Goal: Task Accomplishment & Management: Use online tool/utility

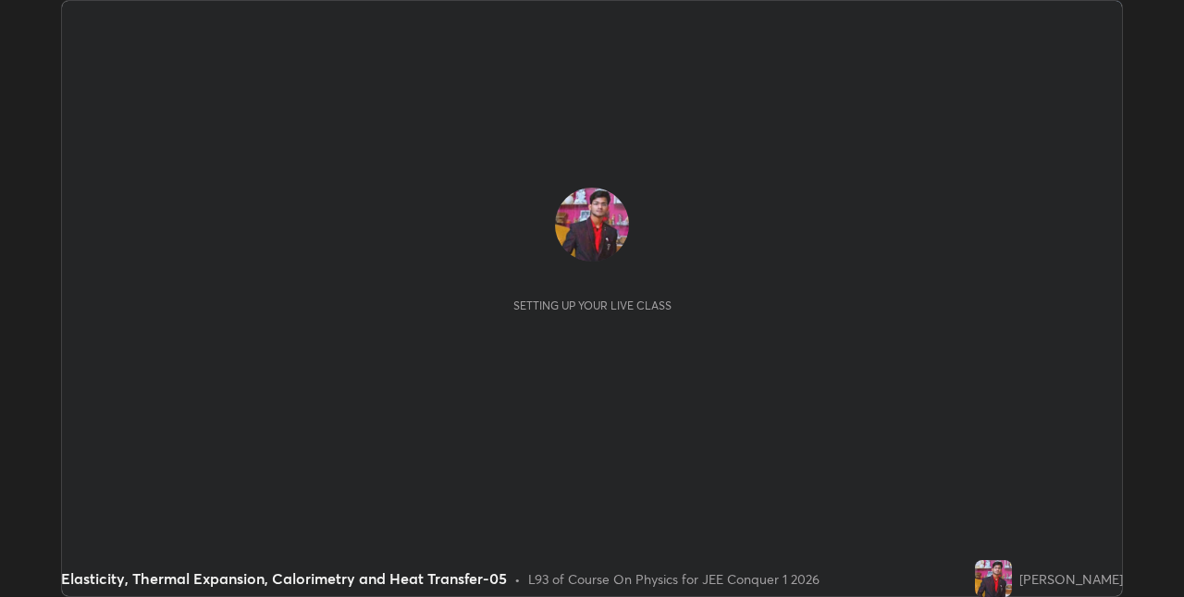
scroll to position [597, 1184]
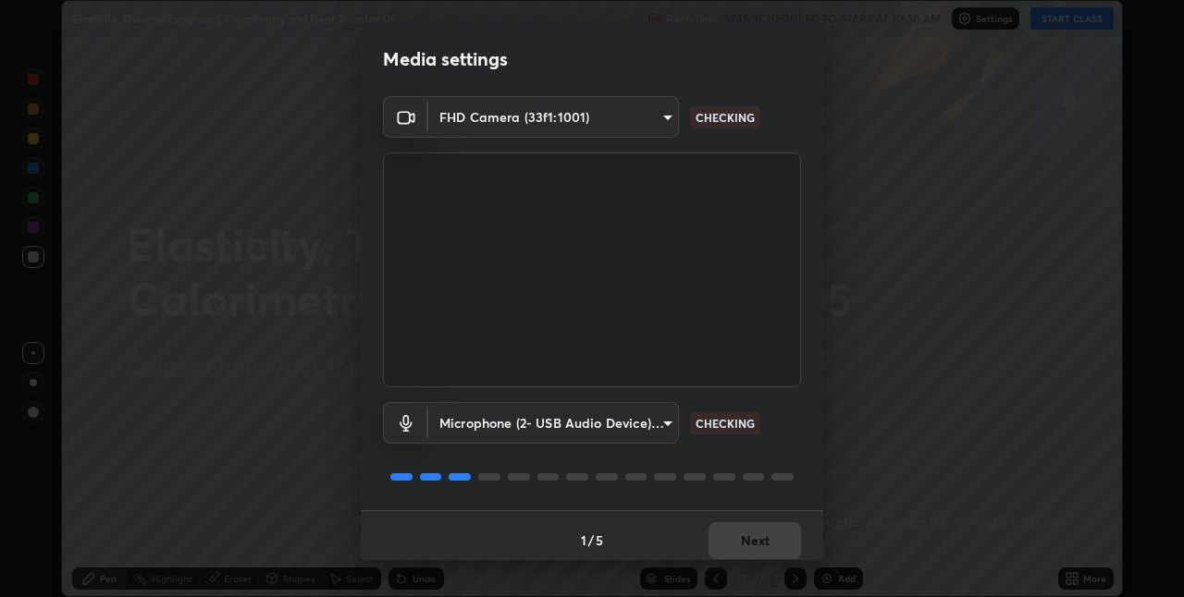
click at [1069, 576] on div "Media settings FHD Camera (33f1:1001) 374512e00746d034b0ad38dd87967feba8bb36169…" at bounding box center [592, 298] width 1184 height 597
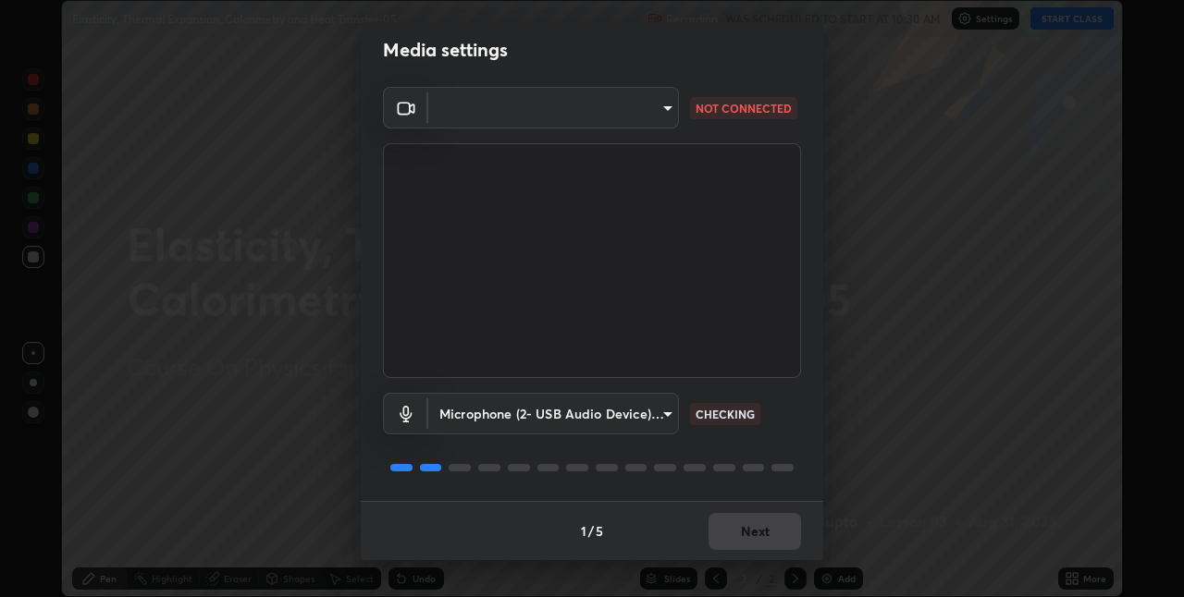
click at [752, 525] on div "1 / 5 Next" at bounding box center [592, 530] width 462 height 59
click at [754, 528] on div "1 / 5 Next" at bounding box center [592, 530] width 462 height 59
click at [755, 531] on div "1 / 5 Next" at bounding box center [592, 530] width 462 height 59
click at [756, 532] on div "1 / 5 Next" at bounding box center [592, 530] width 462 height 59
click at [757, 532] on div "1 / 5 Next" at bounding box center [592, 530] width 462 height 59
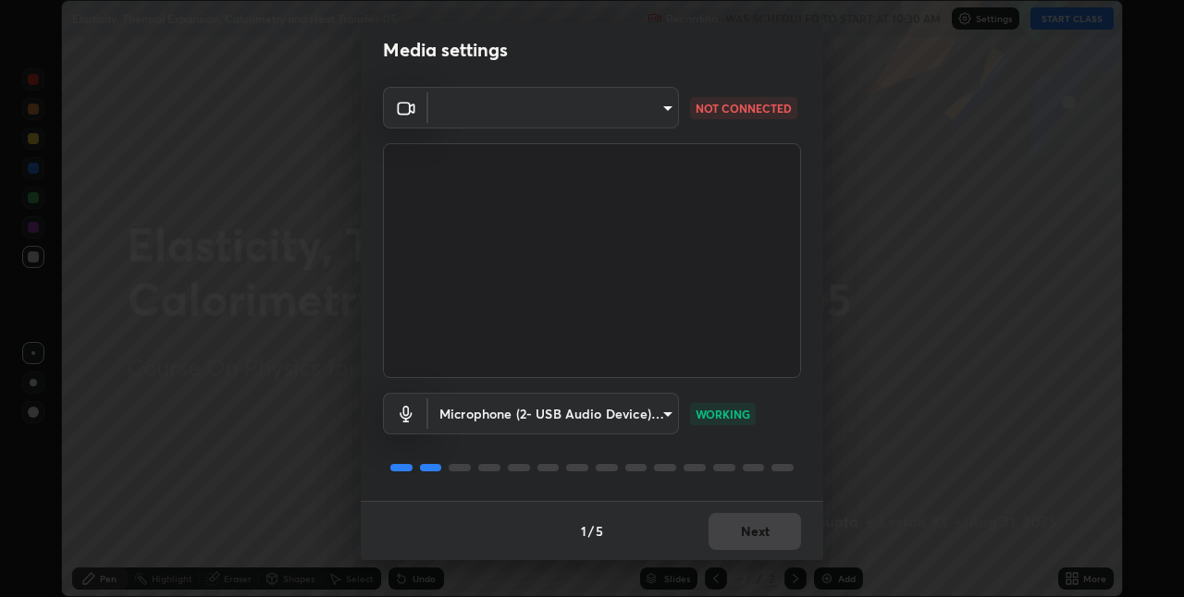
click at [762, 534] on div "1 / 5 Next" at bounding box center [592, 530] width 462 height 59
click at [765, 534] on div "1 / 5 Next" at bounding box center [592, 530] width 462 height 59
click at [767, 532] on div "1 / 5 Next" at bounding box center [592, 530] width 462 height 59
click at [769, 530] on div "1 / 5 Next" at bounding box center [592, 530] width 462 height 59
click at [767, 533] on div "1 / 5 Next" at bounding box center [592, 530] width 462 height 59
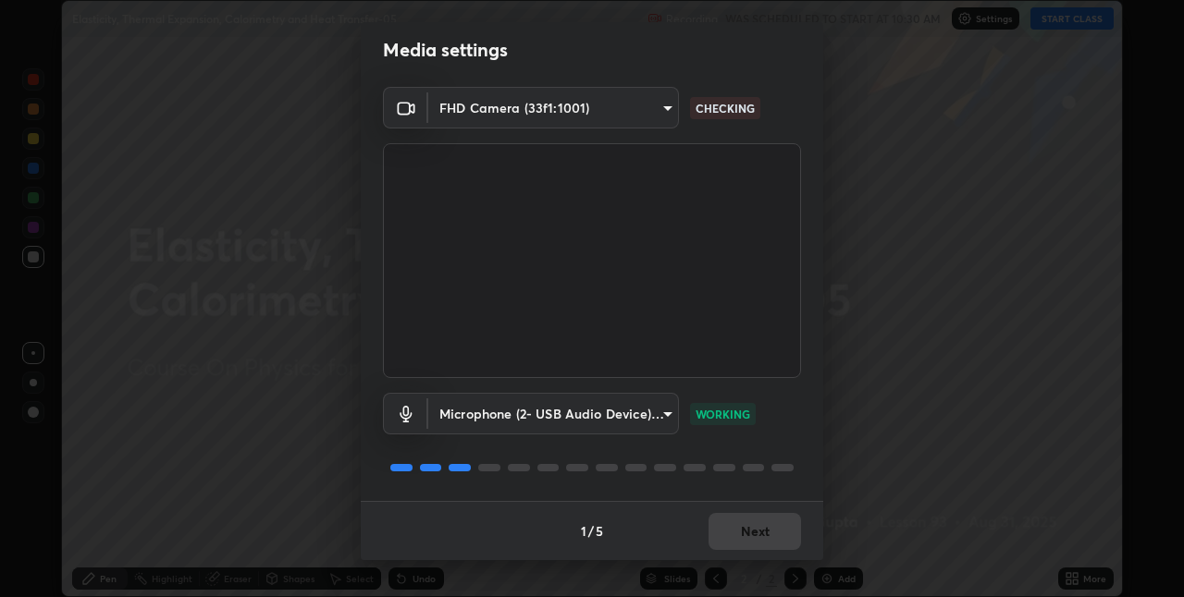
click at [760, 534] on div "1 / 5 Next" at bounding box center [592, 530] width 462 height 59
click at [756, 531] on div "1 / 5 Next" at bounding box center [592, 530] width 462 height 59
click at [754, 532] on div "1 / 5 Next" at bounding box center [592, 530] width 462 height 59
click at [765, 524] on div "1 / 5 Next" at bounding box center [592, 530] width 462 height 59
click at [770, 517] on div "1 / 5 Next" at bounding box center [592, 530] width 462 height 59
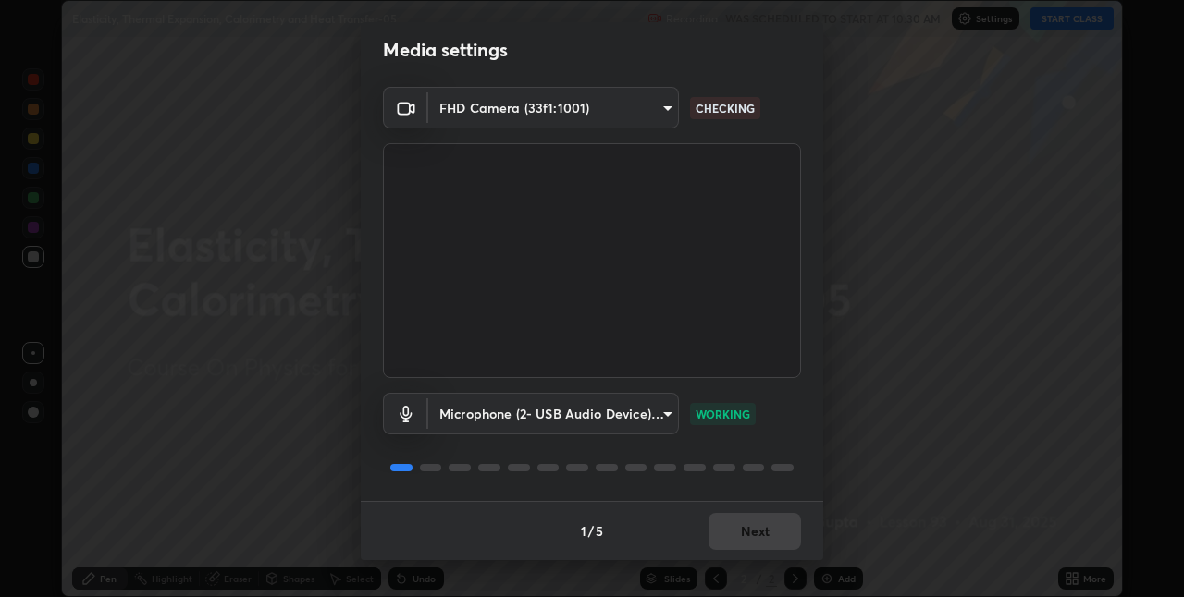
click at [773, 508] on div "1 / 5 Next" at bounding box center [592, 530] width 462 height 59
click at [778, 511] on div "1 / 5 Next" at bounding box center [592, 530] width 462 height 59
click at [772, 513] on div "1 / 5 Next" at bounding box center [592, 530] width 462 height 59
click at [769, 513] on div "1 / 5 Next" at bounding box center [592, 530] width 462 height 59
click at [768, 515] on div "1 / 5 Next" at bounding box center [592, 530] width 462 height 59
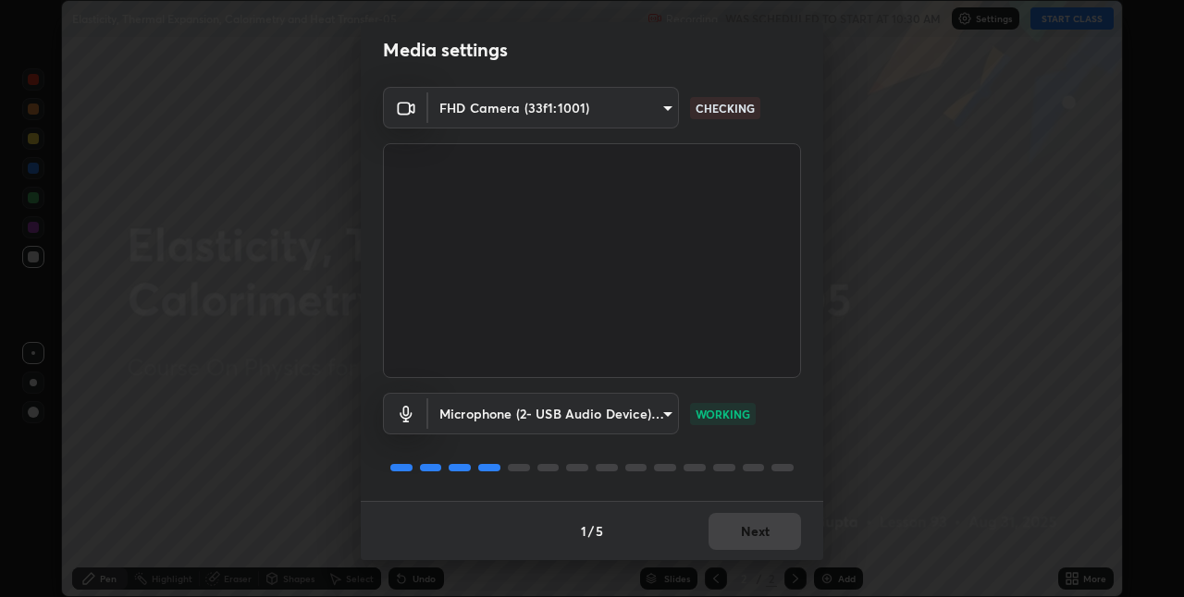
click at [768, 516] on div "1 / 5 Next" at bounding box center [592, 530] width 462 height 59
click at [771, 513] on div "1 / 5 Next" at bounding box center [592, 530] width 462 height 59
click at [761, 531] on button "Next" at bounding box center [754, 531] width 92 height 37
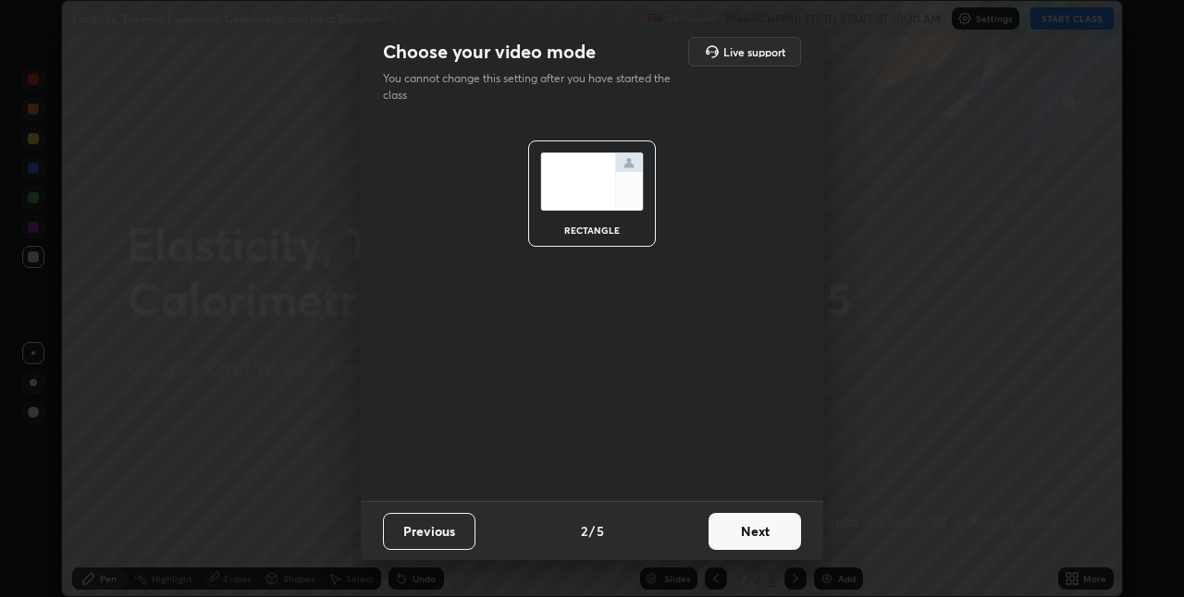
click at [762, 534] on button "Next" at bounding box center [754, 531] width 92 height 37
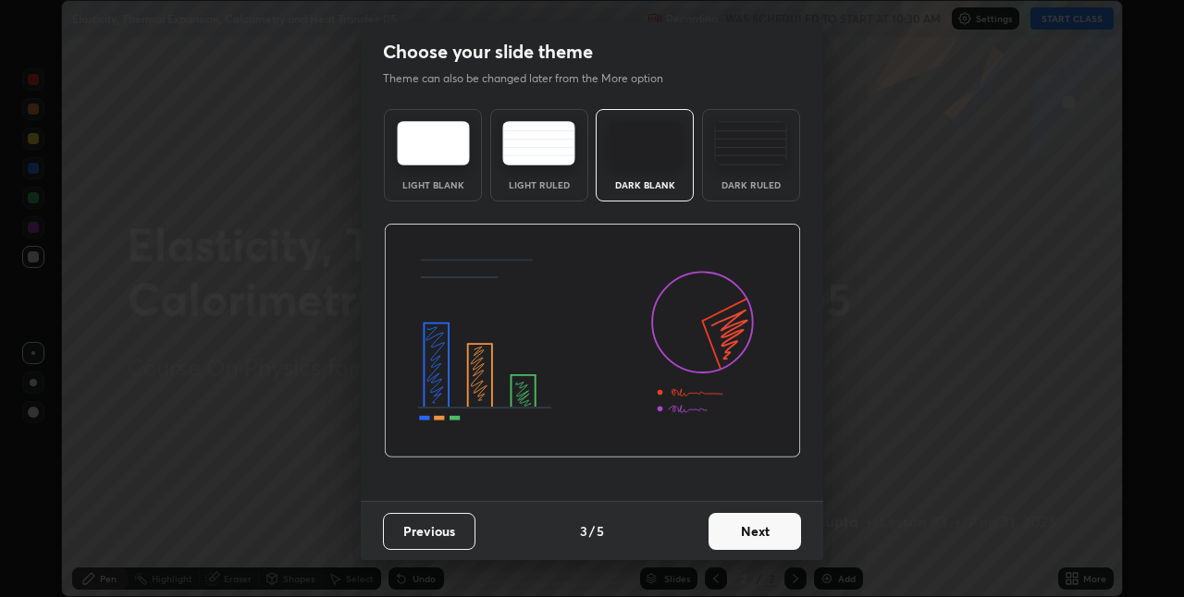
click at [765, 527] on button "Next" at bounding box center [754, 531] width 92 height 37
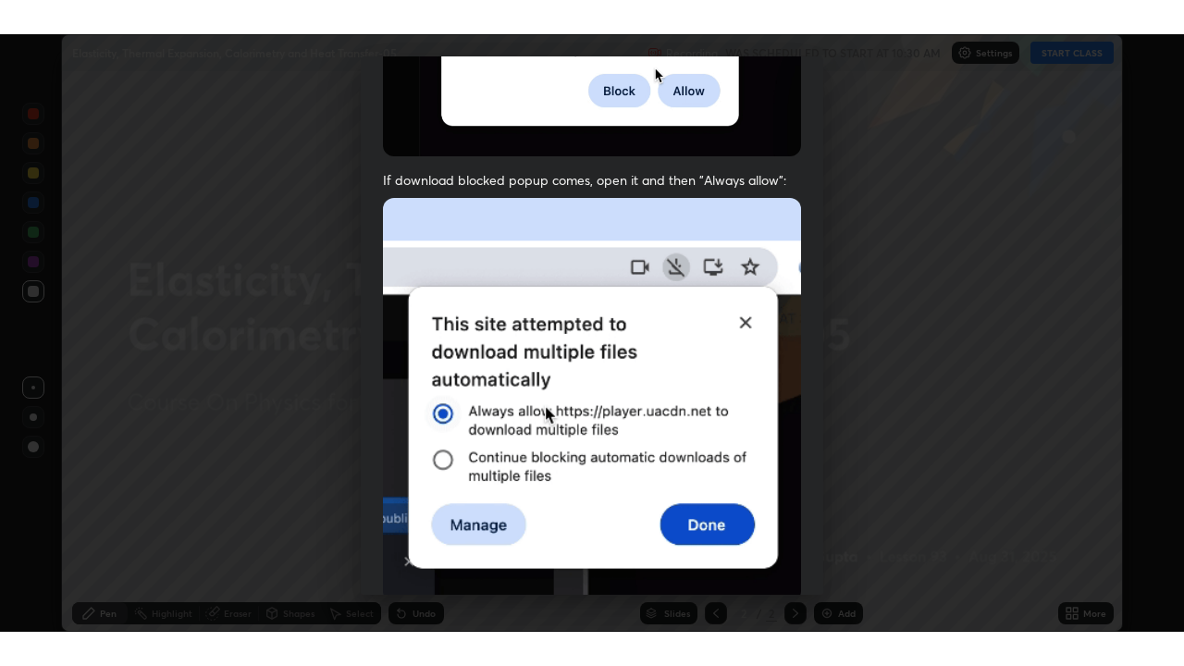
scroll to position [387, 0]
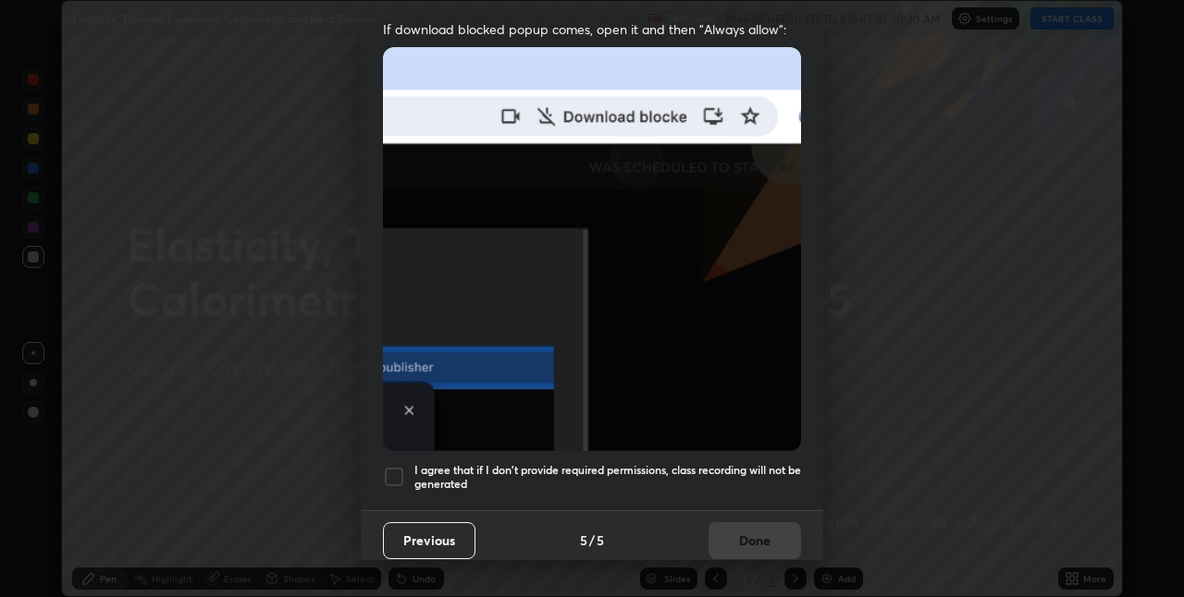
click at [758, 465] on h5 "I agree that if I don't provide required permissions, class recording will not …" at bounding box center [607, 477] width 387 height 29
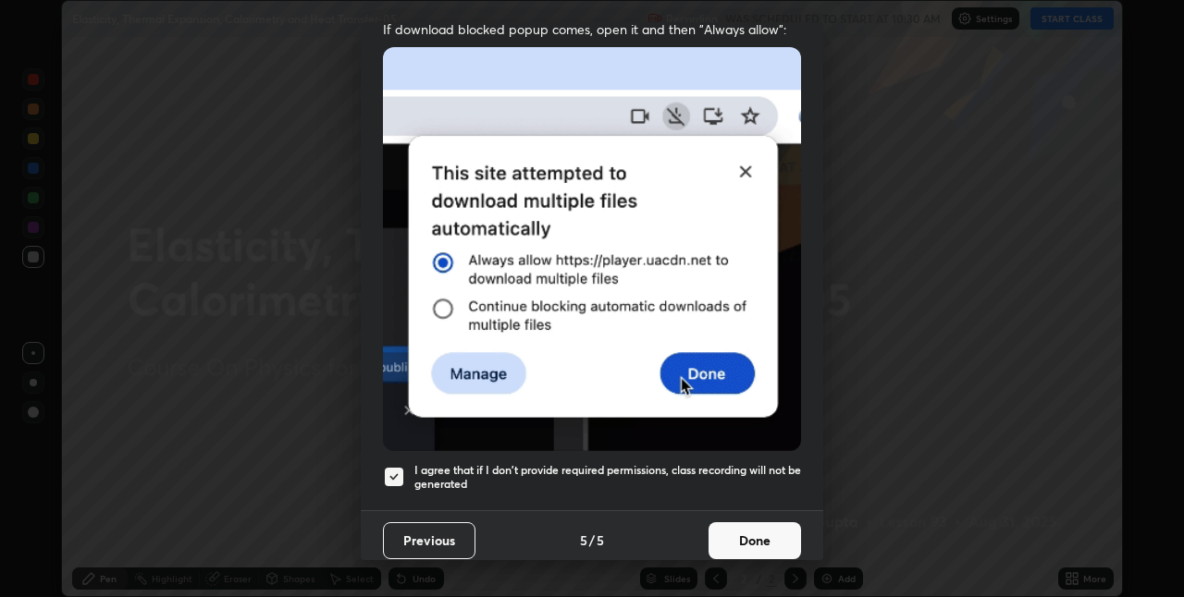
click at [760, 530] on button "Done" at bounding box center [754, 540] width 92 height 37
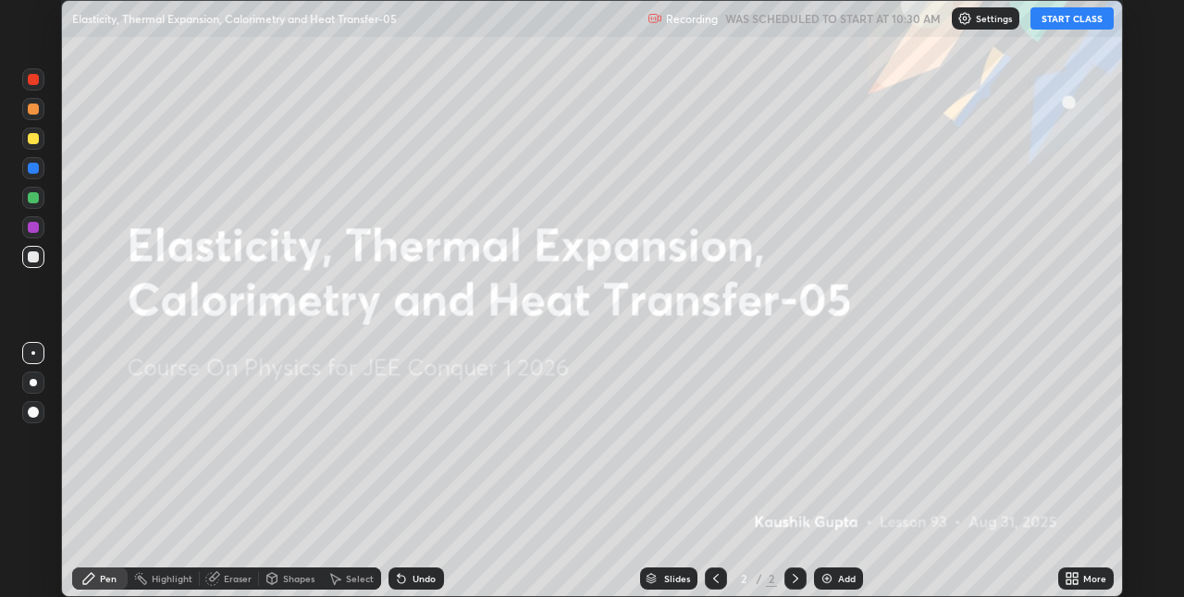
click at [1070, 576] on icon at bounding box center [1068, 575] width 5 height 5
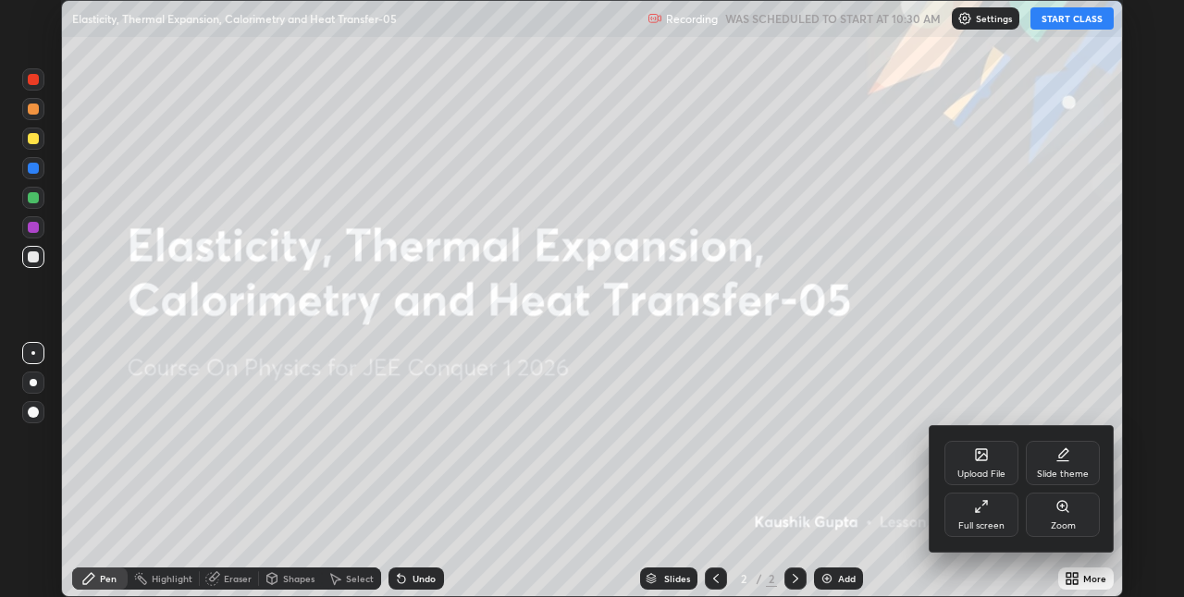
click at [1001, 529] on div "Full screen" at bounding box center [981, 526] width 46 height 9
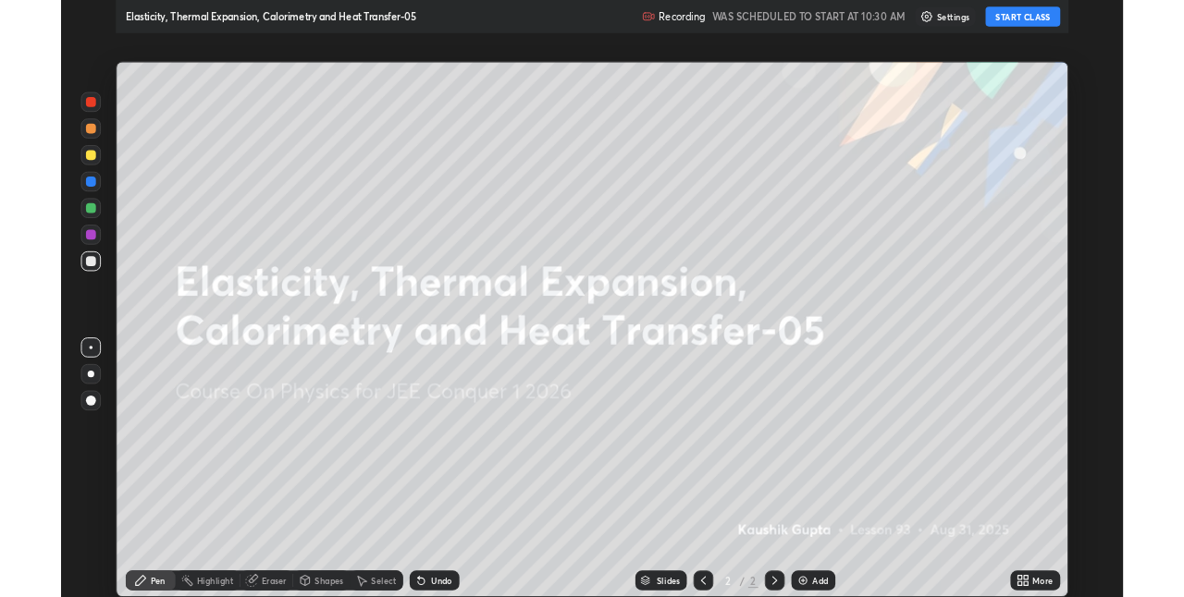
scroll to position [666, 1184]
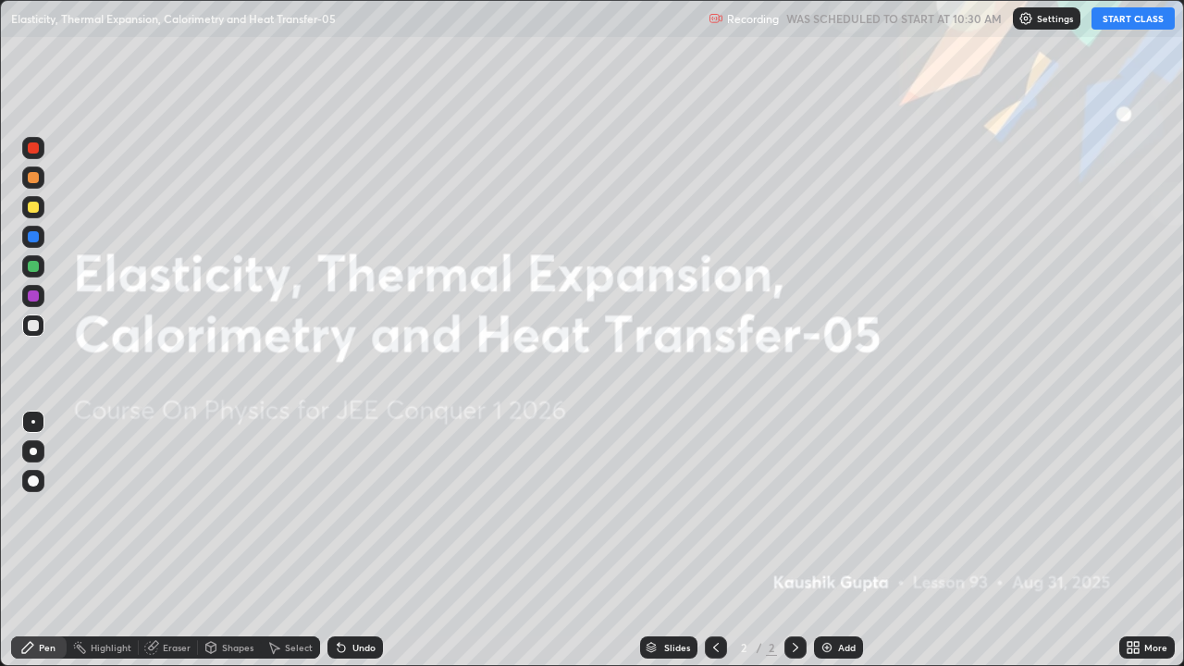
click at [1153, 23] on button "START CLASS" at bounding box center [1132, 18] width 83 height 22
click at [850, 596] on div "Add" at bounding box center [847, 647] width 18 height 9
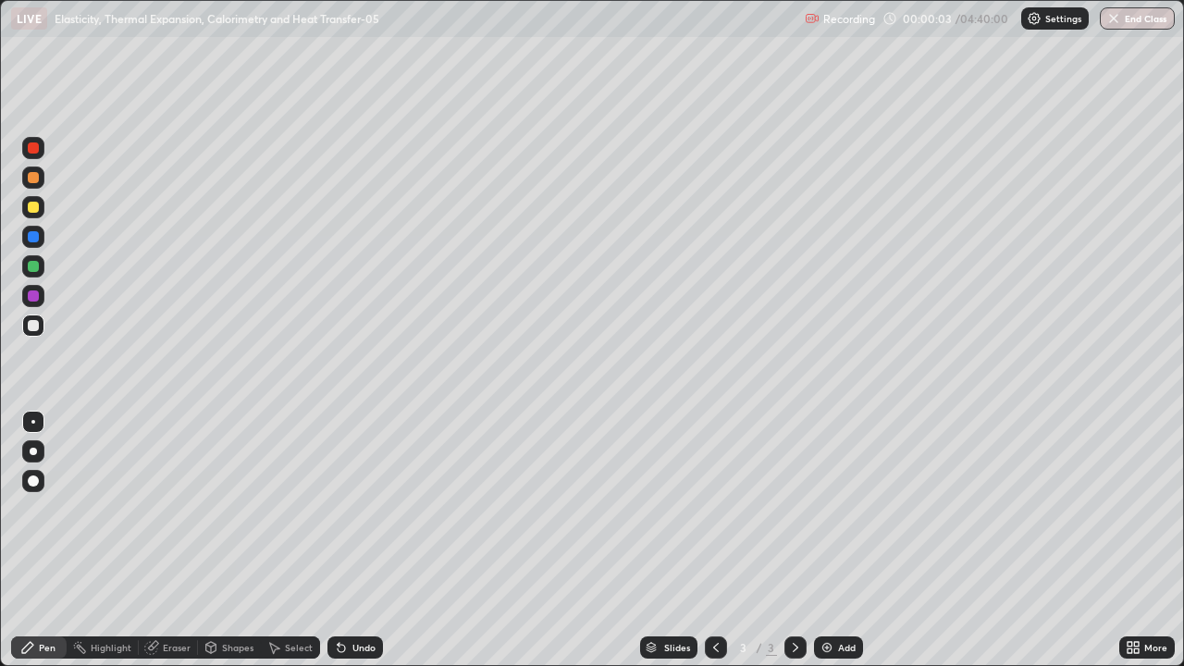
click at [38, 149] on div at bounding box center [33, 147] width 11 height 11
click at [32, 146] on div at bounding box center [33, 147] width 11 height 11
click at [35, 268] on div at bounding box center [33, 266] width 11 height 11
click at [352, 596] on div "Undo" at bounding box center [363, 647] width 23 height 9
click at [29, 295] on div at bounding box center [33, 295] width 11 height 11
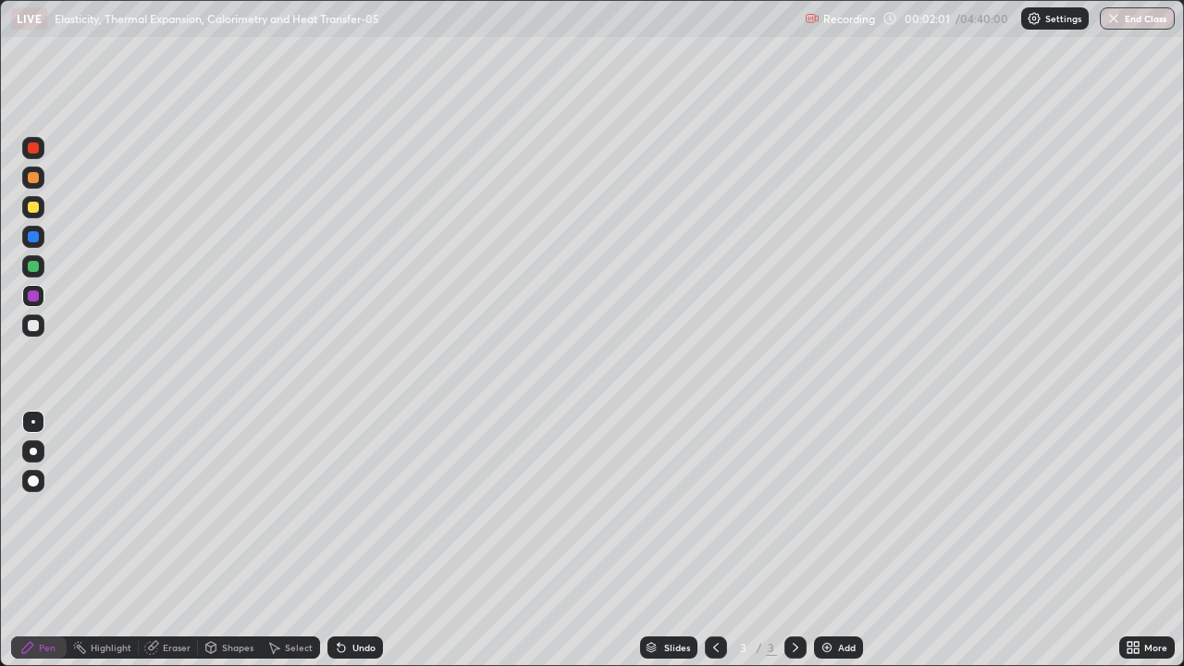
click at [33, 179] on div at bounding box center [33, 177] width 11 height 11
click at [155, 596] on icon at bounding box center [151, 647] width 15 height 15
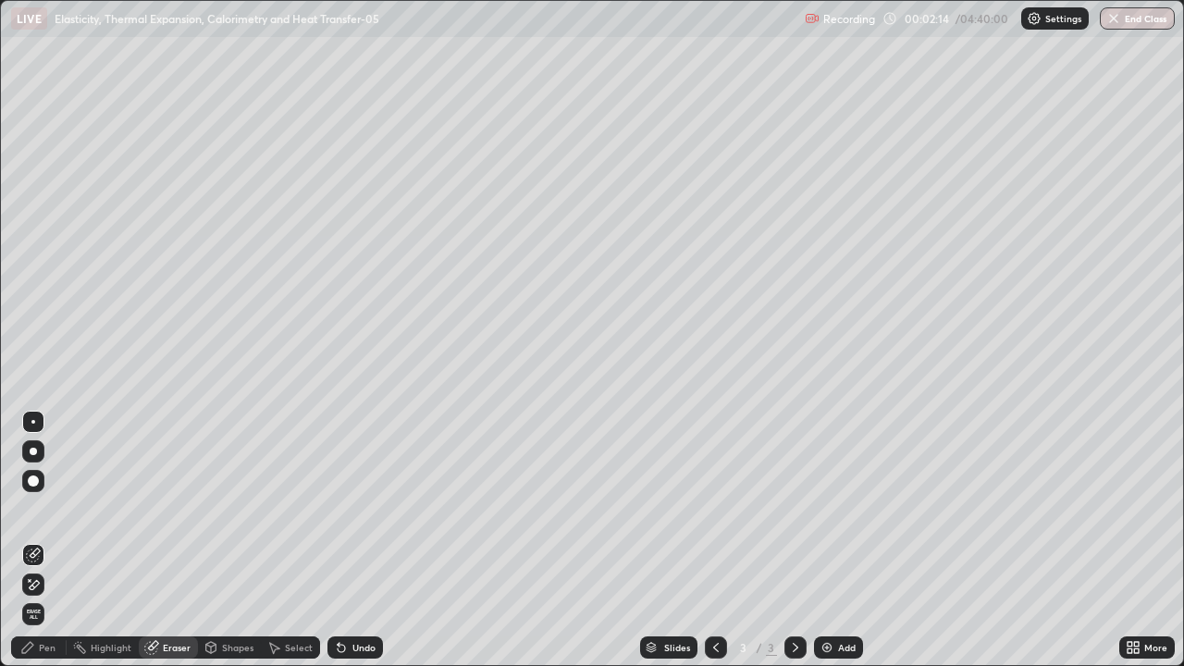
click at [39, 596] on div "Pen" at bounding box center [38, 647] width 55 height 22
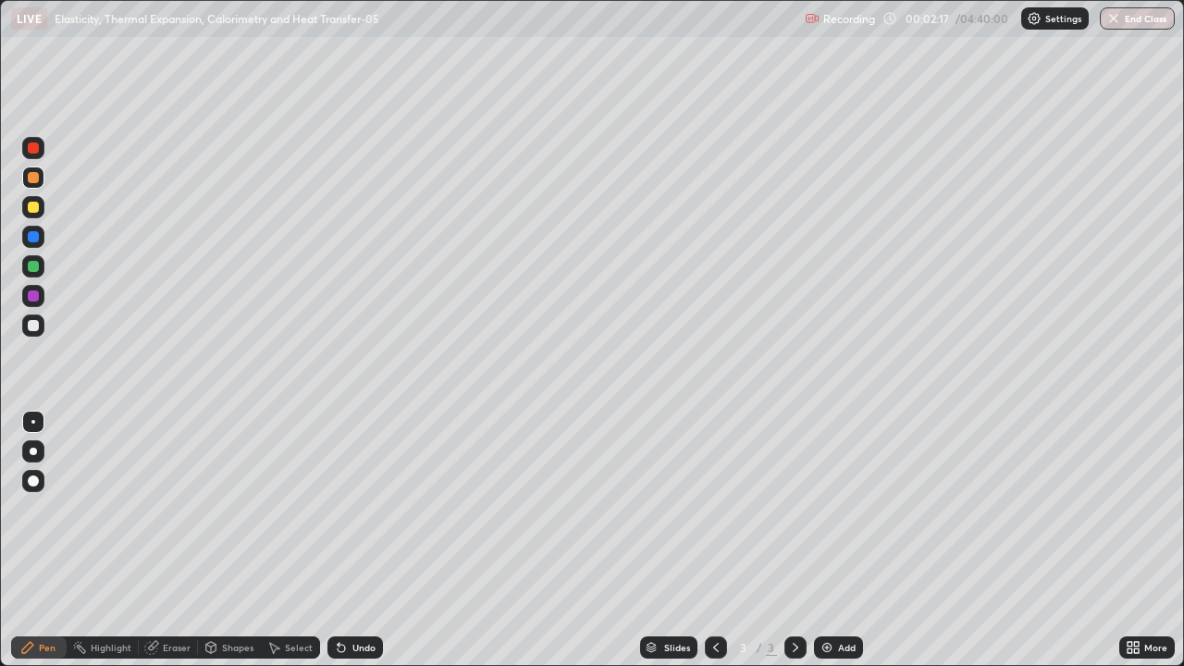
click at [354, 596] on div "Undo" at bounding box center [354, 647] width 55 height 22
click at [32, 236] on div at bounding box center [33, 236] width 11 height 11
click at [833, 596] on div "Add" at bounding box center [838, 647] width 49 height 22
click at [34, 148] on div at bounding box center [33, 147] width 11 height 11
click at [362, 596] on div "Undo" at bounding box center [363, 647] width 23 height 9
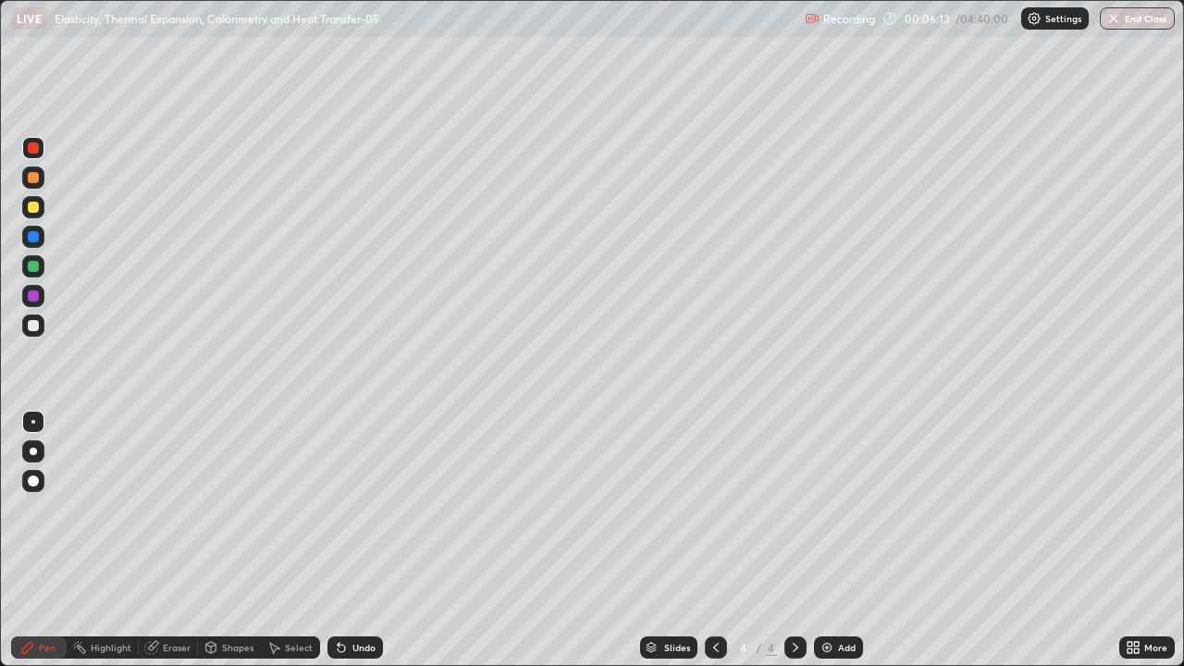
click at [35, 270] on div at bounding box center [33, 266] width 11 height 11
click at [31, 323] on div at bounding box center [33, 325] width 11 height 11
click at [28, 237] on div at bounding box center [33, 236] width 11 height 11
click at [354, 596] on div "Undo" at bounding box center [354, 647] width 55 height 22
click at [31, 204] on div at bounding box center [33, 207] width 11 height 11
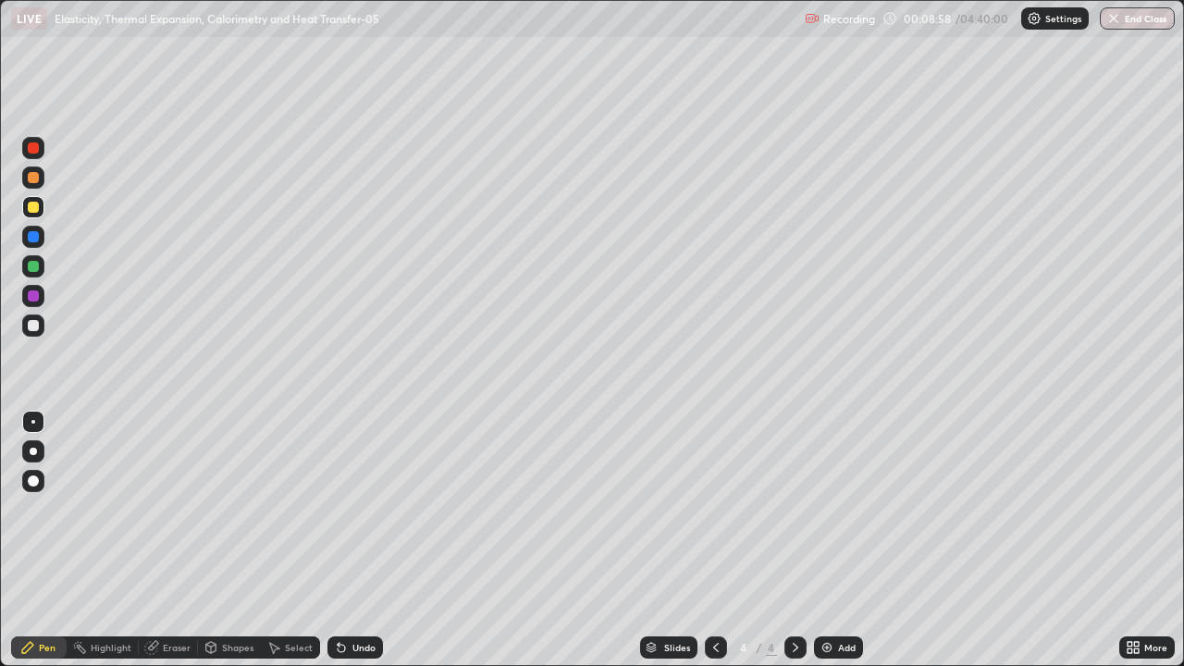
click at [33, 324] on div at bounding box center [33, 325] width 11 height 11
click at [34, 296] on div at bounding box center [33, 295] width 11 height 11
click at [0, 539] on div "Setting up your live class" at bounding box center [592, 333] width 1184 height 666
click at [363, 596] on div "Undo" at bounding box center [363, 647] width 23 height 9
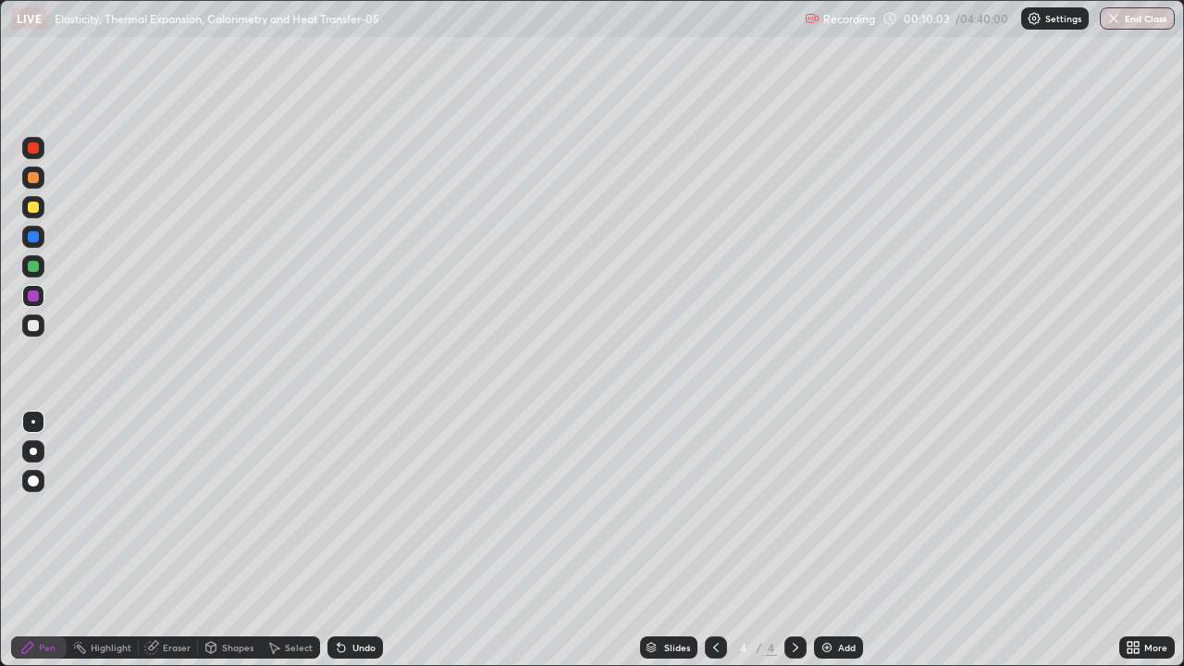
click at [360, 596] on div "Undo" at bounding box center [363, 647] width 23 height 9
click at [367, 596] on div "Undo" at bounding box center [363, 647] width 23 height 9
click at [367, 596] on div "Undo" at bounding box center [354, 647] width 55 height 22
click at [38, 268] on div at bounding box center [33, 266] width 11 height 11
click at [42, 294] on div at bounding box center [33, 296] width 22 height 22
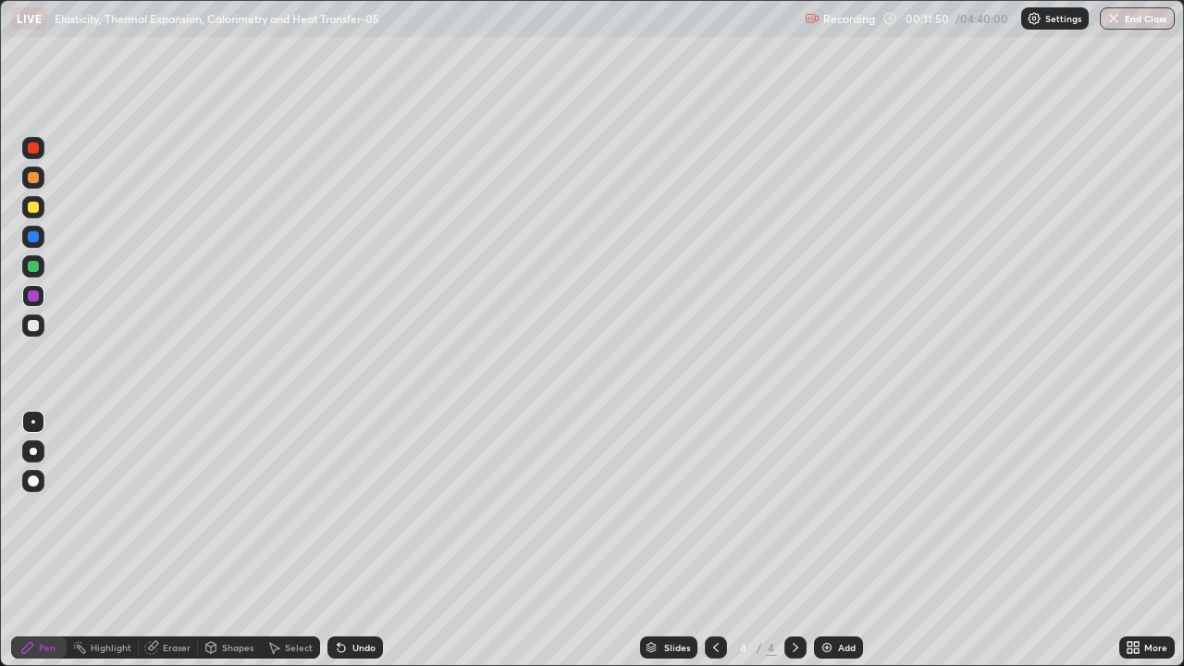
click at [349, 596] on div "Undo" at bounding box center [354, 647] width 55 height 22
click at [350, 596] on div "Undo" at bounding box center [354, 647] width 55 height 22
click at [37, 150] on div at bounding box center [33, 147] width 11 height 11
click at [352, 596] on div "Undo" at bounding box center [363, 647] width 23 height 9
click at [347, 596] on div "Undo" at bounding box center [354, 647] width 55 height 22
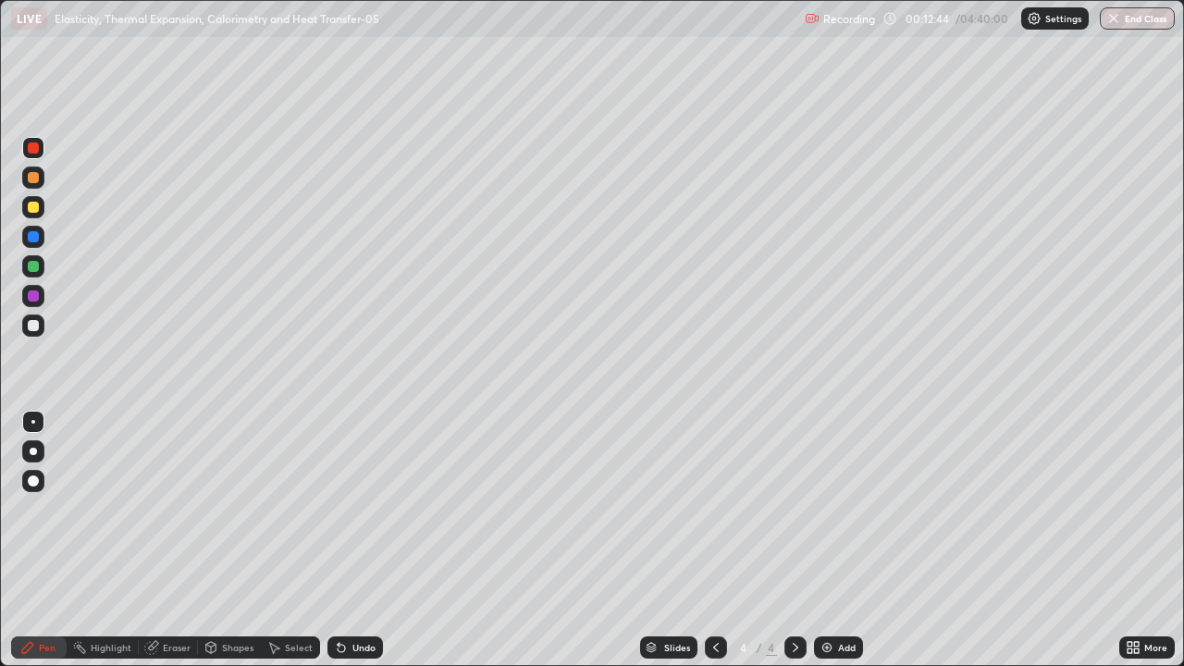
click at [341, 596] on div "Undo" at bounding box center [354, 647] width 55 height 22
click at [838, 596] on div "Add" at bounding box center [847, 647] width 18 height 9
click at [34, 178] on div at bounding box center [33, 177] width 11 height 11
click at [31, 152] on div at bounding box center [33, 147] width 11 height 11
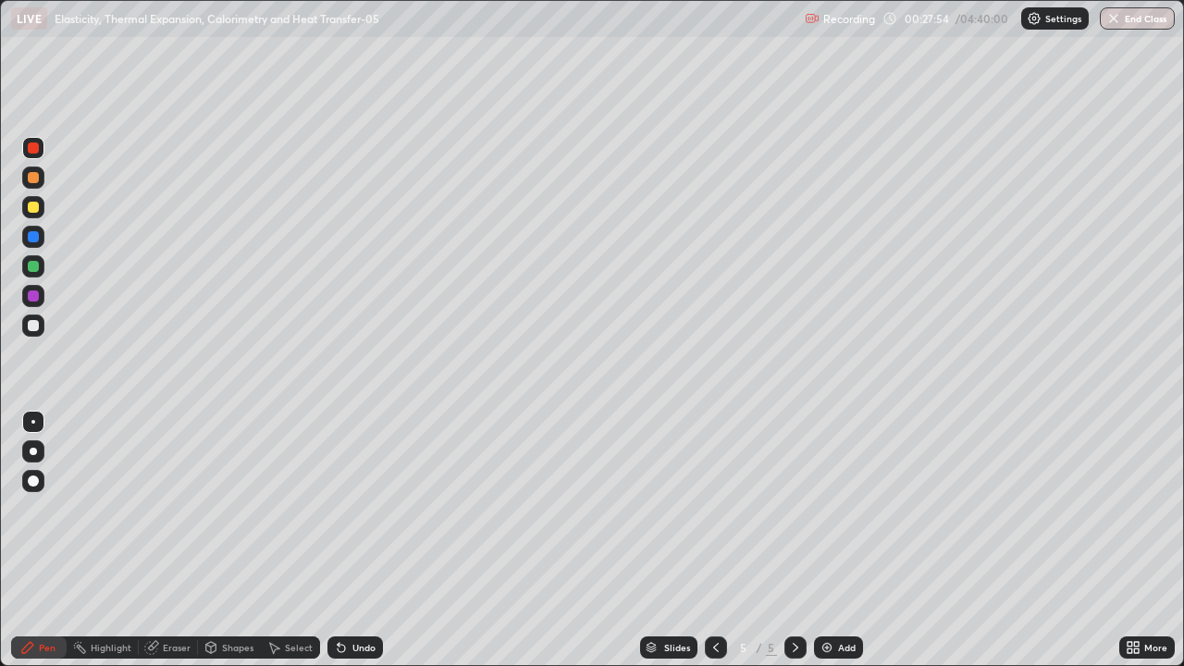
click at [347, 596] on div "Undo" at bounding box center [354, 647] width 55 height 22
click at [352, 596] on div "Undo" at bounding box center [363, 647] width 23 height 9
click at [350, 596] on div "Undo" at bounding box center [354, 647] width 55 height 22
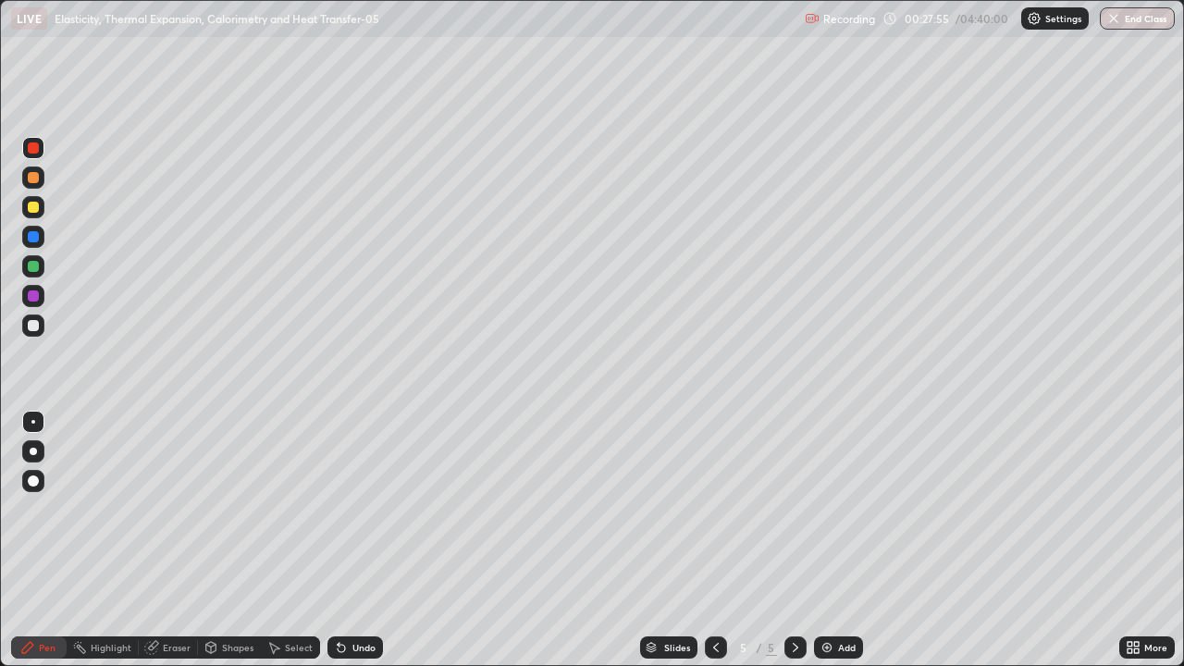
click at [350, 596] on div "Undo" at bounding box center [354, 647] width 55 height 22
click at [352, 596] on div "Undo" at bounding box center [363, 647] width 23 height 9
click at [36, 181] on div at bounding box center [33, 177] width 11 height 11
click at [35, 204] on div at bounding box center [33, 207] width 11 height 11
click at [31, 327] on div at bounding box center [33, 325] width 11 height 11
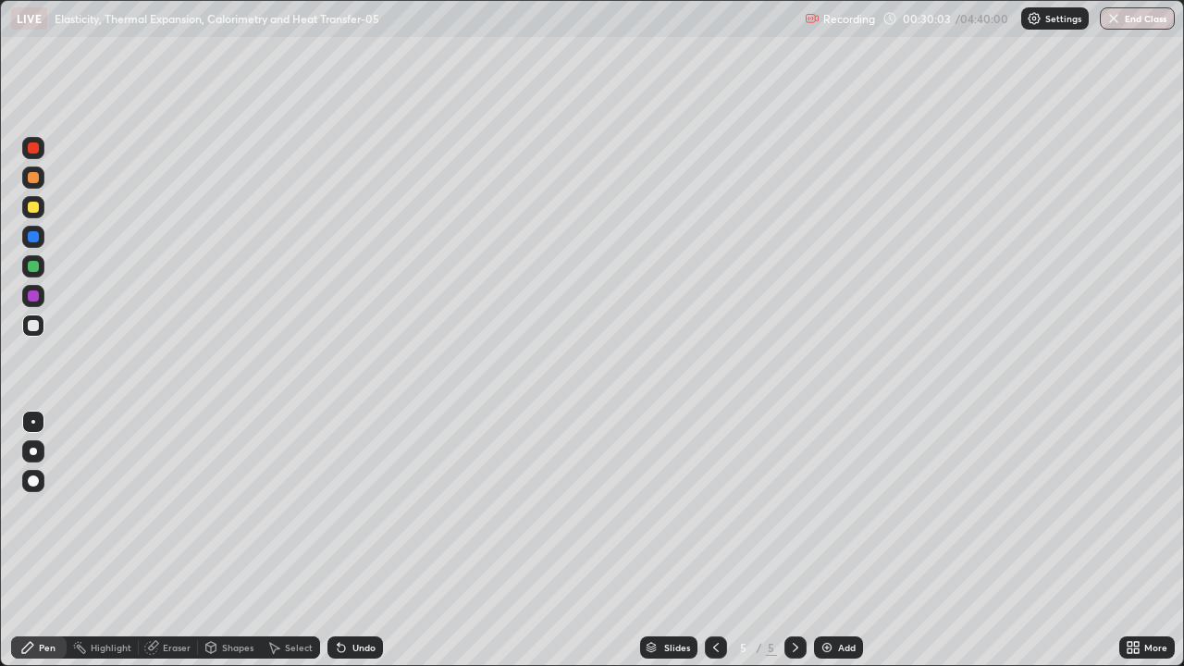
click at [349, 596] on div "Undo" at bounding box center [354, 647] width 55 height 22
click at [34, 148] on div at bounding box center [33, 147] width 11 height 11
click at [29, 291] on div at bounding box center [33, 295] width 11 height 11
click at [373, 596] on div "Undo" at bounding box center [354, 647] width 55 height 22
click at [343, 596] on icon at bounding box center [341, 647] width 15 height 15
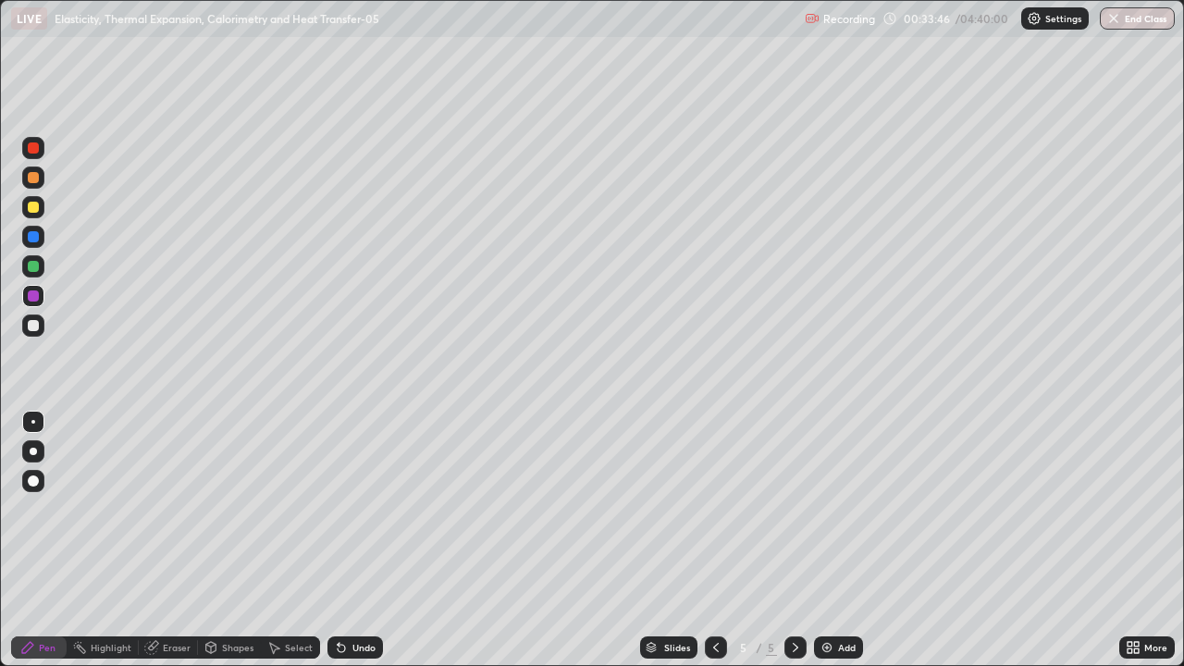
click at [340, 596] on icon at bounding box center [341, 648] width 7 height 7
click at [339, 596] on icon at bounding box center [341, 648] width 7 height 7
click at [838, 596] on div "Add" at bounding box center [838, 647] width 49 height 22
click at [31, 325] on div at bounding box center [33, 325] width 11 height 11
click at [34, 148] on div at bounding box center [33, 147] width 11 height 11
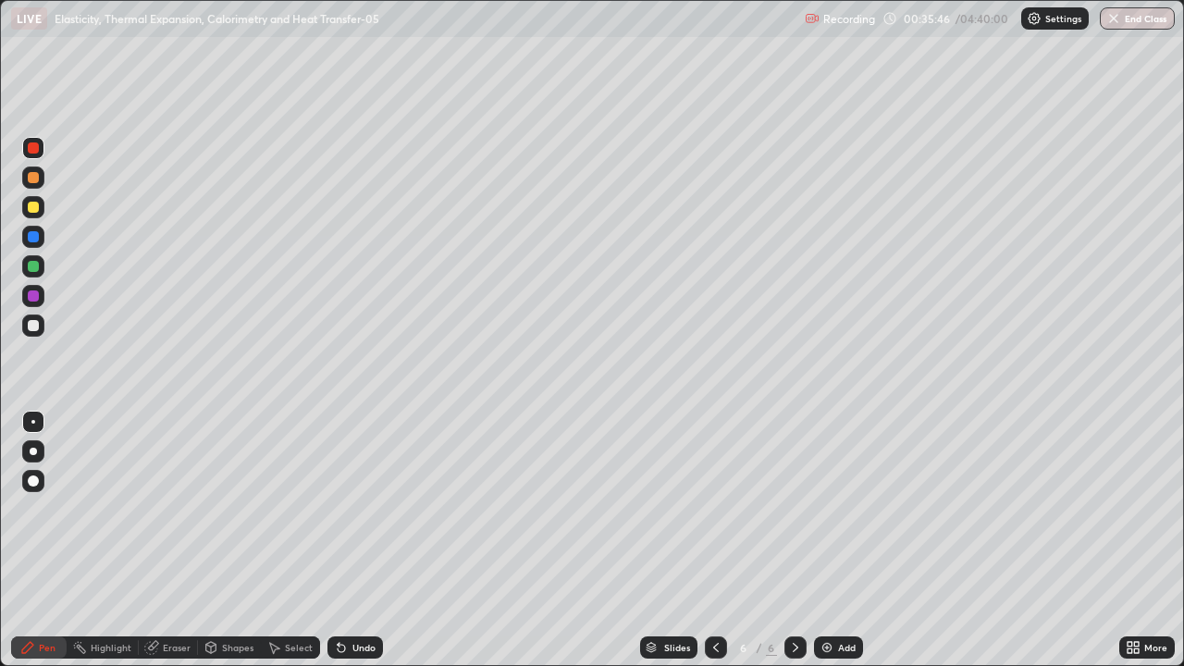
click at [339, 596] on icon at bounding box center [341, 647] width 15 height 15
click at [34, 266] on div at bounding box center [33, 266] width 11 height 11
click at [32, 237] on div at bounding box center [33, 236] width 11 height 11
click at [38, 203] on div at bounding box center [33, 207] width 11 height 11
click at [361, 596] on div "Undo" at bounding box center [363, 647] width 23 height 9
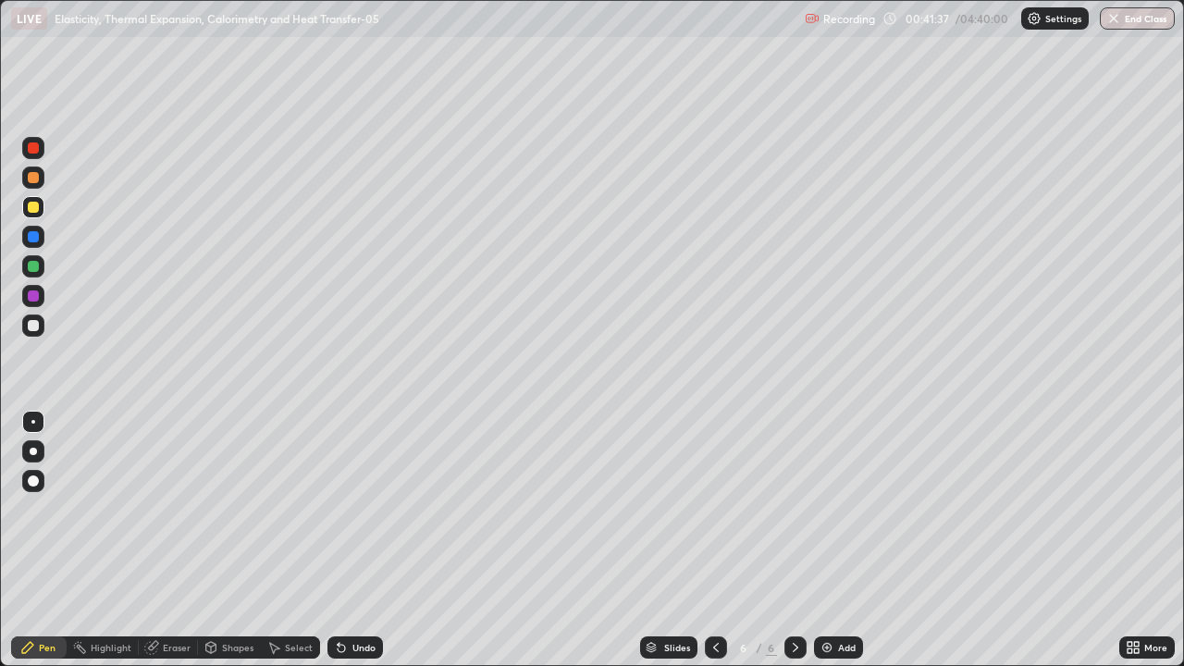
click at [834, 596] on div "Add" at bounding box center [838, 647] width 49 height 22
click at [35, 322] on div at bounding box center [33, 325] width 11 height 11
click at [32, 179] on div at bounding box center [33, 177] width 11 height 11
click at [35, 152] on div at bounding box center [33, 147] width 11 height 11
click at [338, 596] on icon at bounding box center [341, 648] width 7 height 7
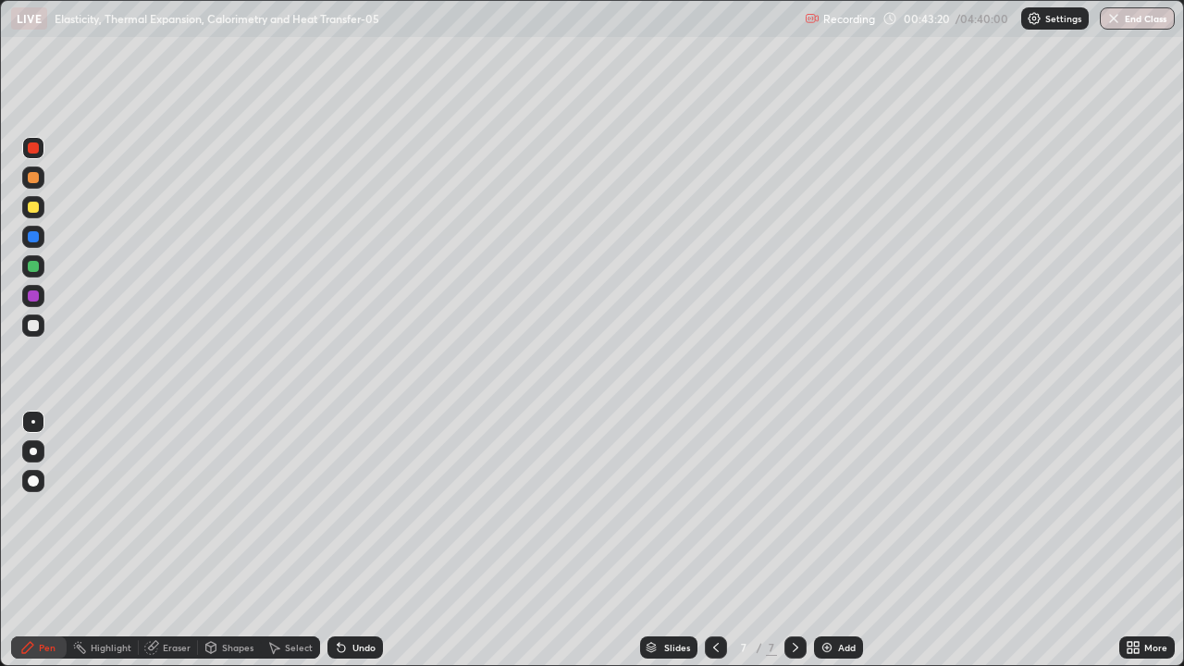
click at [718, 596] on div at bounding box center [716, 647] width 22 height 37
click at [841, 596] on div "Add" at bounding box center [838, 647] width 49 height 22
click at [714, 596] on icon at bounding box center [715, 647] width 15 height 15
click at [792, 596] on icon at bounding box center [795, 647] width 15 height 15
click at [795, 596] on icon at bounding box center [795, 647] width 6 height 9
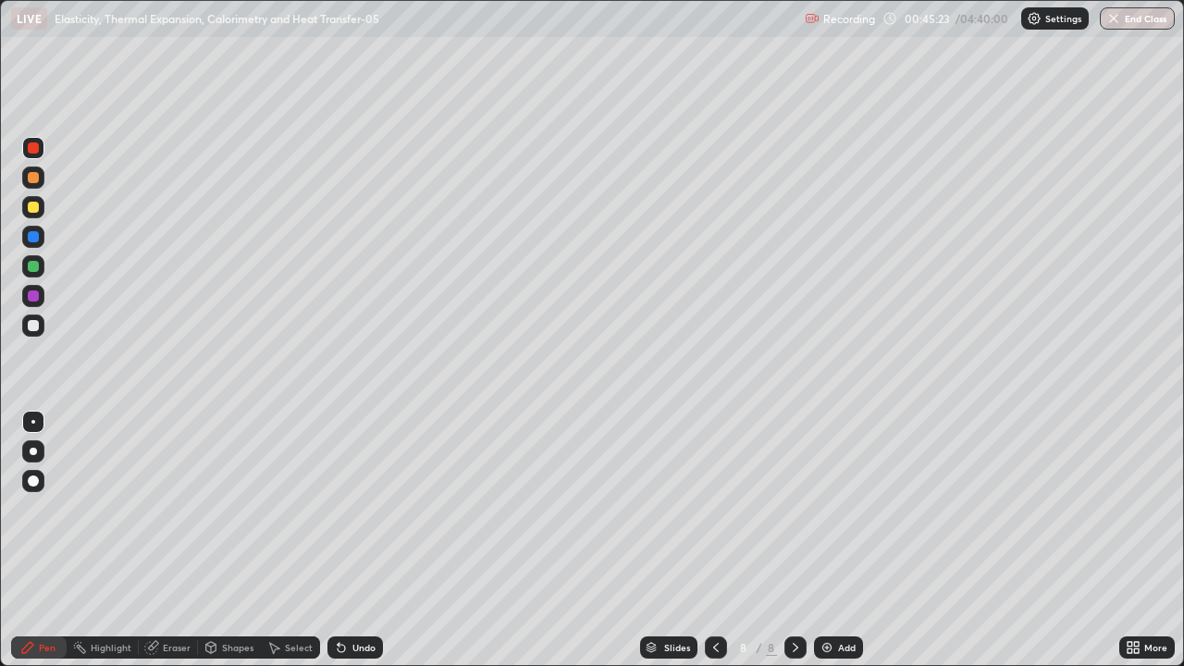
click at [31, 155] on div at bounding box center [33, 148] width 22 height 22
click at [35, 174] on div at bounding box center [33, 177] width 11 height 11
click at [32, 297] on div at bounding box center [33, 295] width 11 height 11
click at [353, 596] on div "Undo" at bounding box center [354, 647] width 55 height 22
click at [349, 596] on div "Undo" at bounding box center [354, 647] width 55 height 22
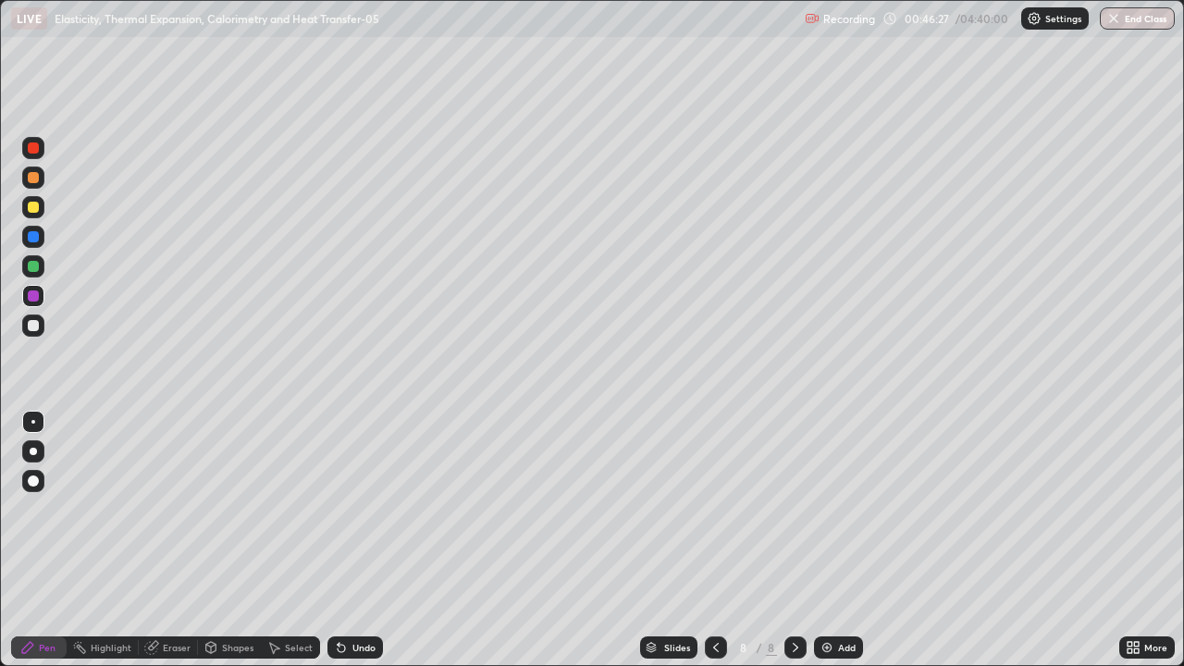
click at [353, 596] on div "Undo" at bounding box center [354, 647] width 55 height 22
click at [363, 596] on div "Undo" at bounding box center [354, 647] width 55 height 22
click at [351, 596] on div "Undo" at bounding box center [354, 647] width 55 height 22
click at [350, 596] on div "Undo" at bounding box center [354, 647] width 55 height 22
click at [845, 596] on div "Add" at bounding box center [847, 647] width 18 height 9
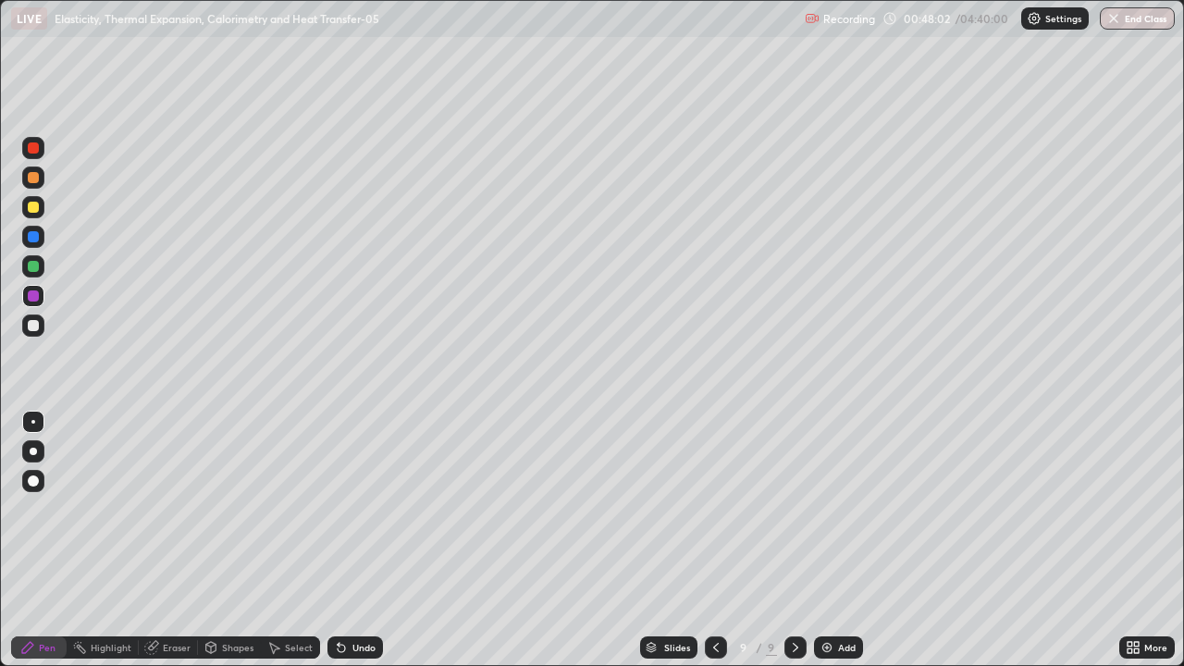
click at [34, 325] on div at bounding box center [33, 325] width 11 height 11
click at [351, 596] on div "Undo" at bounding box center [354, 647] width 55 height 22
click at [31, 152] on div at bounding box center [33, 147] width 11 height 11
click at [1129, 596] on icon at bounding box center [1129, 650] width 5 height 5
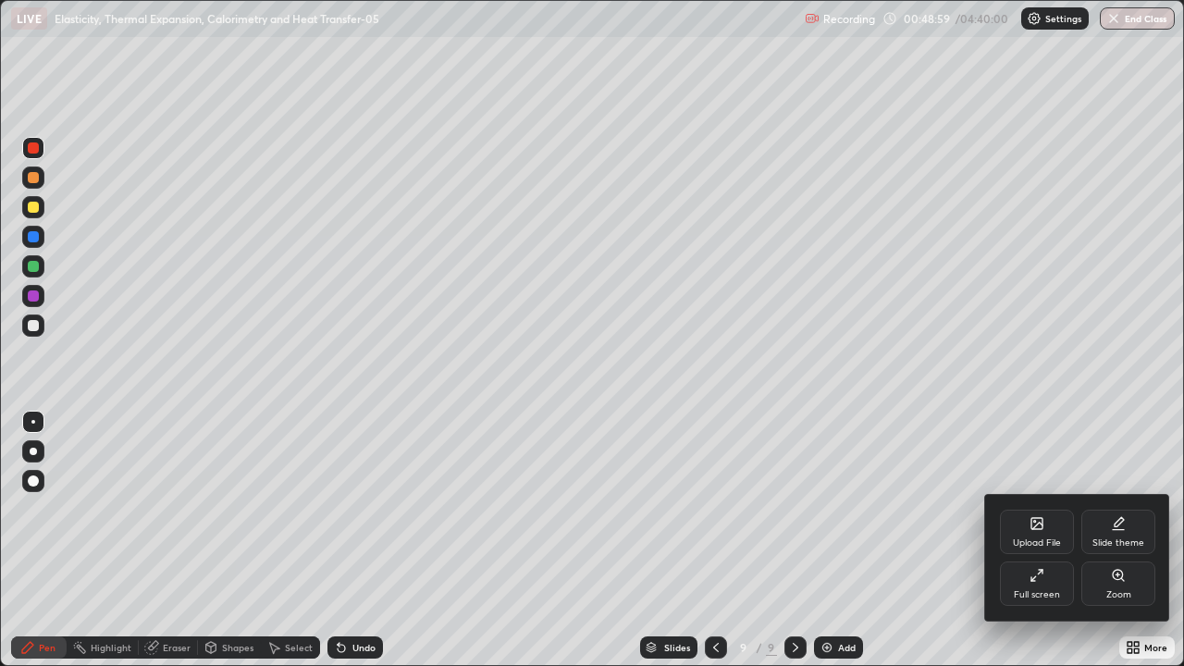
click at [1045, 583] on div "Full screen" at bounding box center [1037, 583] width 74 height 44
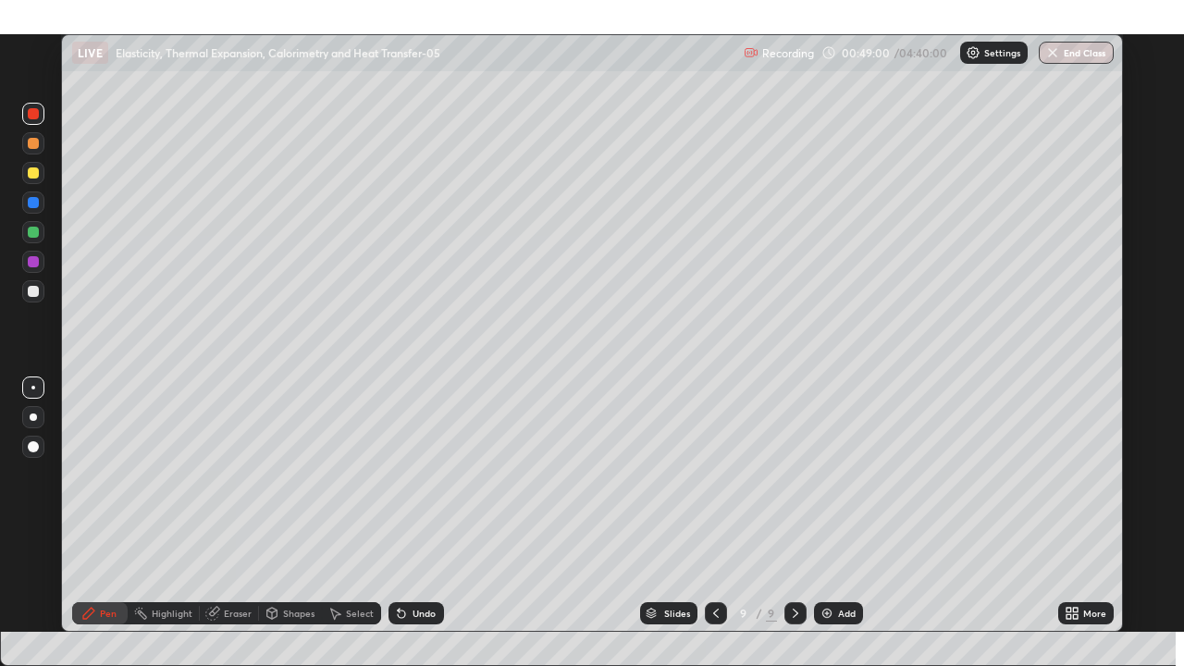
scroll to position [91872, 91285]
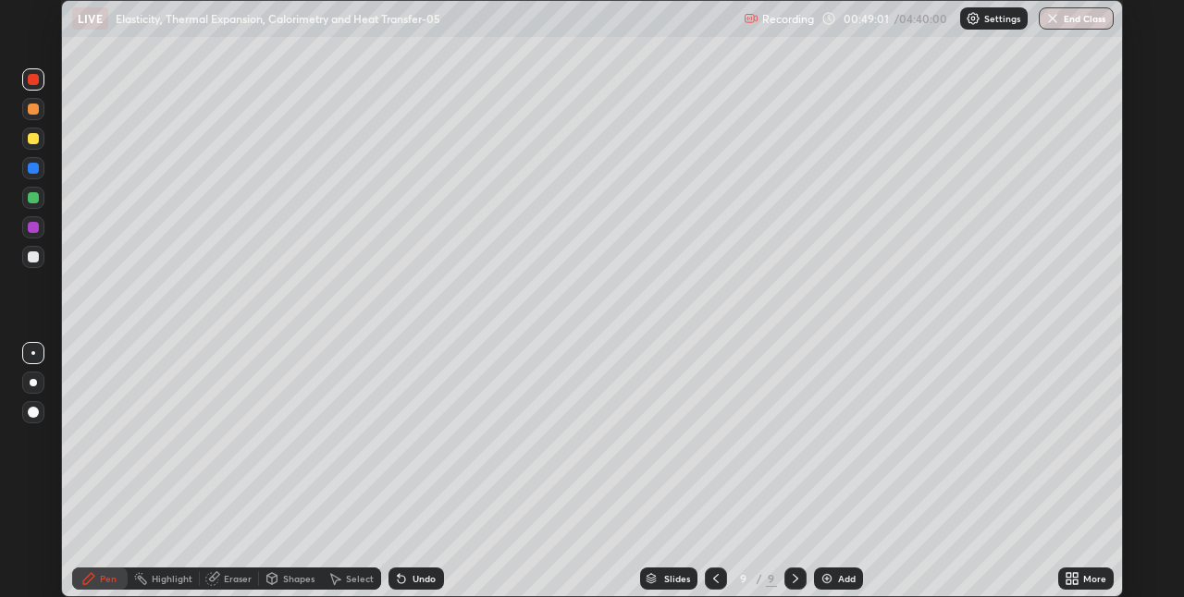
click at [1067, 584] on icon at bounding box center [1068, 582] width 5 height 5
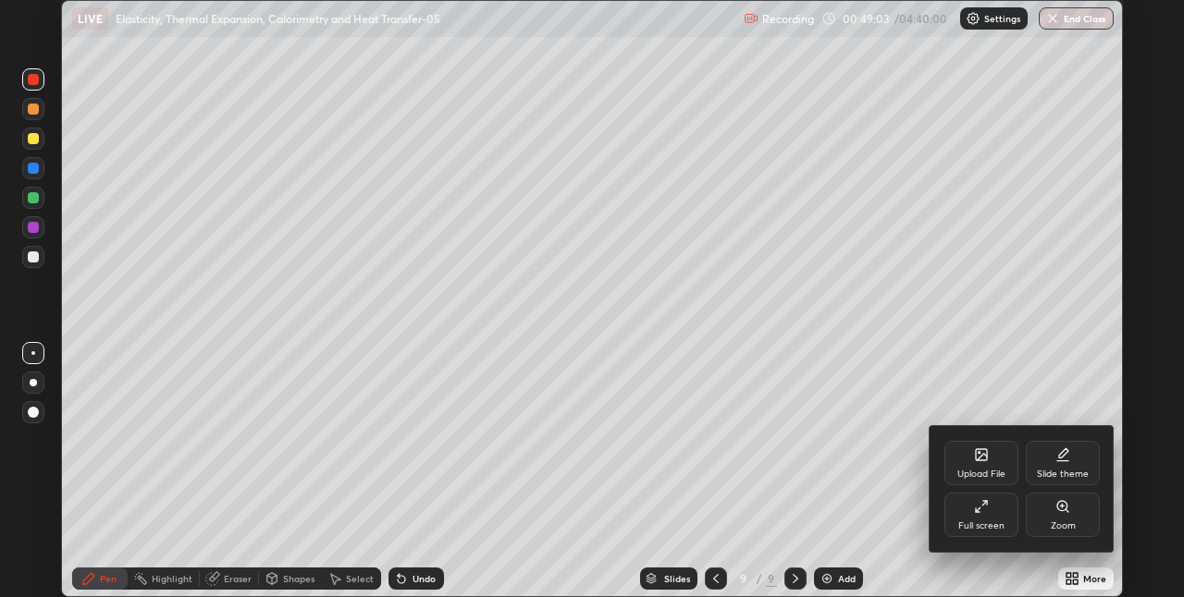
click at [988, 507] on icon at bounding box center [981, 506] width 15 height 15
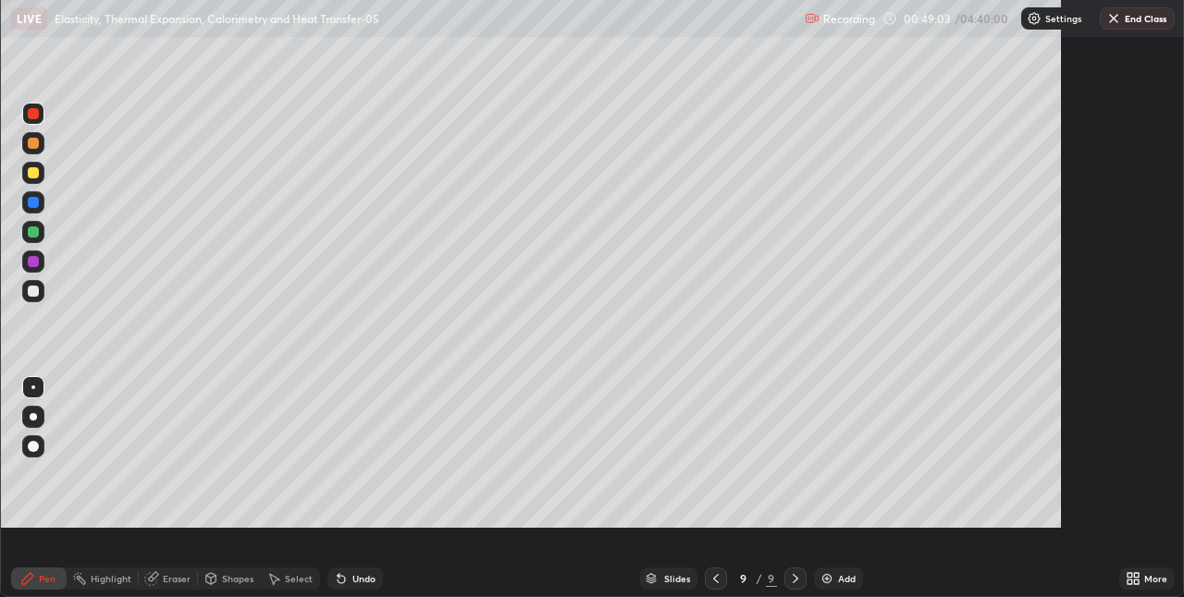
scroll to position [666, 1184]
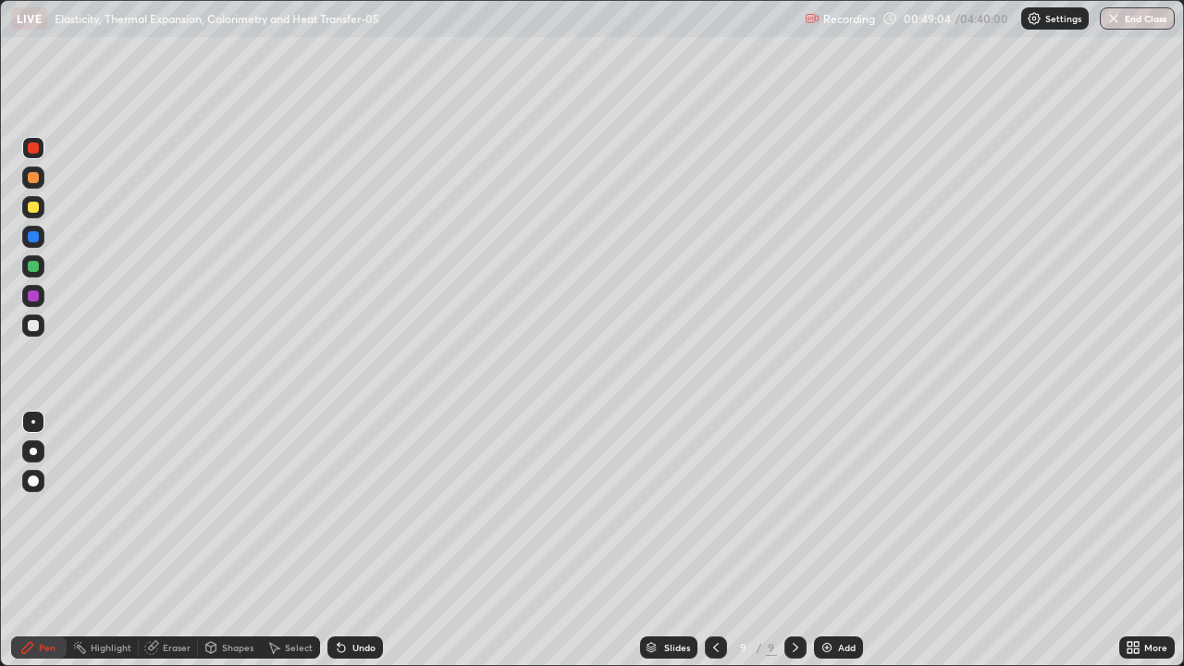
click at [1127, 596] on icon at bounding box center [1129, 644] width 5 height 5
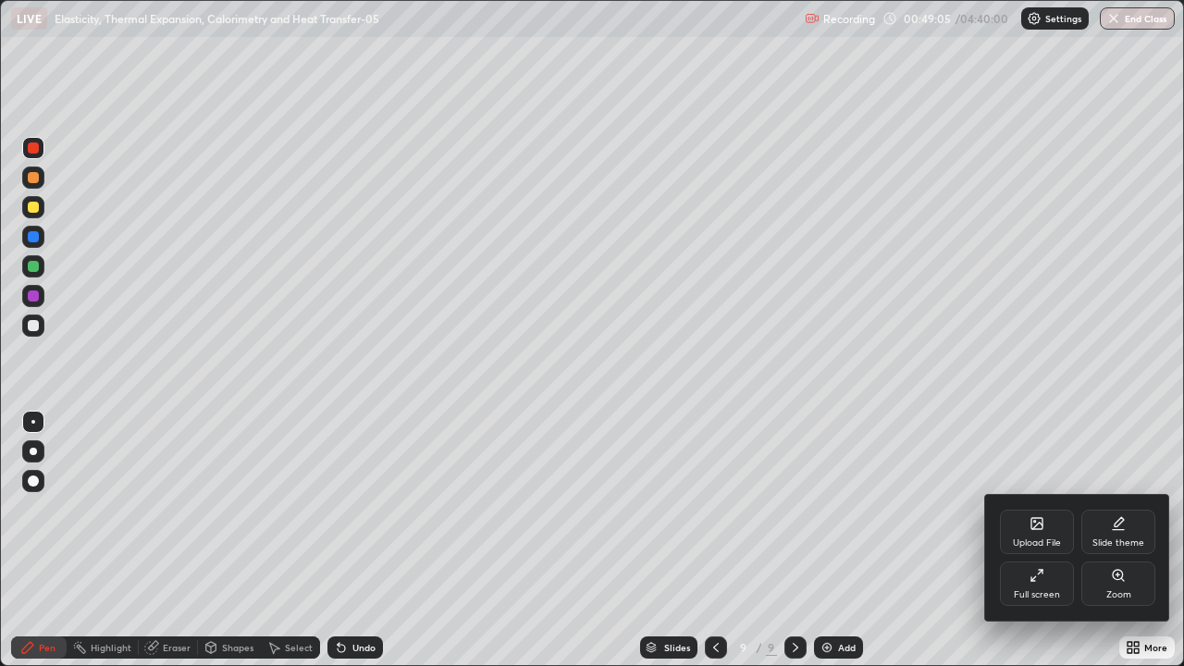
click at [1041, 581] on icon at bounding box center [1036, 575] width 15 height 15
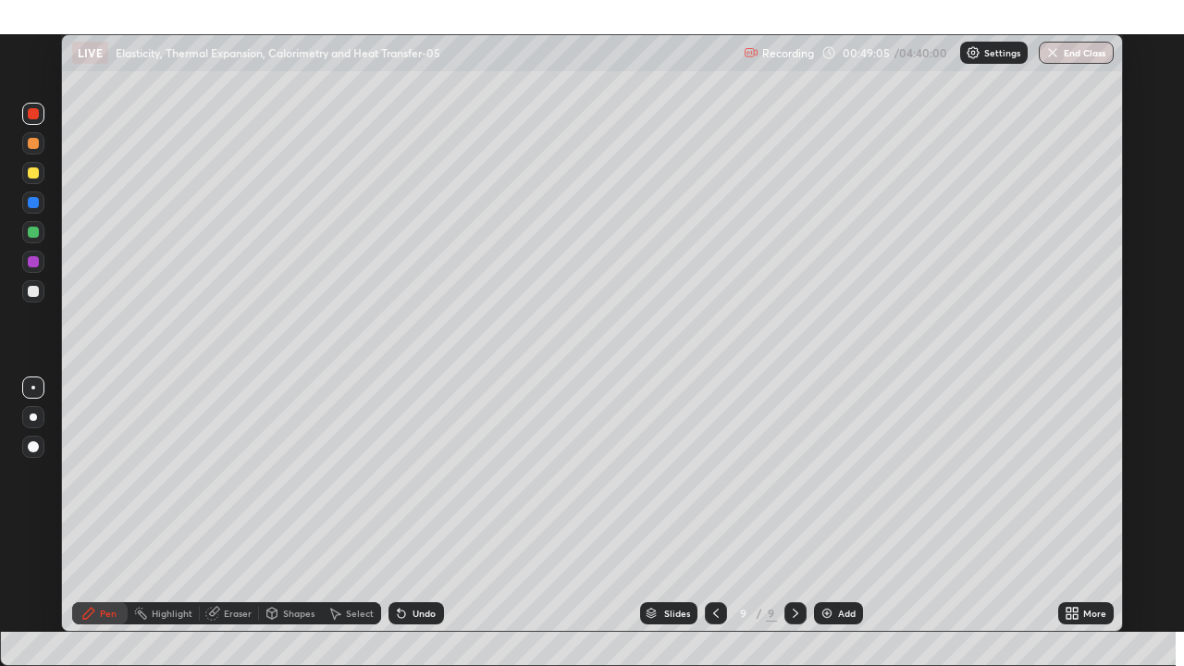
scroll to position [91872, 91285]
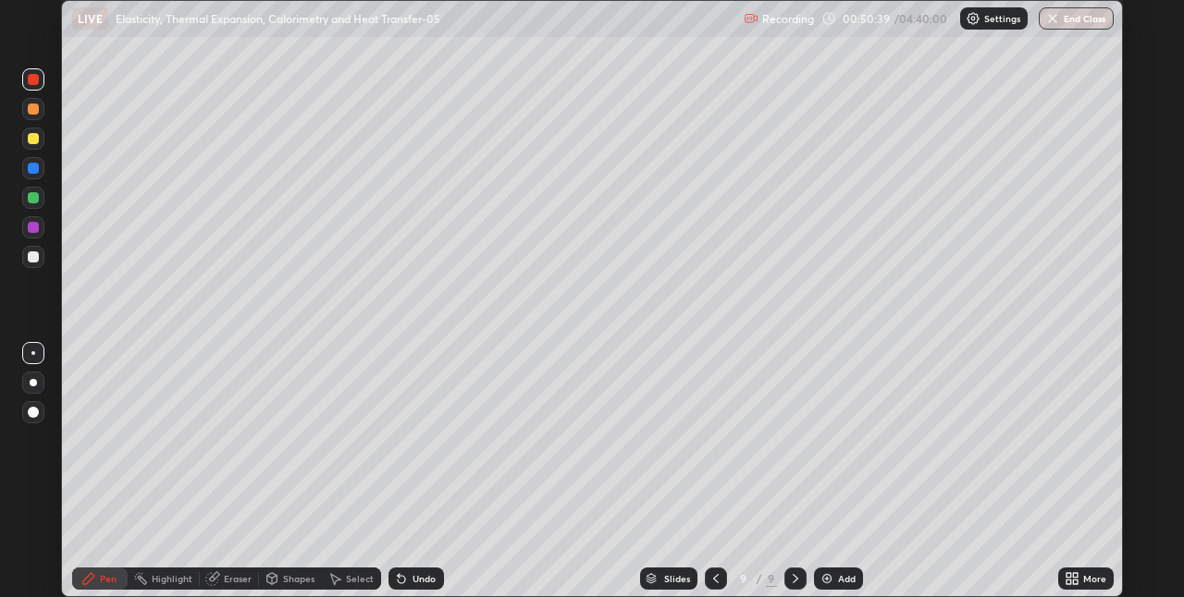
click at [1067, 573] on icon at bounding box center [1068, 575] width 5 height 5
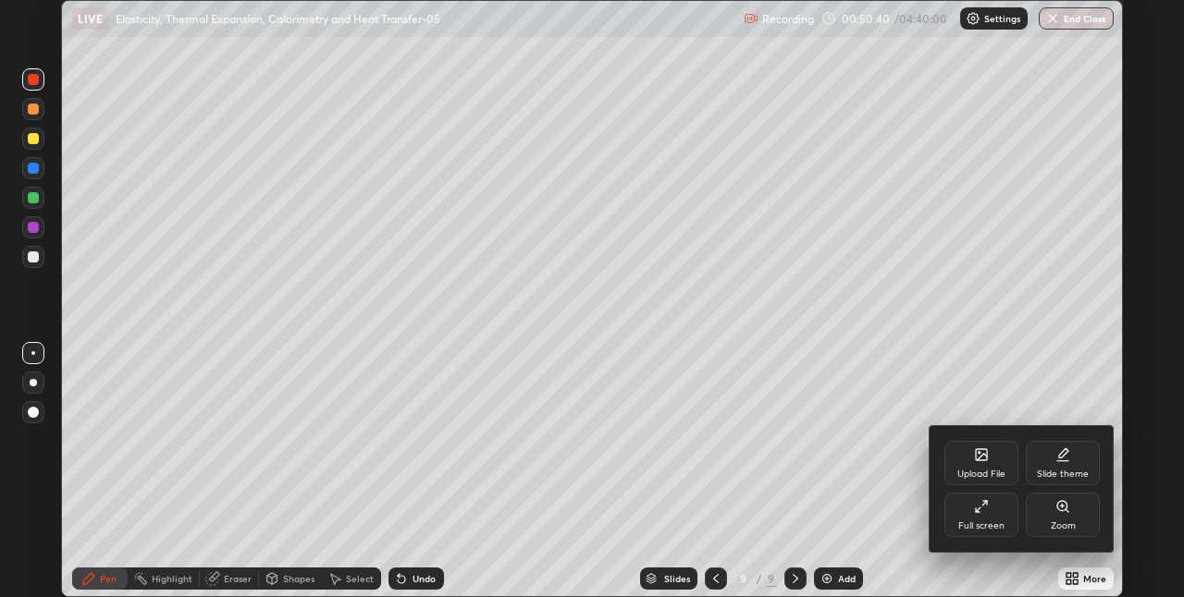
click at [993, 524] on div "Full screen" at bounding box center [981, 526] width 46 height 9
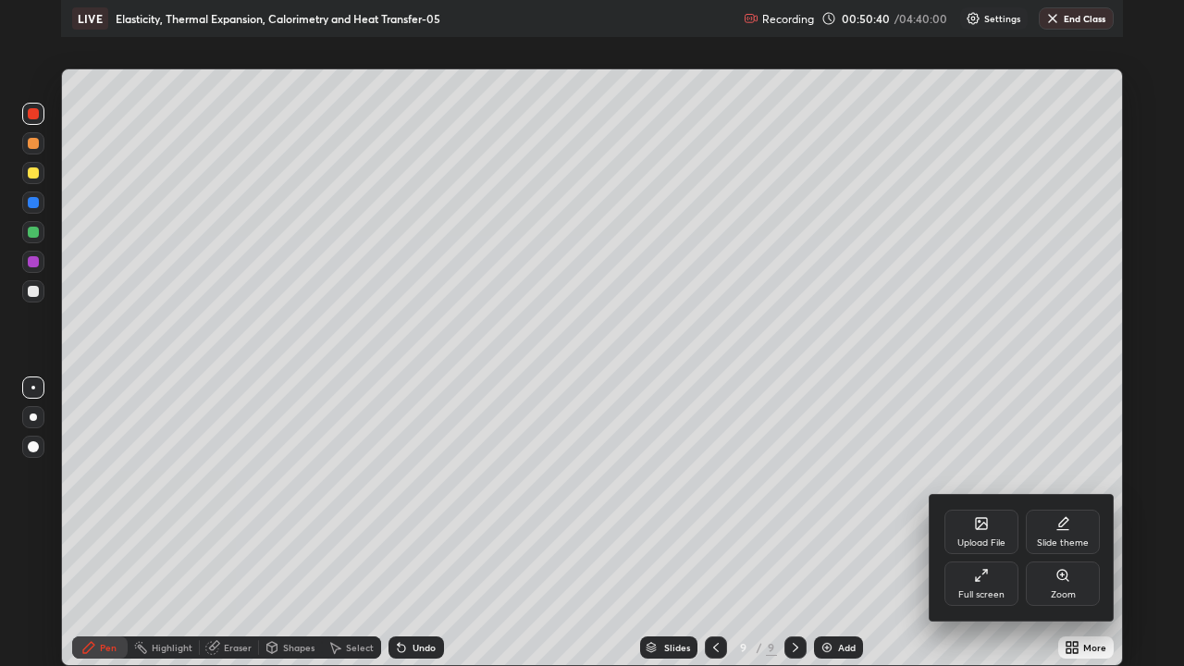
scroll to position [666, 1184]
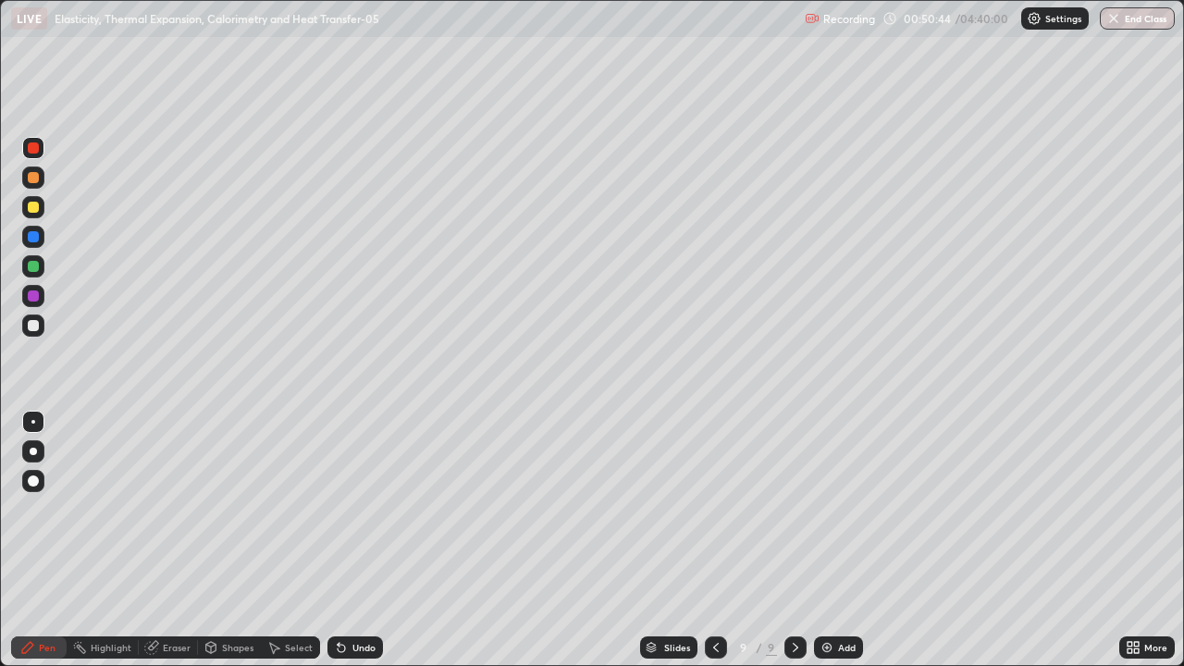
click at [30, 330] on div at bounding box center [33, 325] width 11 height 11
click at [30, 268] on div at bounding box center [33, 266] width 11 height 11
click at [285, 596] on div "Select" at bounding box center [299, 647] width 28 height 9
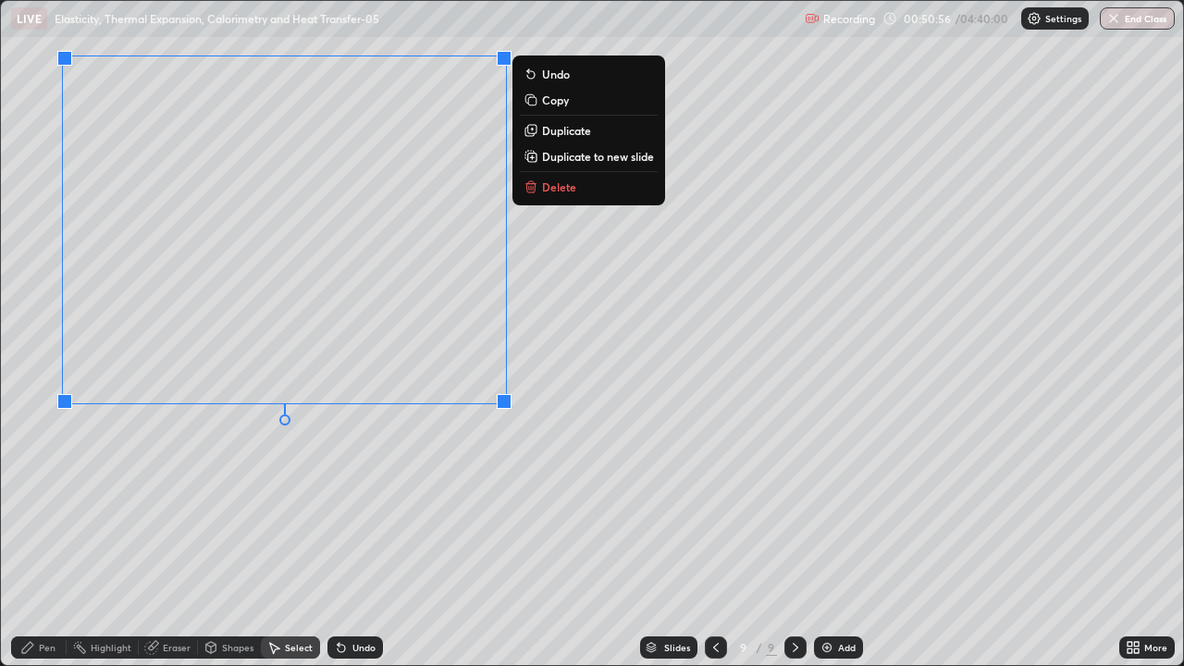
click at [548, 134] on p "Duplicate" at bounding box center [566, 130] width 49 height 15
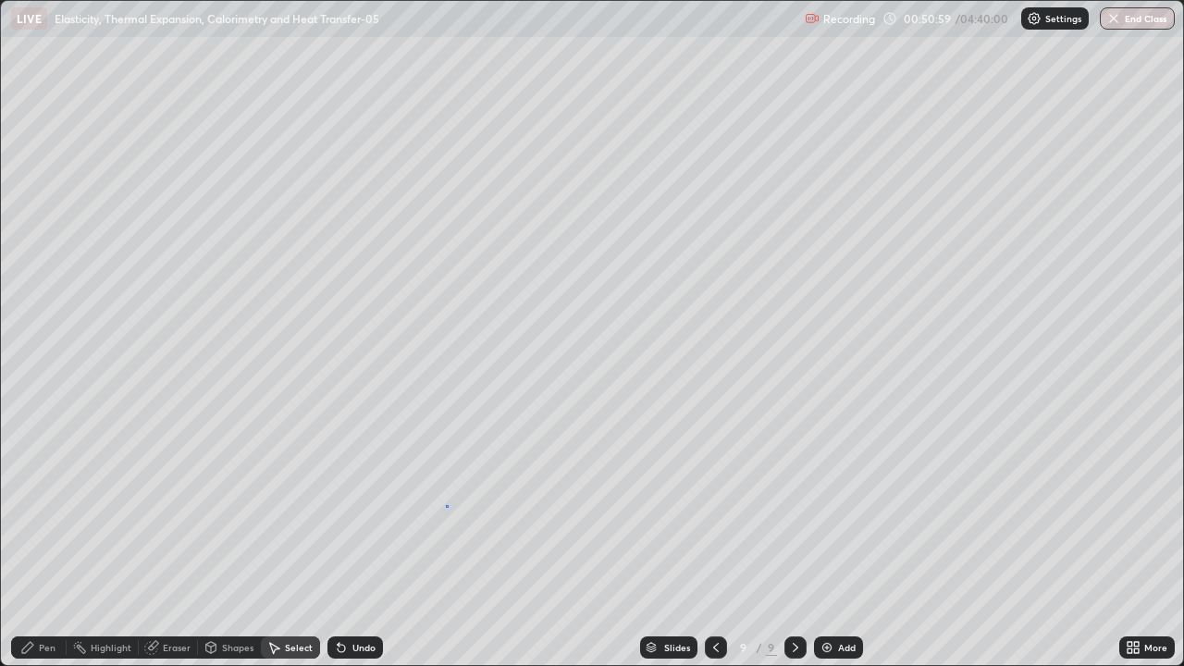
click at [446, 506] on div "0 ° Undo Copy Duplicate Duplicate to new slide Delete" at bounding box center [592, 333] width 1182 height 664
click at [165, 596] on div "Eraser" at bounding box center [168, 647] width 59 height 22
click at [33, 596] on div "Pen" at bounding box center [38, 647] width 55 height 22
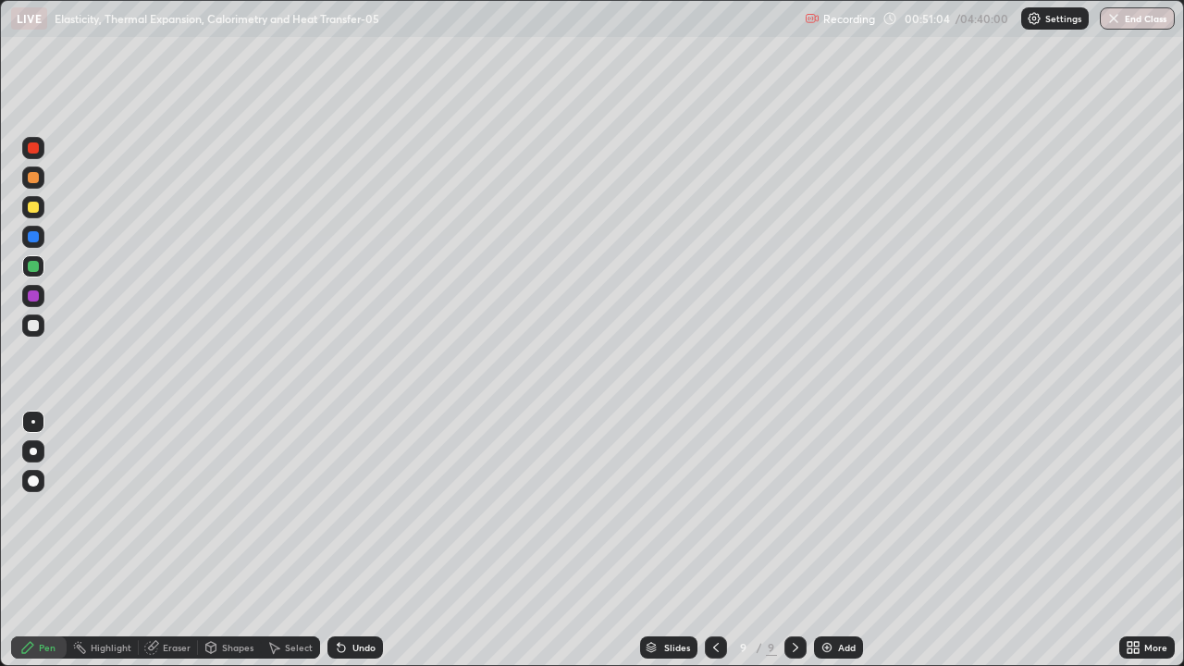
click at [35, 325] on div at bounding box center [33, 325] width 11 height 11
click at [152, 596] on icon at bounding box center [151, 648] width 12 height 12
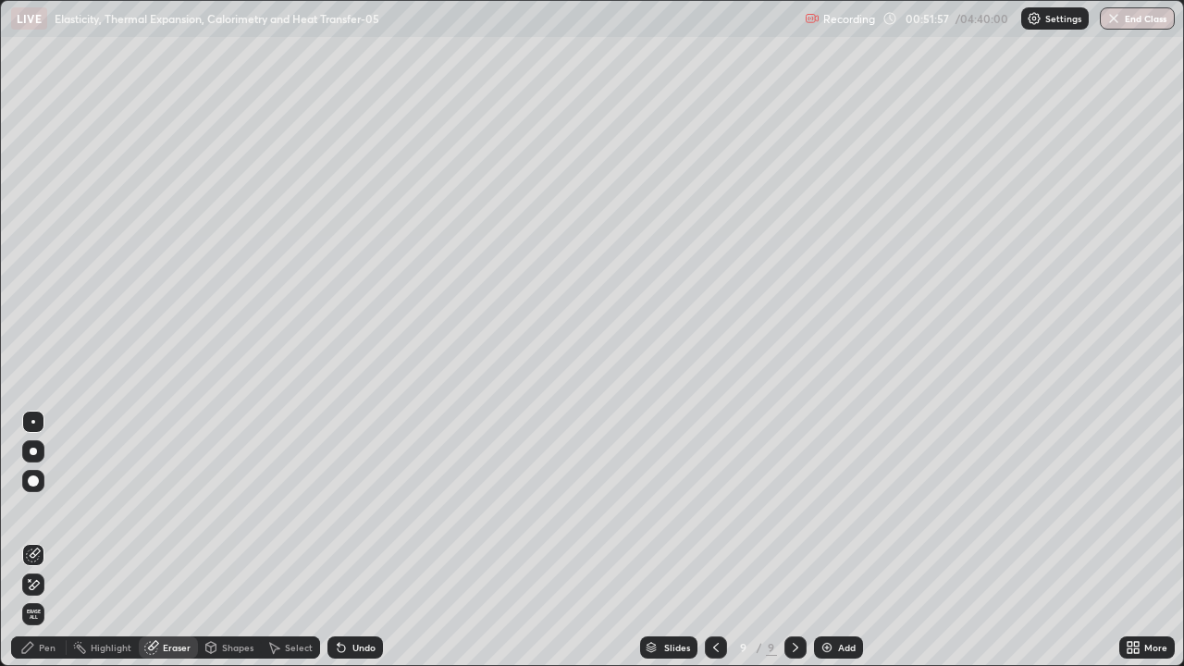
click at [40, 596] on div "Pen" at bounding box center [47, 647] width 17 height 9
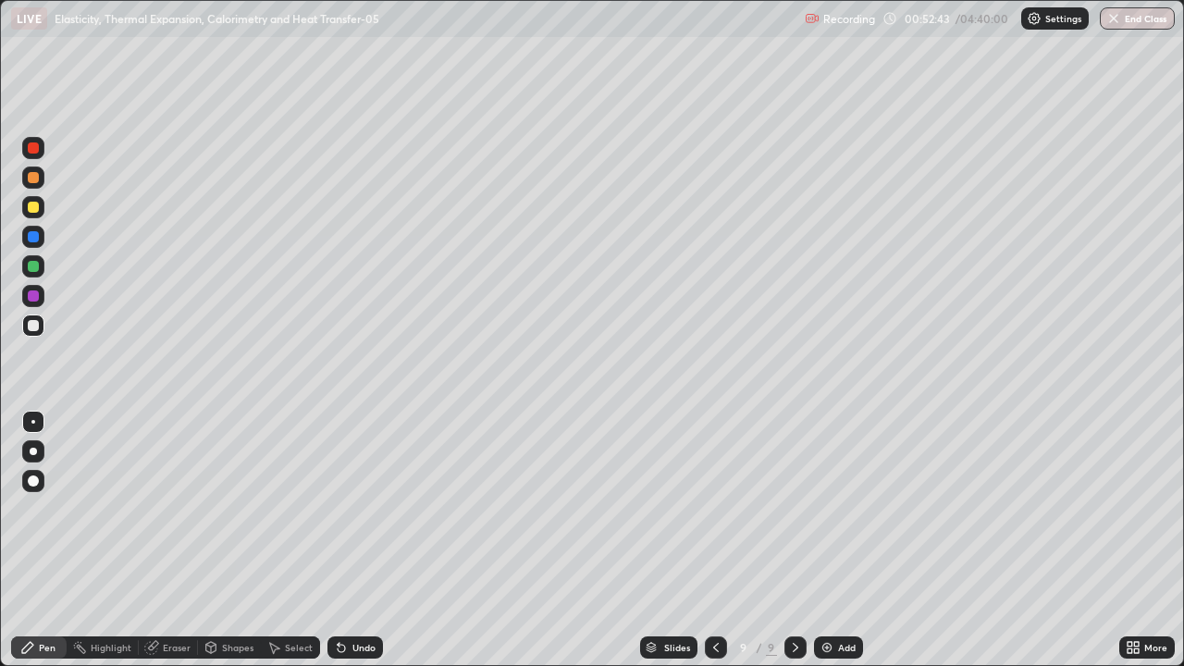
click at [154, 596] on icon at bounding box center [151, 648] width 12 height 12
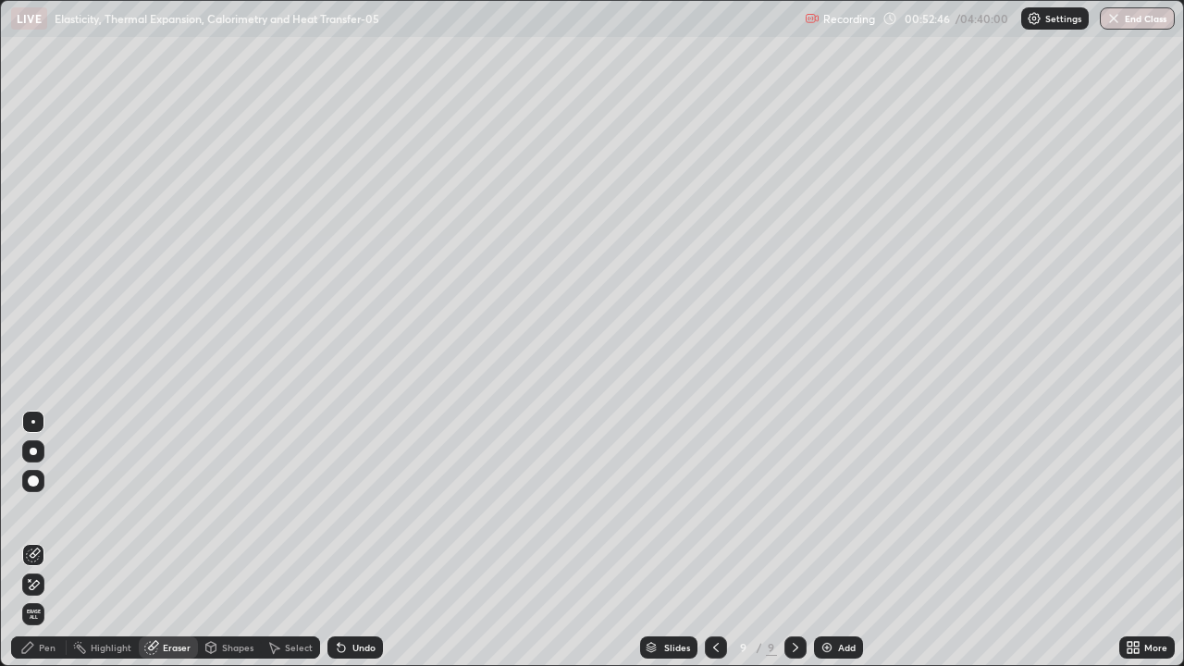
click at [50, 596] on div "Pen" at bounding box center [47, 647] width 17 height 9
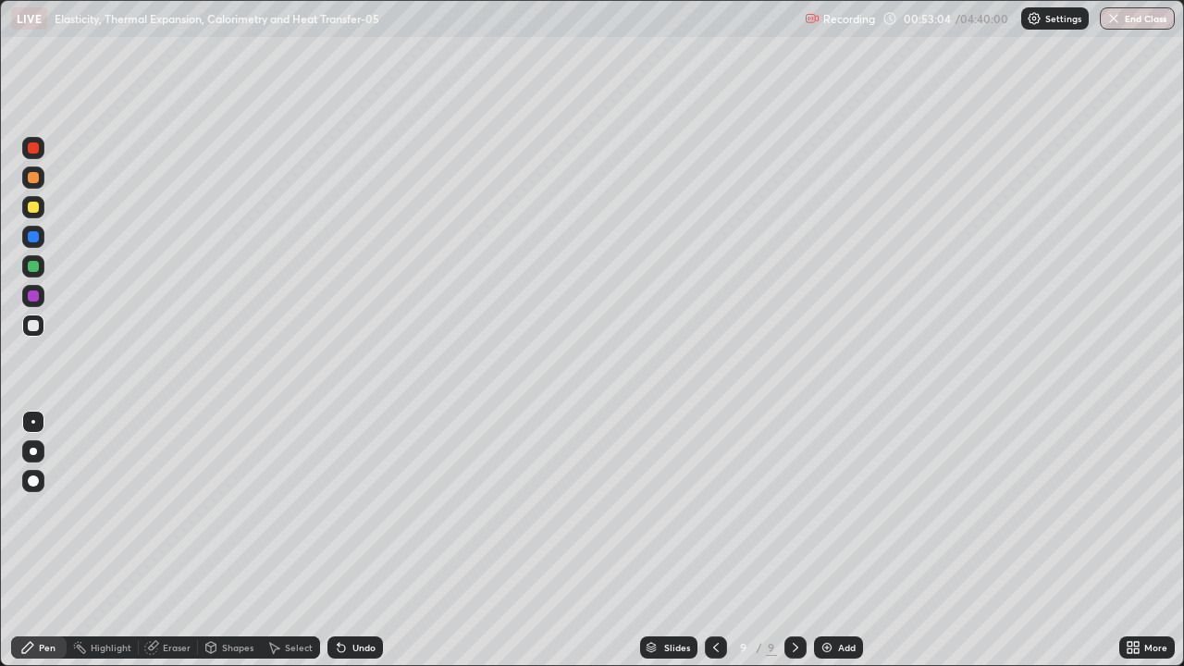
click at [716, 596] on div at bounding box center [716, 647] width 22 height 22
click at [792, 596] on icon at bounding box center [795, 647] width 15 height 15
click at [33, 318] on div at bounding box center [33, 325] width 22 height 22
click at [32, 267] on div at bounding box center [33, 266] width 11 height 11
click at [1057, 596] on div "Slides 9 / 9 Add" at bounding box center [751, 647] width 736 height 37
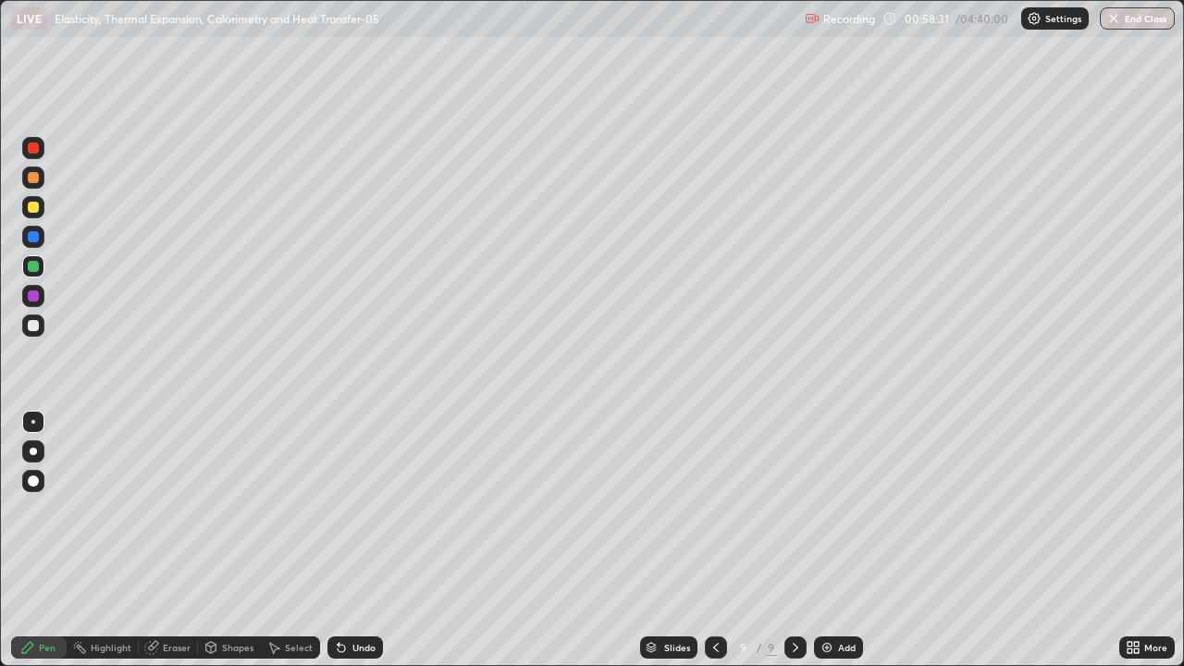
click at [285, 596] on div "Select" at bounding box center [299, 647] width 28 height 9
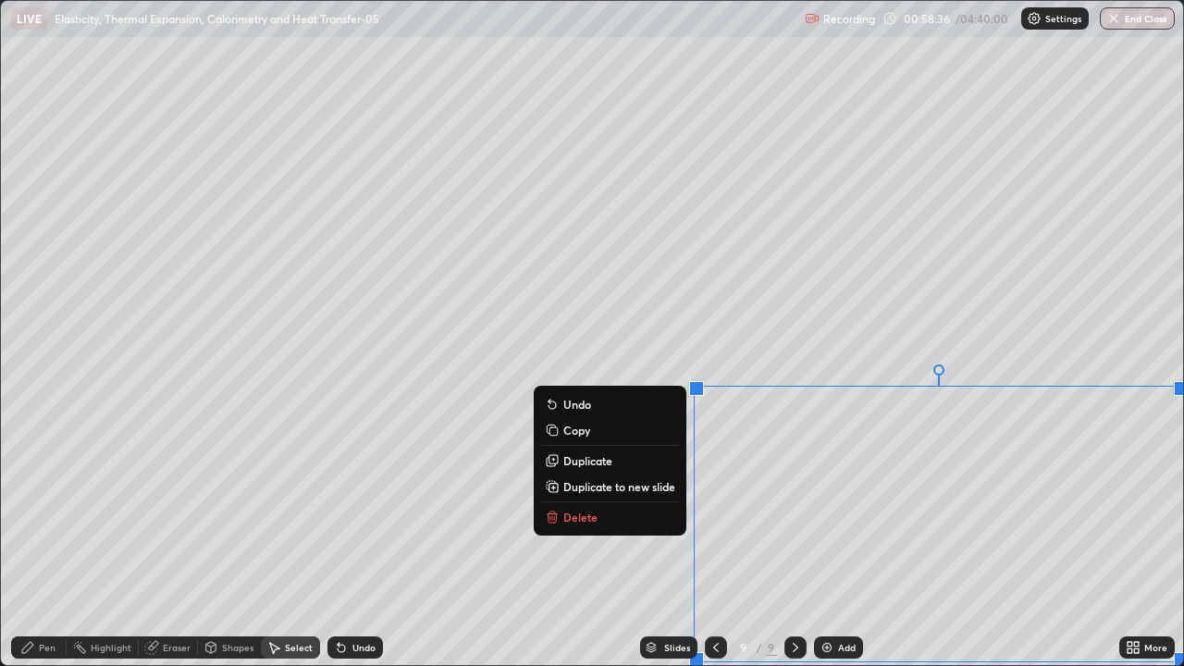
click at [607, 490] on p "Duplicate to new slide" at bounding box center [619, 486] width 112 height 15
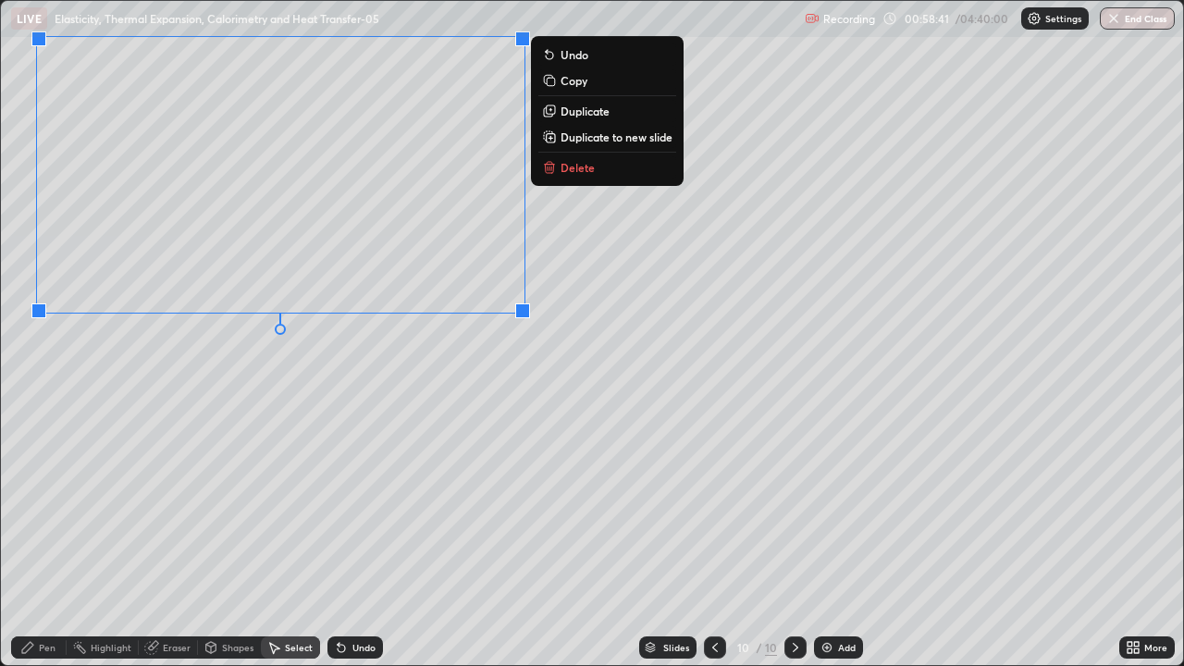
click at [187, 477] on div "0 ° Undo Copy Duplicate Duplicate to new slide Delete" at bounding box center [592, 333] width 1182 height 664
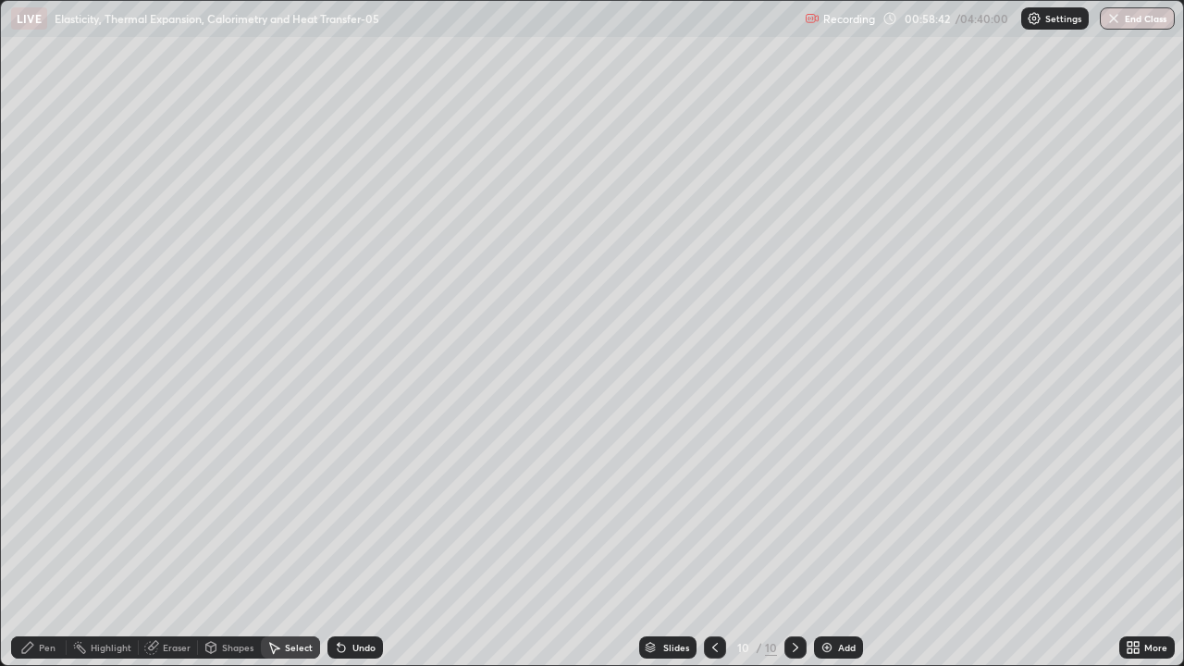
click at [47, 596] on div "Pen" at bounding box center [47, 647] width 17 height 9
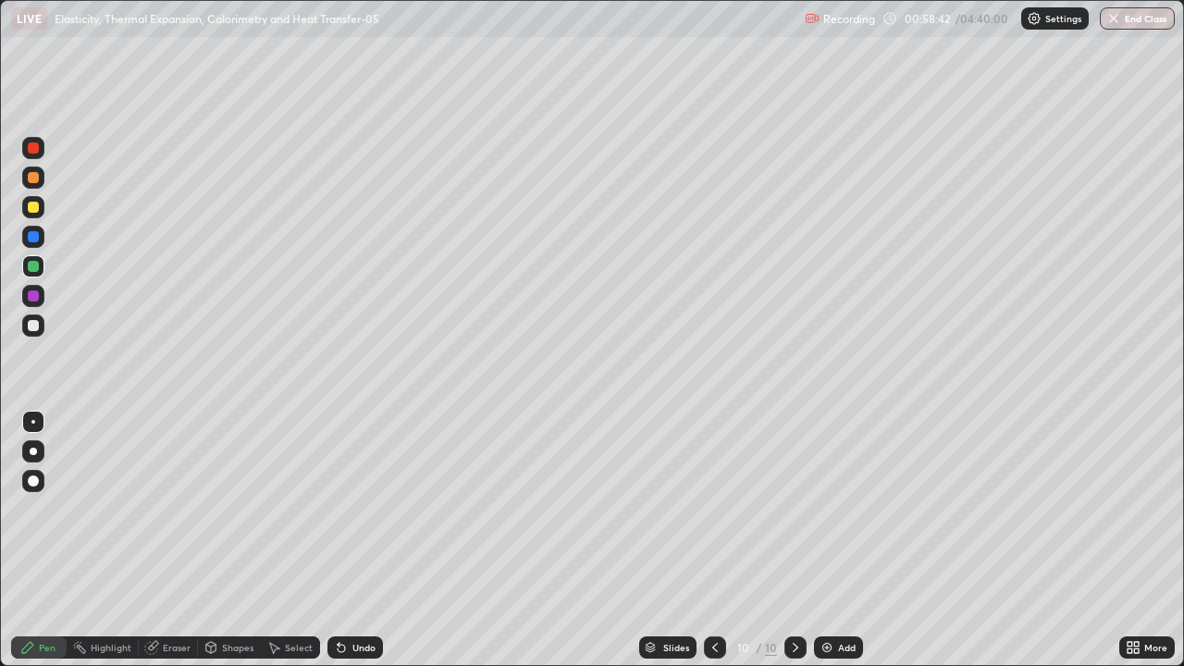
click at [35, 326] on div at bounding box center [33, 325] width 11 height 11
click at [349, 596] on div "Undo" at bounding box center [354, 647] width 55 height 22
click at [357, 596] on div "Undo" at bounding box center [363, 647] width 23 height 9
click at [35, 293] on div at bounding box center [33, 295] width 11 height 11
click at [350, 596] on div "Undo" at bounding box center [354, 647] width 55 height 22
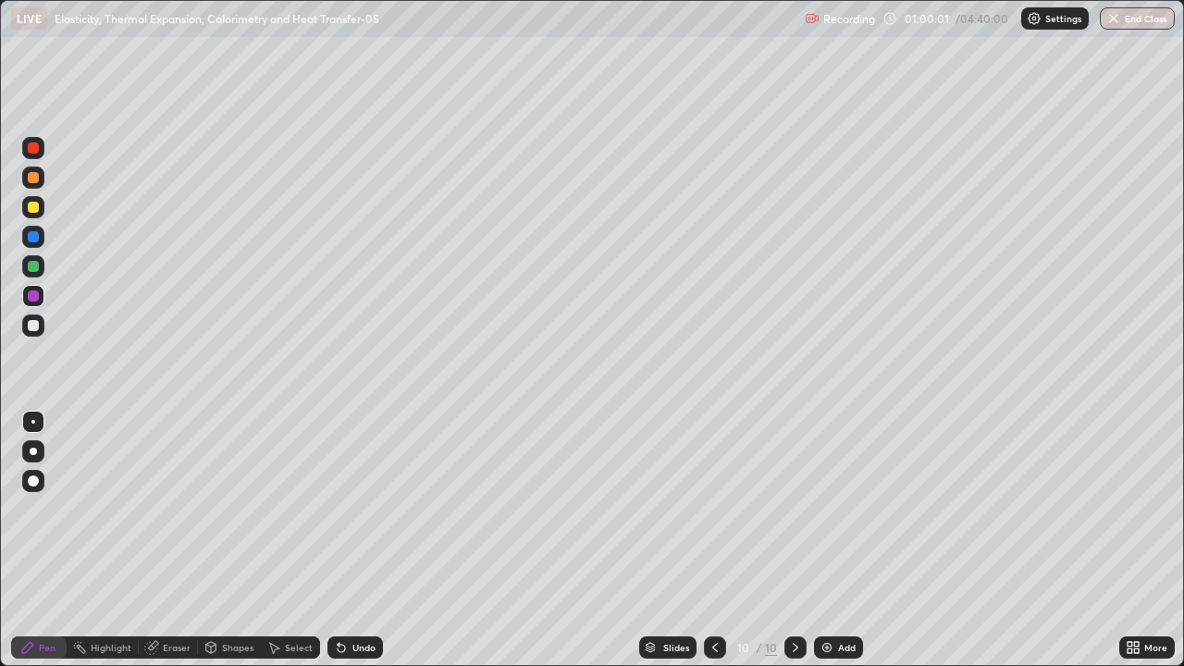
click at [345, 596] on div "Undo" at bounding box center [354, 647] width 55 height 22
click at [28, 596] on icon at bounding box center [27, 647] width 11 height 11
click at [31, 267] on div at bounding box center [33, 266] width 11 height 11
click at [32, 153] on div at bounding box center [33, 147] width 11 height 11
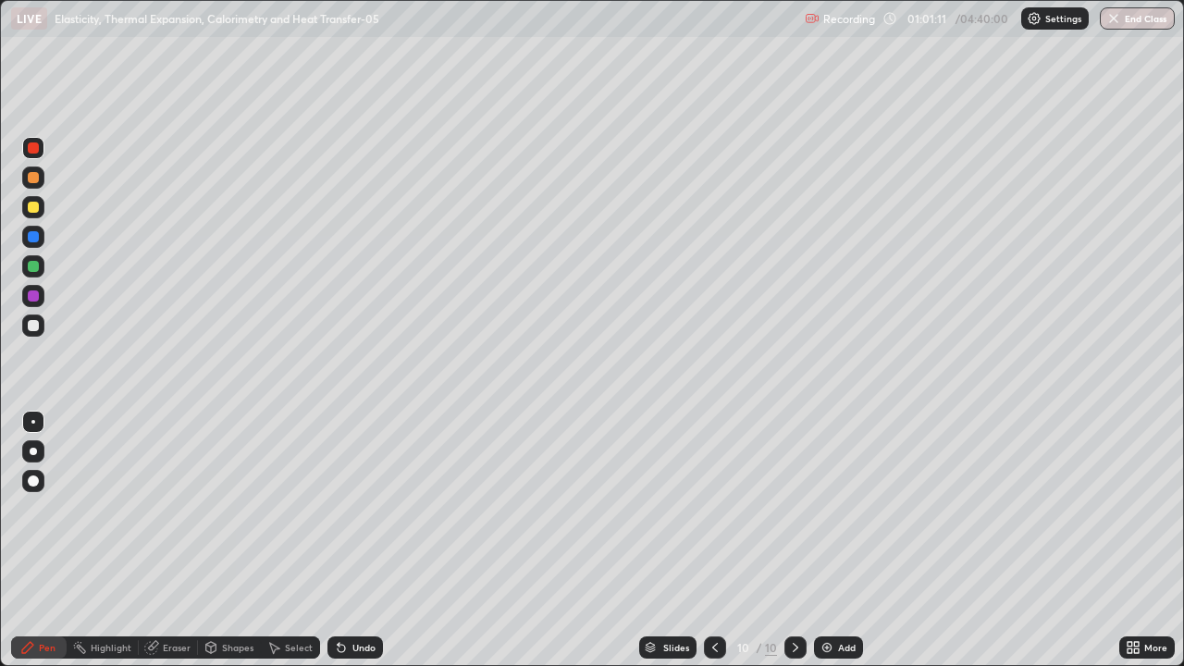
click at [173, 596] on div "Eraser" at bounding box center [168, 647] width 59 height 22
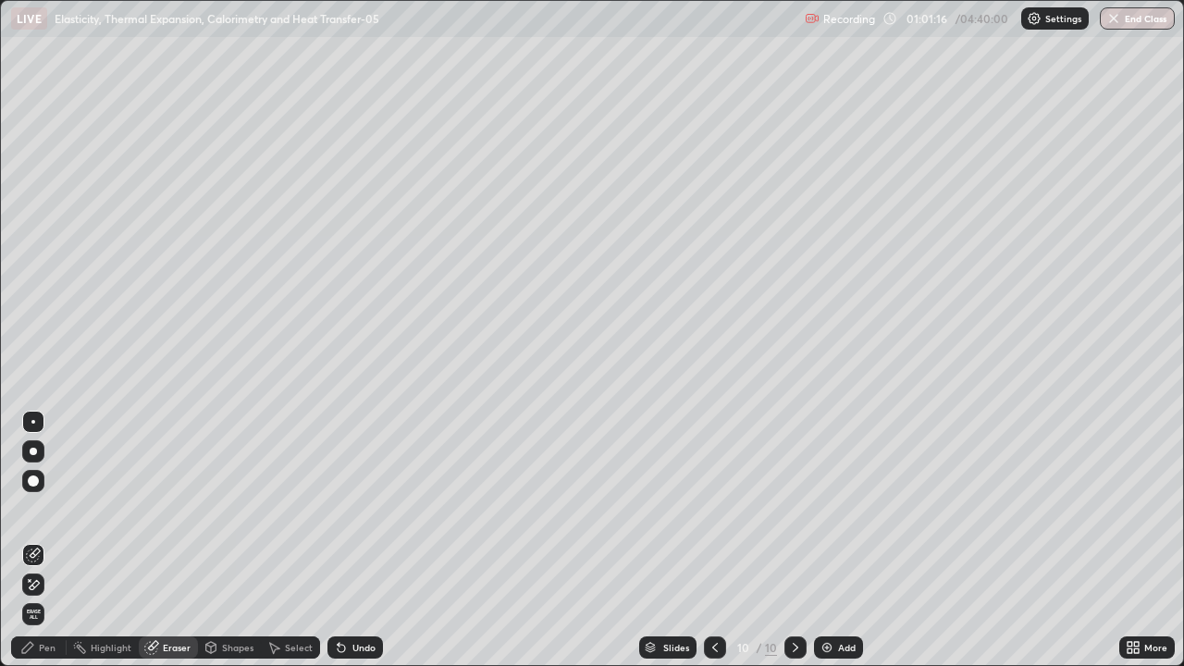
click at [34, 596] on icon at bounding box center [27, 647] width 15 height 15
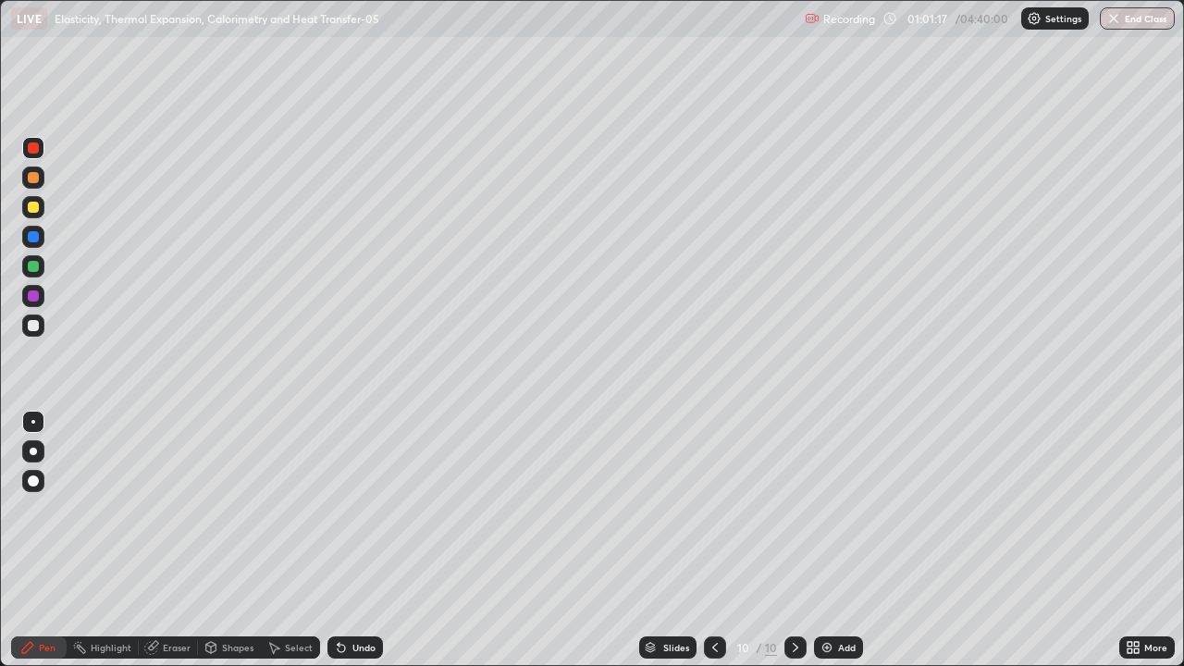
click at [29, 330] on div at bounding box center [33, 325] width 22 height 22
click at [32, 236] on div at bounding box center [33, 236] width 11 height 11
click at [0, 510] on div "Setting up your live class" at bounding box center [592, 333] width 1184 height 666
click at [33, 297] on div at bounding box center [33, 295] width 11 height 11
click at [352, 596] on div "Undo" at bounding box center [363, 647] width 23 height 9
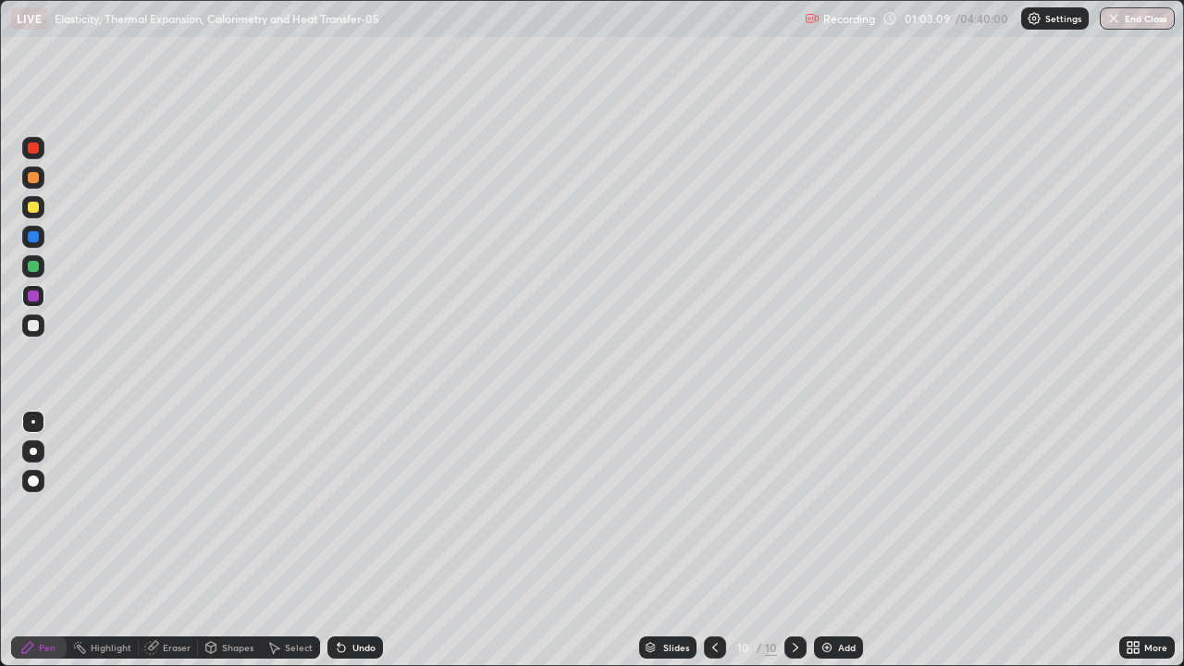
click at [358, 596] on div "Undo" at bounding box center [354, 647] width 55 height 22
click at [353, 596] on div "Undo" at bounding box center [363, 647] width 23 height 9
click at [352, 596] on div "Undo" at bounding box center [354, 647] width 55 height 22
click at [33, 295] on div at bounding box center [33, 295] width 11 height 11
click at [32, 145] on div at bounding box center [33, 147] width 11 height 11
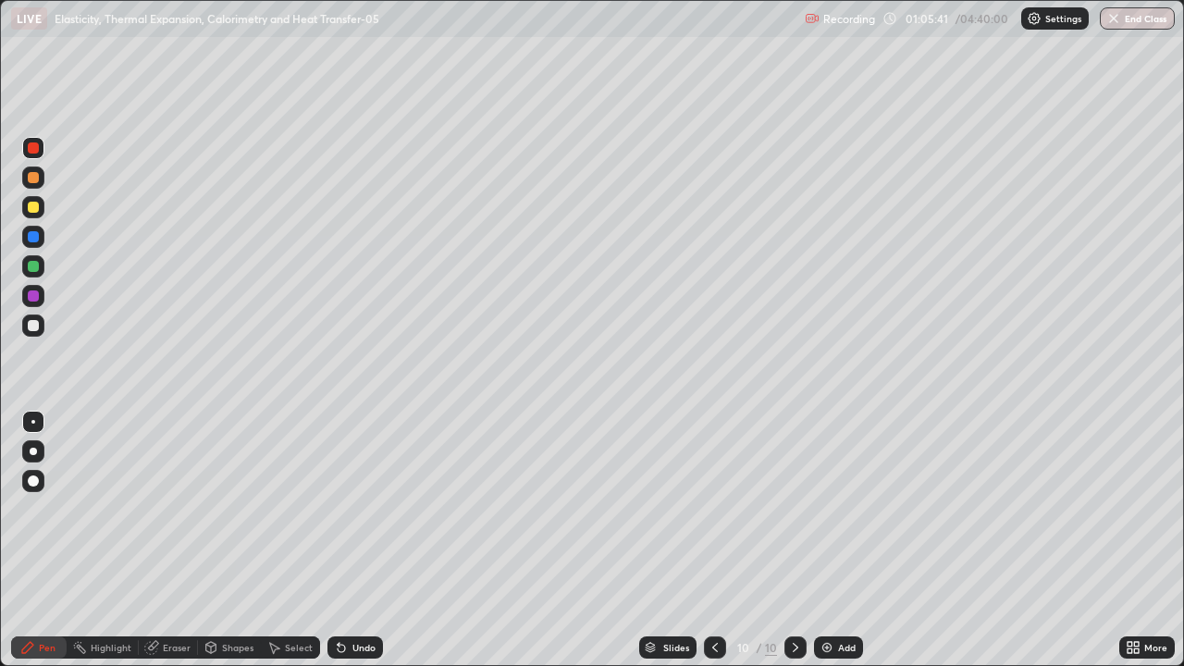
click at [835, 596] on div "Add" at bounding box center [838, 647] width 49 height 22
click at [34, 327] on div at bounding box center [33, 325] width 11 height 11
click at [34, 142] on div at bounding box center [33, 147] width 11 height 11
click at [352, 596] on div "Undo" at bounding box center [363, 647] width 23 height 9
click at [338, 596] on div "Undo" at bounding box center [354, 647] width 55 height 22
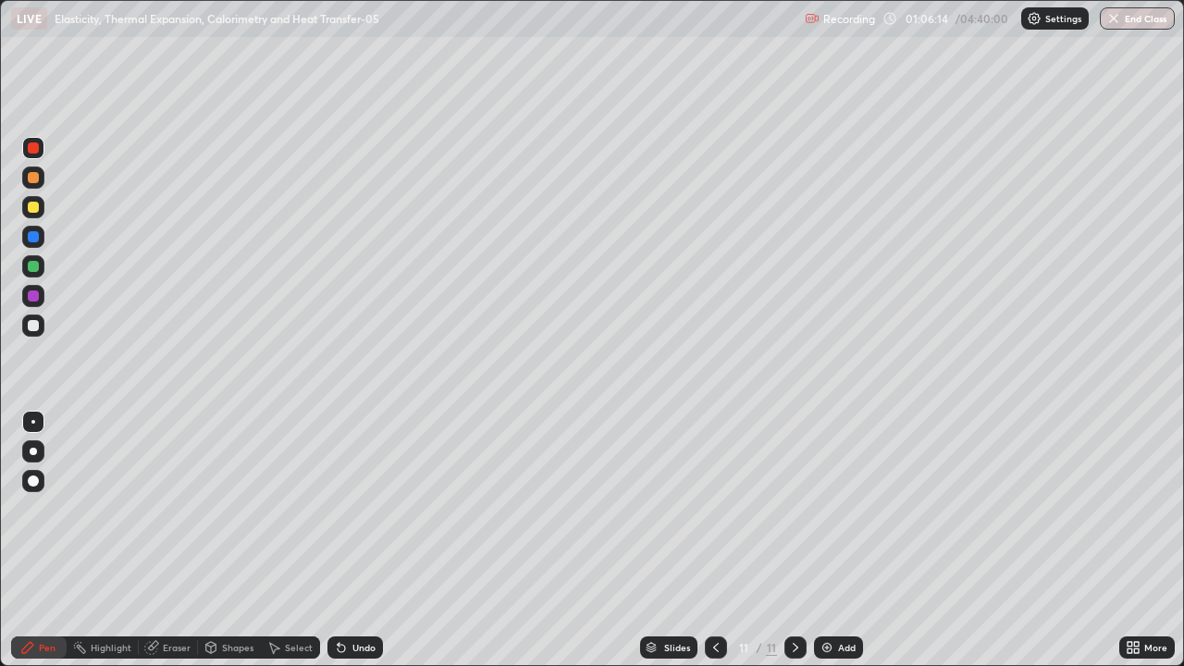
click at [347, 596] on div "Undo" at bounding box center [354, 647] width 55 height 22
click at [353, 596] on div "Undo" at bounding box center [363, 647] width 23 height 9
click at [359, 596] on div "Undo" at bounding box center [354, 647] width 55 height 22
click at [156, 596] on icon at bounding box center [151, 647] width 15 height 15
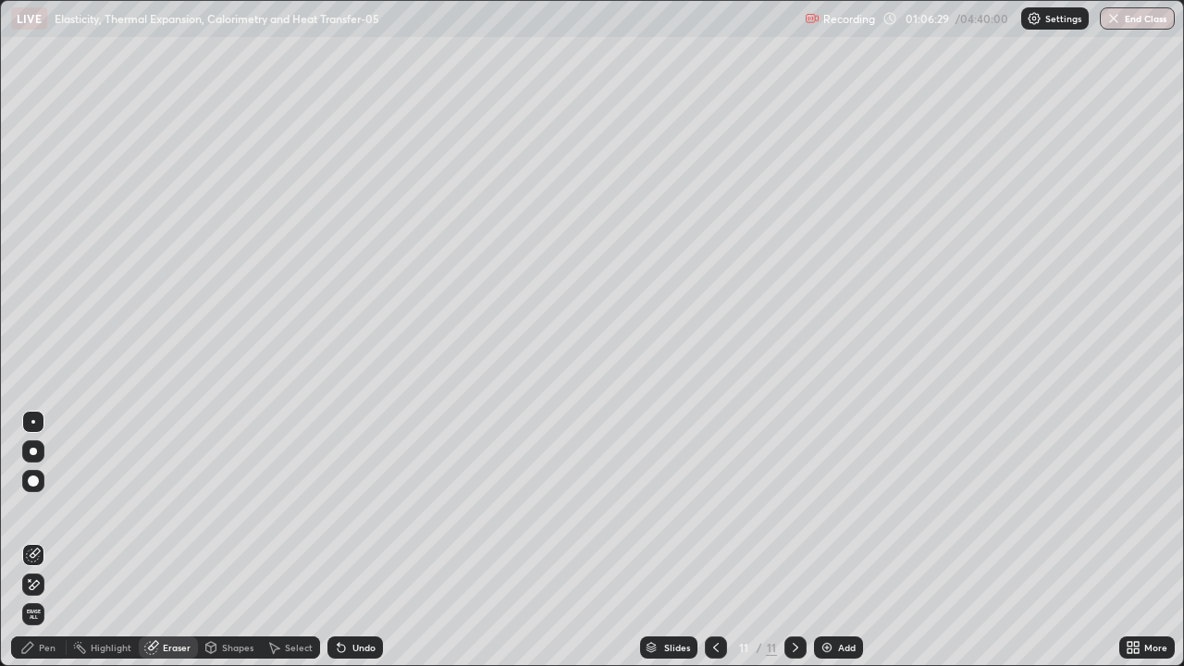
click at [42, 596] on div "Pen" at bounding box center [47, 647] width 17 height 9
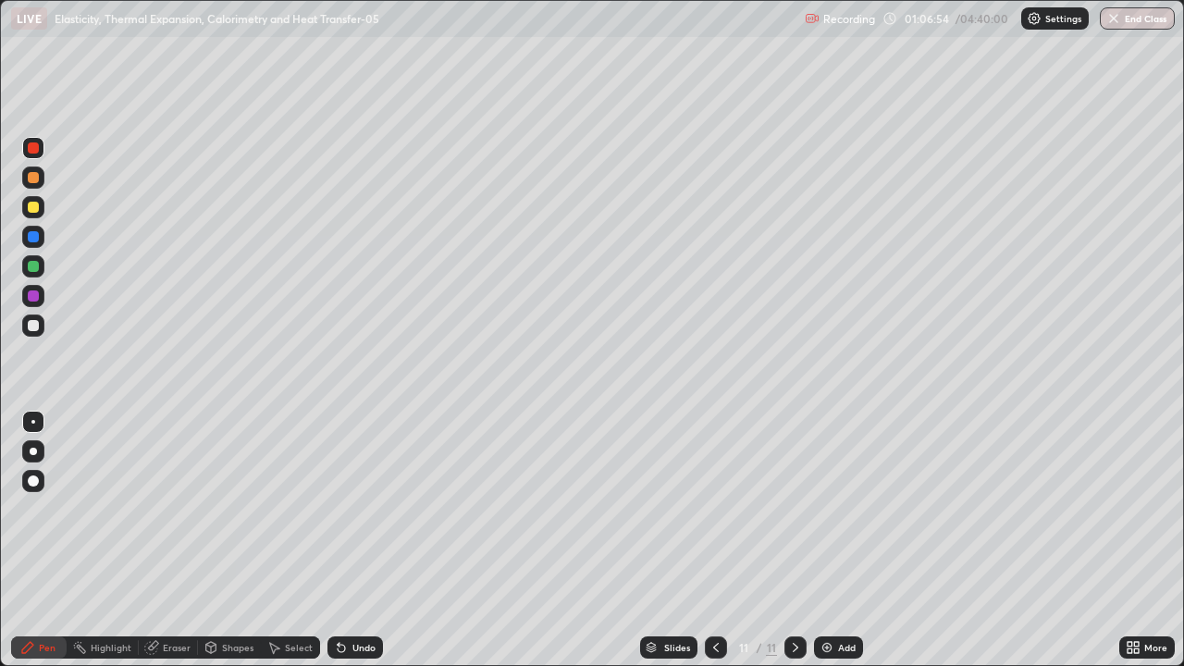
click at [34, 328] on div at bounding box center [33, 325] width 11 height 11
click at [35, 300] on div at bounding box center [33, 295] width 11 height 11
click at [830, 596] on img at bounding box center [826, 647] width 15 height 15
click at [30, 326] on div at bounding box center [33, 325] width 11 height 11
click at [38, 148] on div at bounding box center [33, 147] width 11 height 11
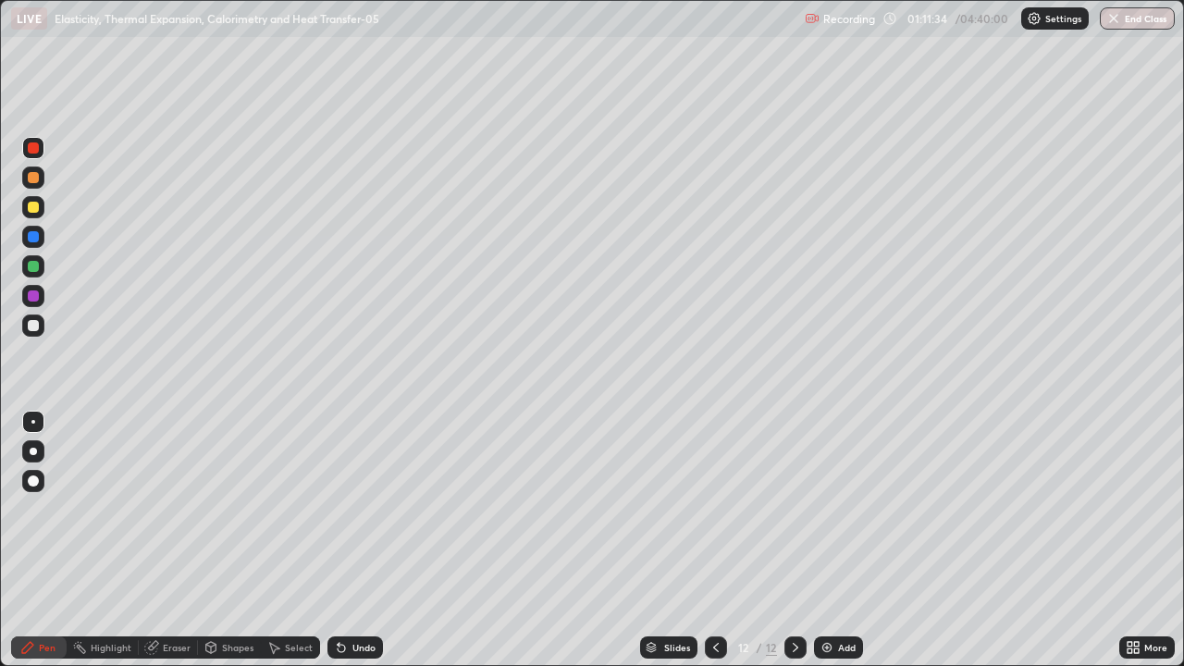
click at [33, 260] on div at bounding box center [33, 266] width 22 height 22
click at [167, 596] on div "Eraser" at bounding box center [177, 647] width 28 height 9
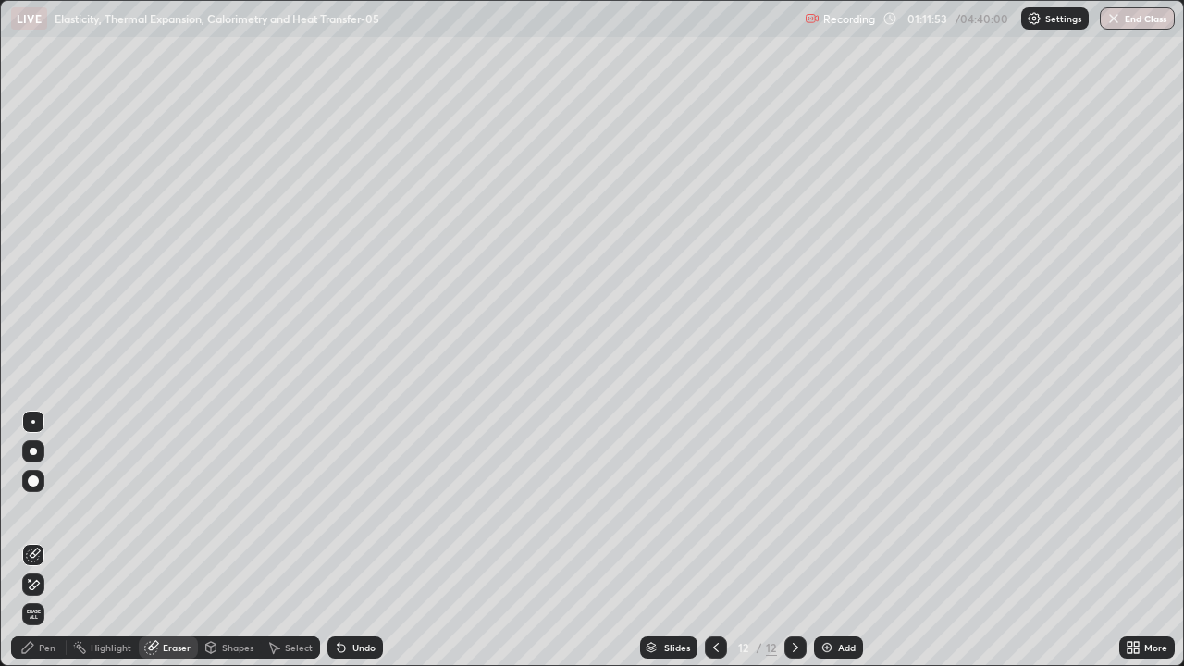
click at [37, 596] on div "Pen" at bounding box center [38, 647] width 55 height 22
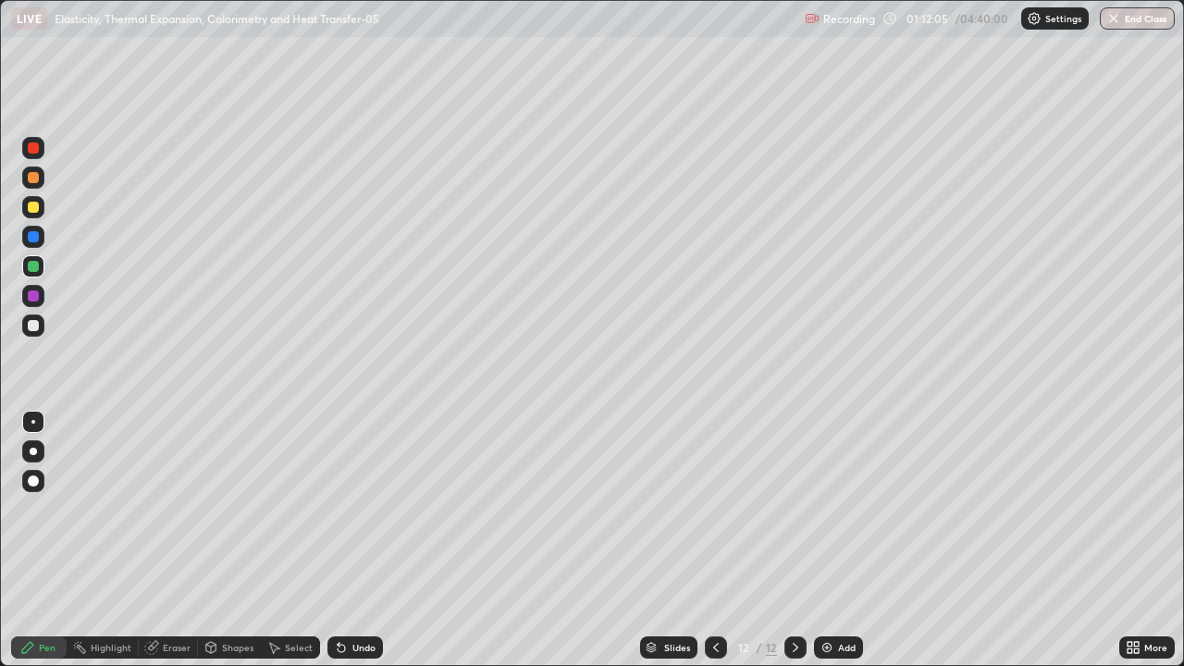
click at [353, 596] on div "Undo" at bounding box center [354, 647] width 55 height 22
click at [360, 596] on div "Undo" at bounding box center [363, 647] width 23 height 9
click at [354, 596] on div "Undo" at bounding box center [363, 647] width 23 height 9
click at [352, 596] on div "Undo" at bounding box center [363, 647] width 23 height 9
click at [338, 596] on icon at bounding box center [339, 644] width 2 height 2
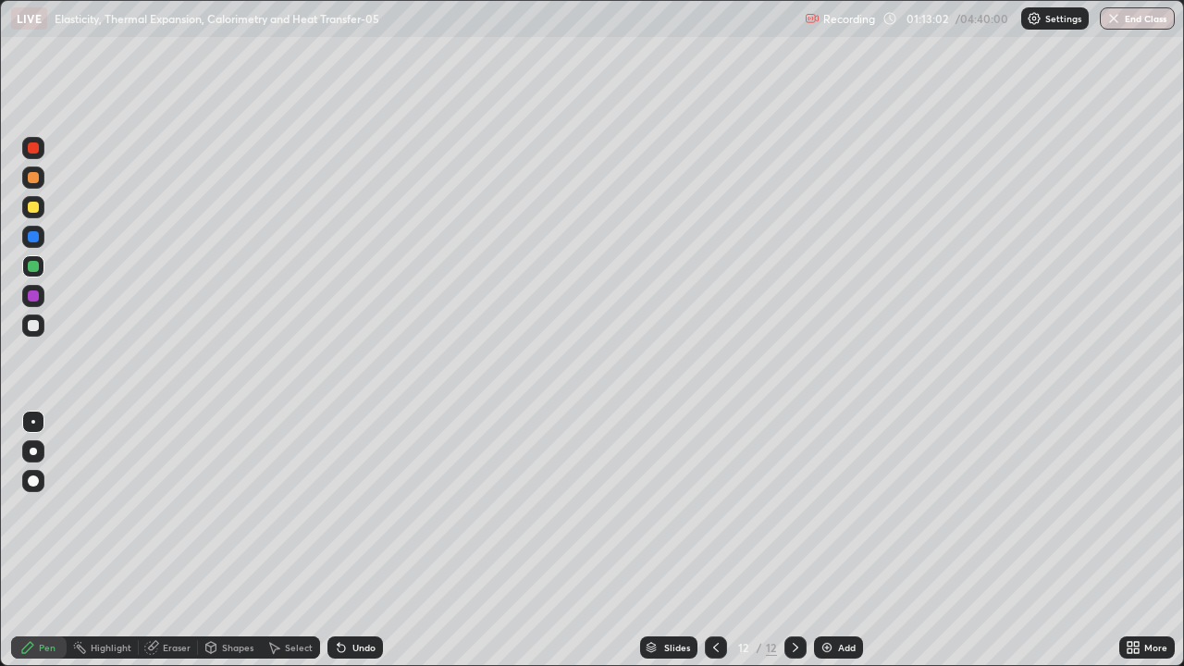
click at [32, 596] on icon at bounding box center [27, 647] width 15 height 15
click at [24, 208] on div at bounding box center [33, 207] width 22 height 22
click at [34, 296] on div at bounding box center [33, 295] width 11 height 11
click at [36, 174] on div at bounding box center [33, 177] width 11 height 11
click at [363, 596] on div "Undo" at bounding box center [363, 647] width 23 height 9
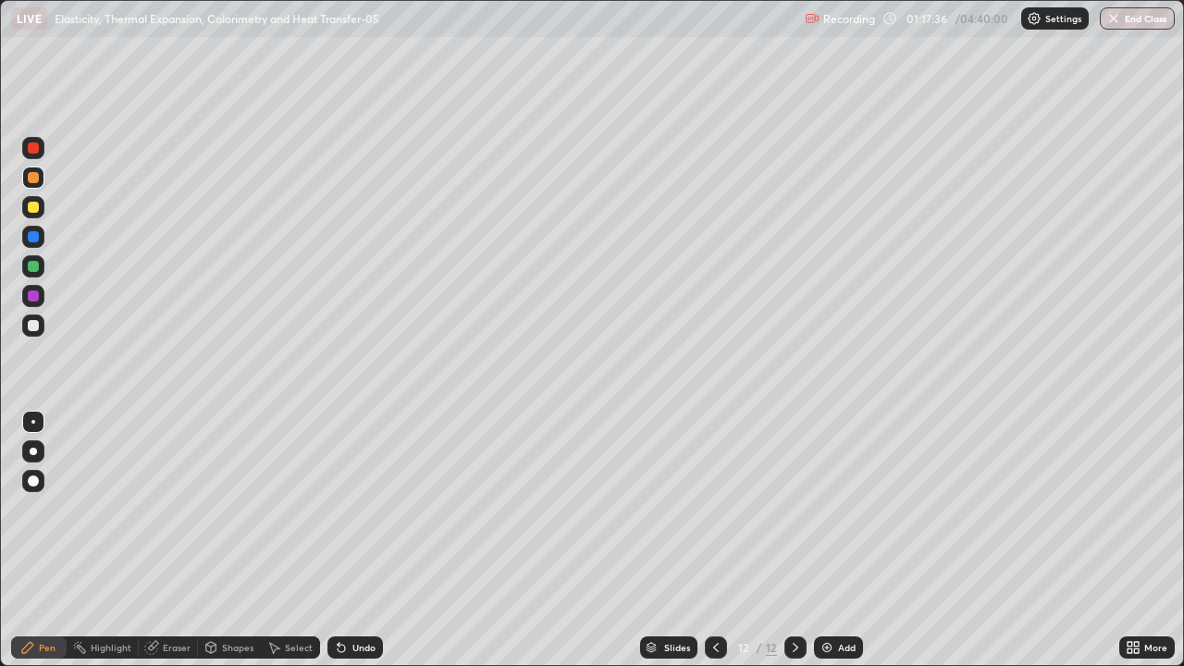
click at [31, 303] on div at bounding box center [33, 296] width 22 height 22
click at [161, 596] on div "Eraser" at bounding box center [168, 647] width 59 height 22
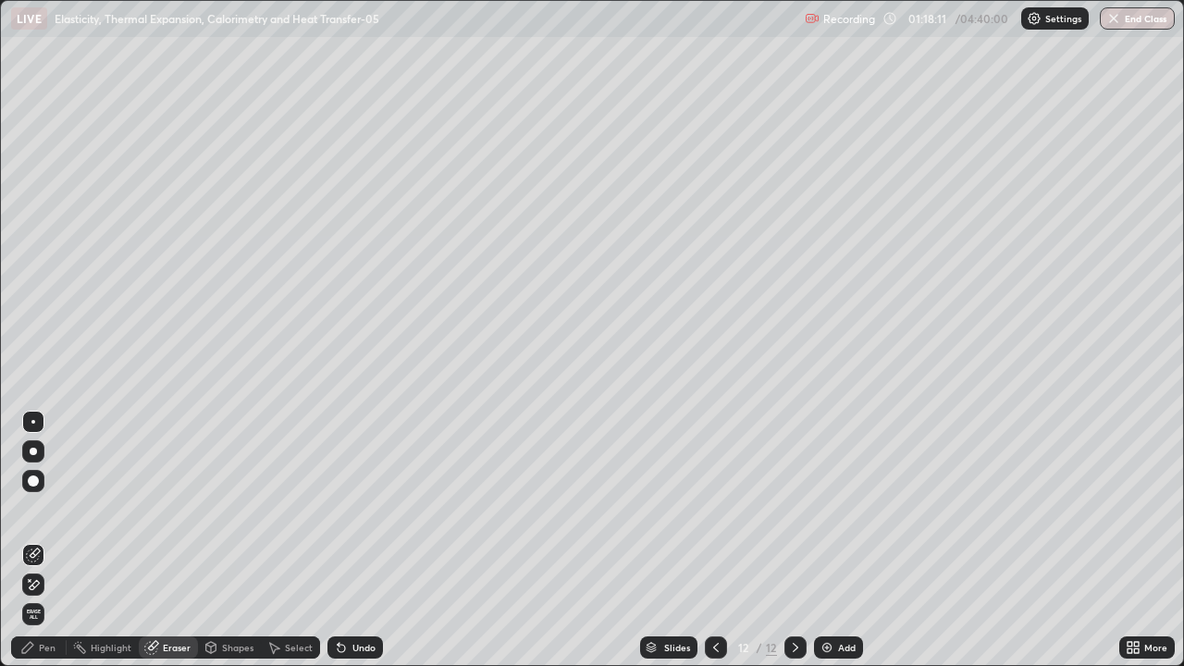
click at [29, 596] on icon at bounding box center [27, 647] width 11 height 11
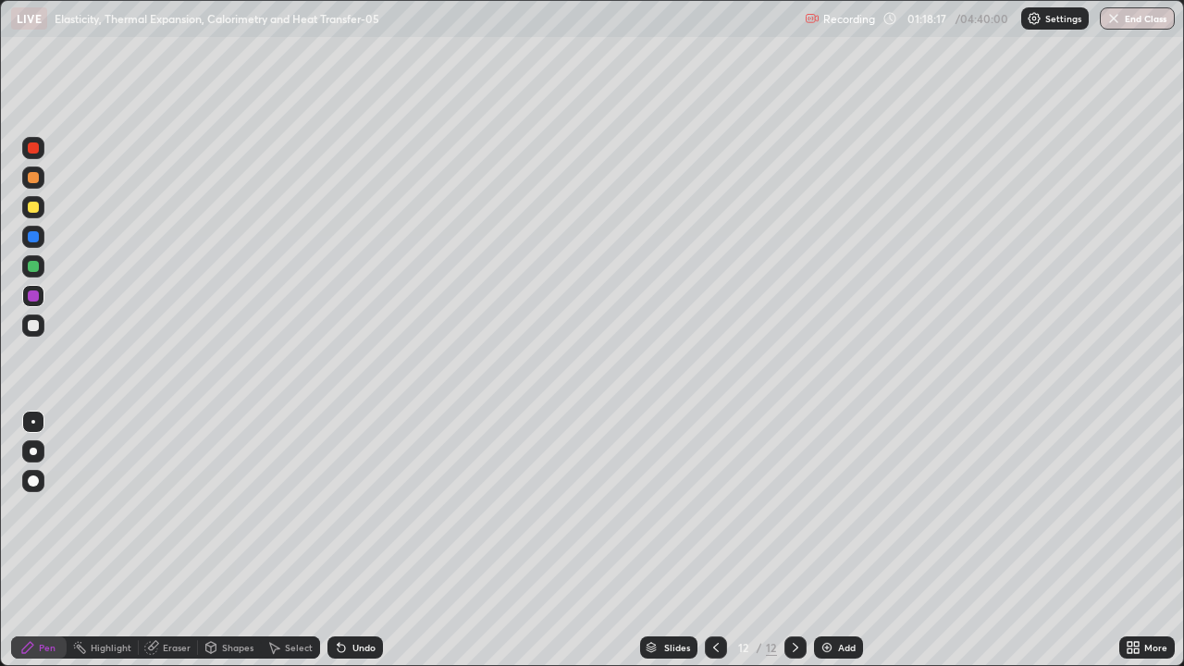
click at [281, 596] on div "Select" at bounding box center [290, 647] width 59 height 22
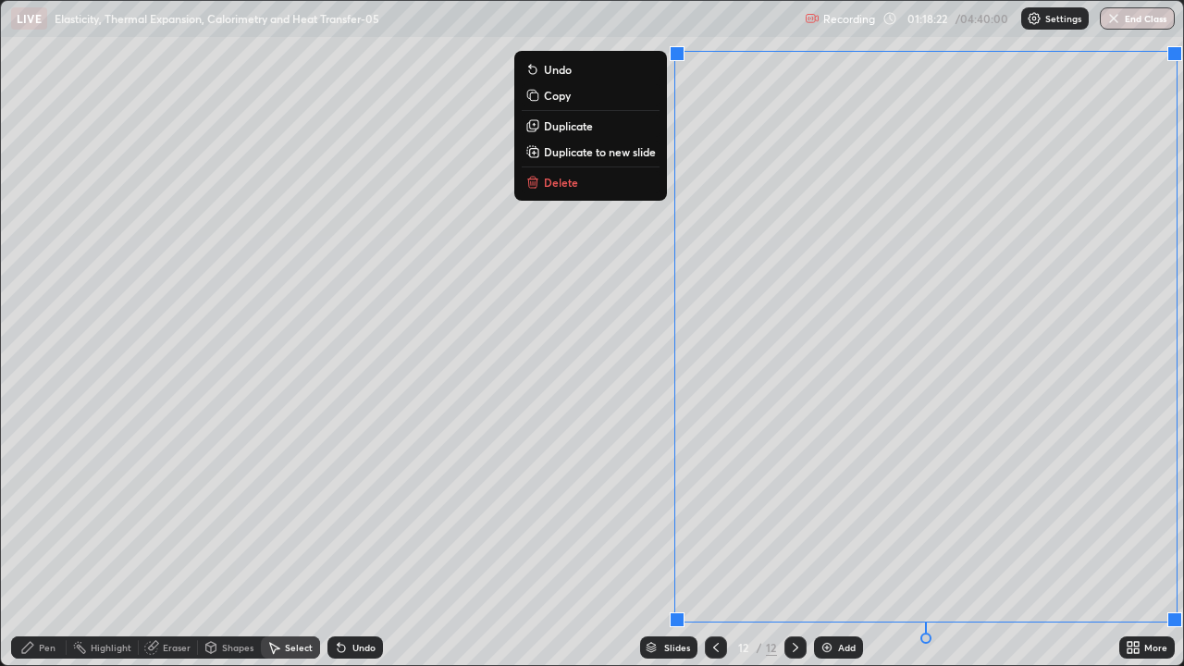
click at [599, 157] on p "Duplicate to new slide" at bounding box center [600, 151] width 112 height 15
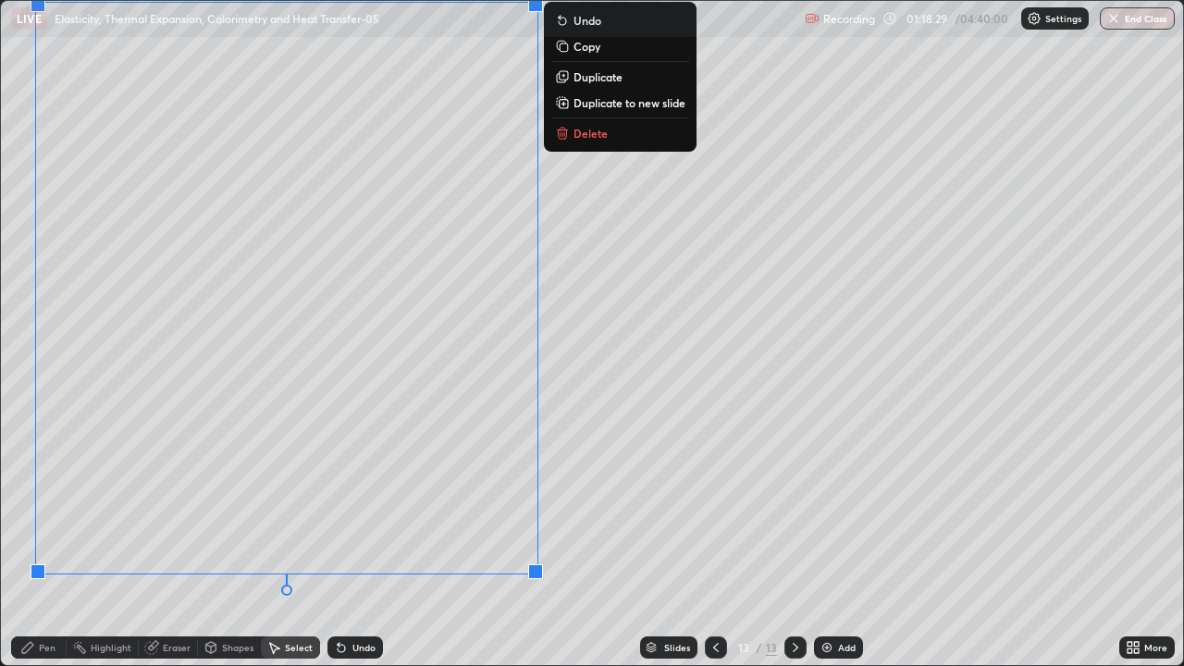
click at [633, 535] on div "0 ° Undo Copy Duplicate Duplicate to new slide Delete" at bounding box center [592, 333] width 1182 height 664
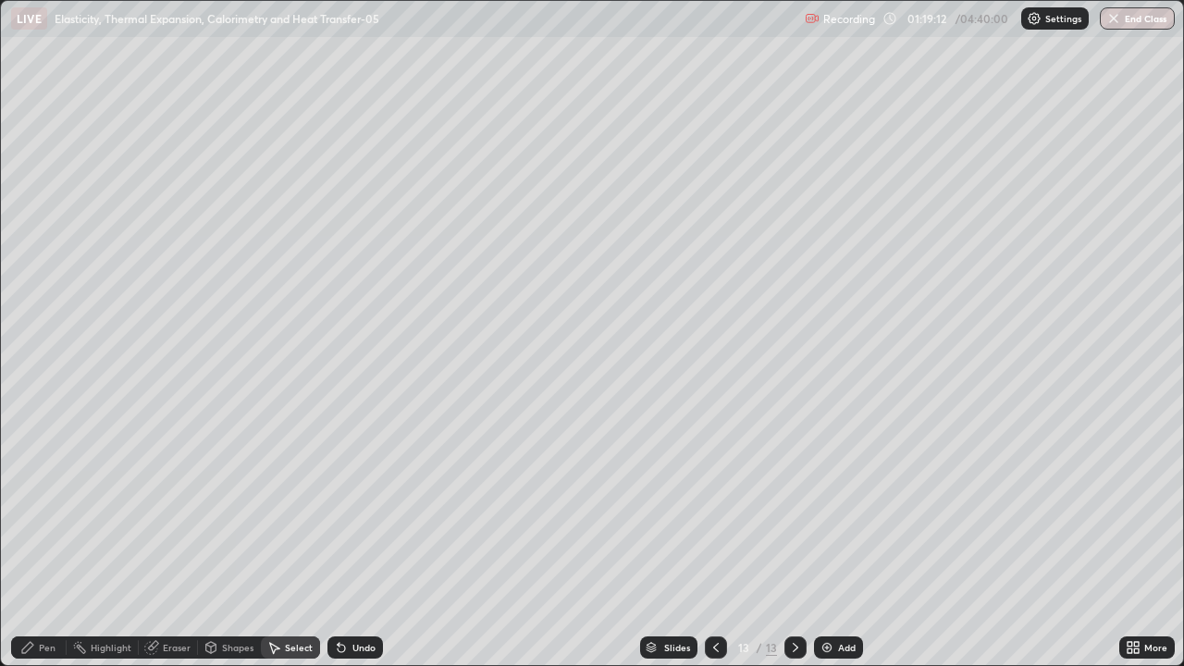
click at [40, 596] on div "Pen" at bounding box center [47, 647] width 17 height 9
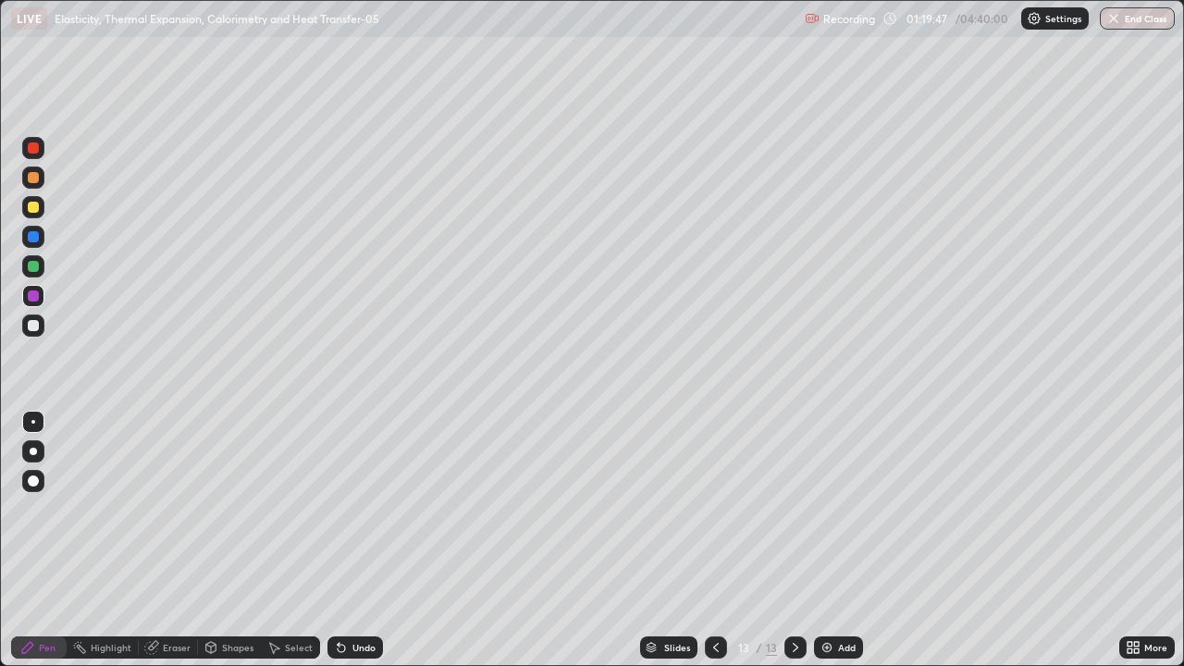
click at [36, 262] on div at bounding box center [33, 266] width 11 height 11
click at [352, 596] on div "Undo" at bounding box center [363, 647] width 23 height 9
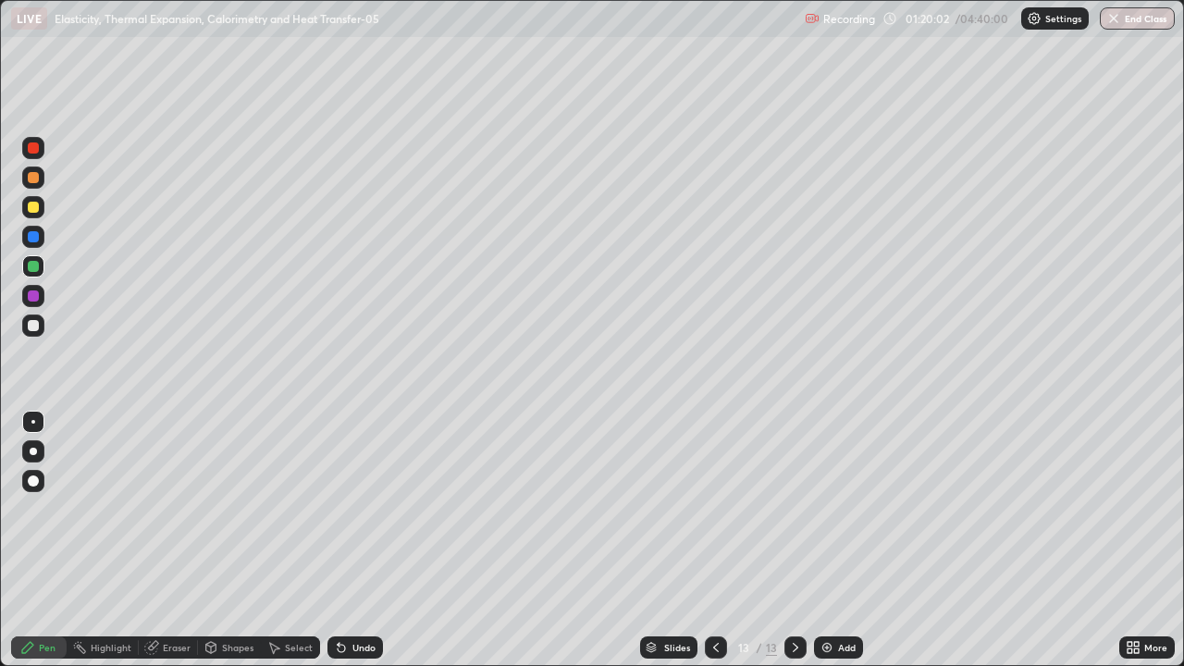
click at [353, 596] on div "Undo" at bounding box center [363, 647] width 23 height 9
click at [349, 596] on div "Undo" at bounding box center [354, 647] width 55 height 22
click at [33, 296] on div at bounding box center [33, 295] width 11 height 11
click at [350, 596] on div "Undo" at bounding box center [354, 647] width 55 height 22
click at [357, 596] on div "Undo" at bounding box center [363, 647] width 23 height 9
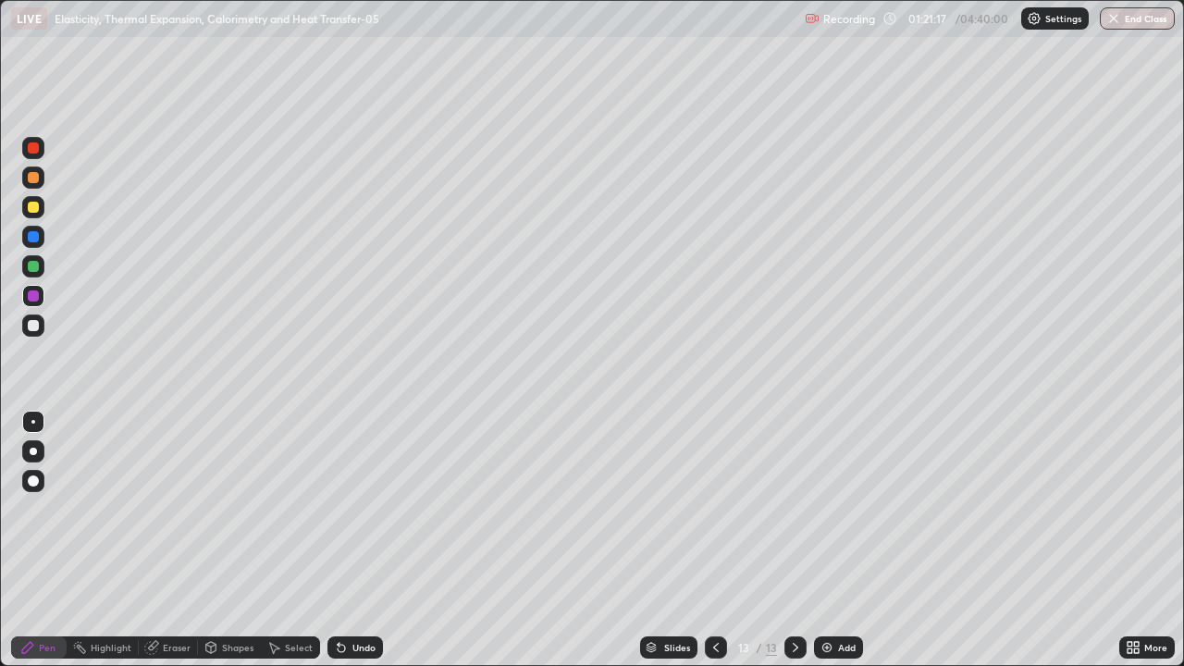
click at [351, 596] on div "Undo" at bounding box center [354, 647] width 55 height 22
click at [29, 151] on div at bounding box center [33, 147] width 11 height 11
click at [356, 596] on div "Undo" at bounding box center [363, 647] width 23 height 9
click at [164, 596] on div "Eraser" at bounding box center [168, 647] width 59 height 22
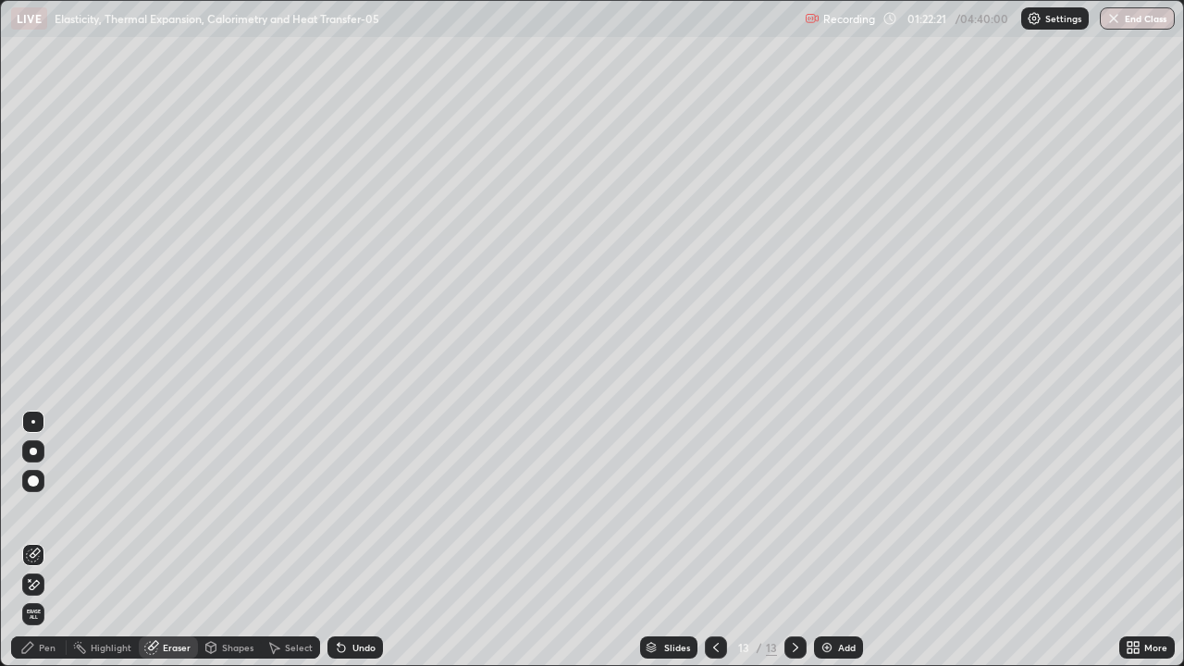
click at [47, 596] on div "Pen" at bounding box center [47, 647] width 17 height 9
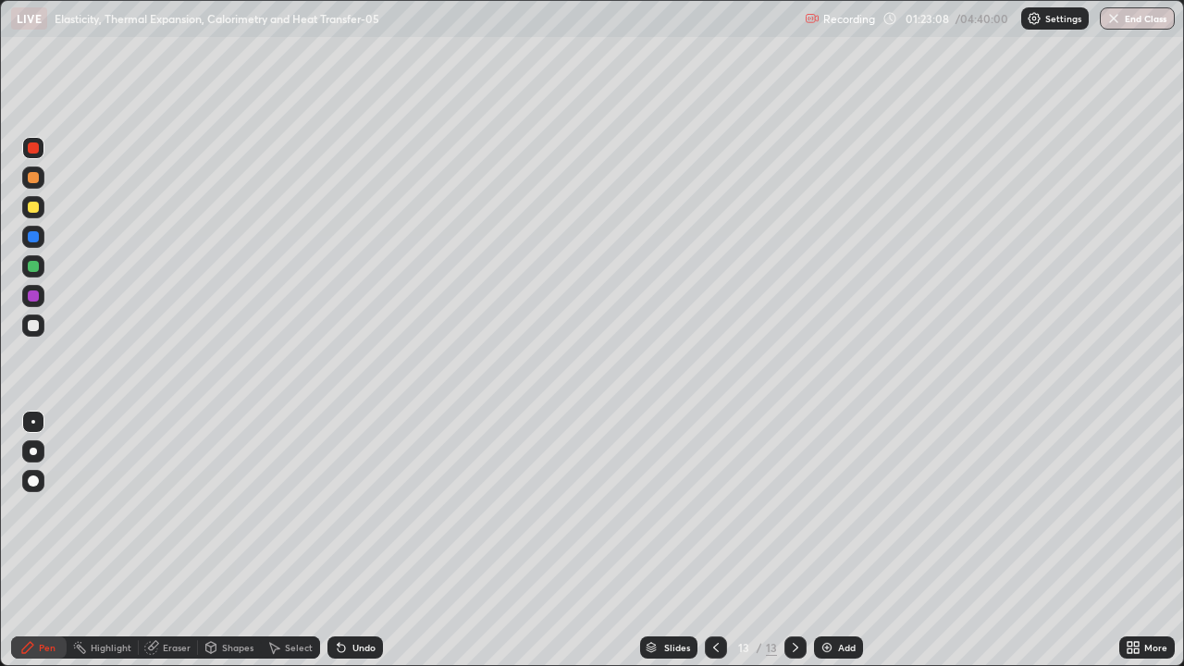
click at [360, 596] on div "Undo" at bounding box center [363, 647] width 23 height 9
click at [352, 596] on div "Undo" at bounding box center [363, 647] width 23 height 9
click at [353, 596] on div "Undo" at bounding box center [363, 647] width 23 height 9
click at [335, 596] on div "Undo" at bounding box center [354, 647] width 55 height 22
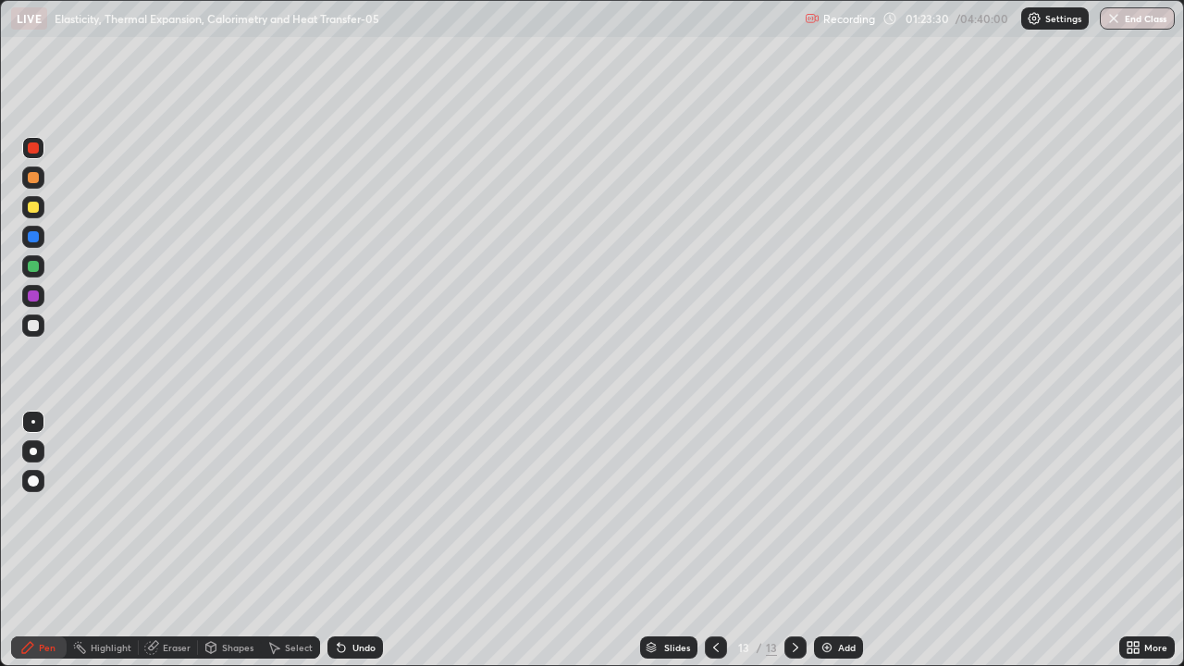
click at [291, 596] on div "Select" at bounding box center [299, 647] width 28 height 9
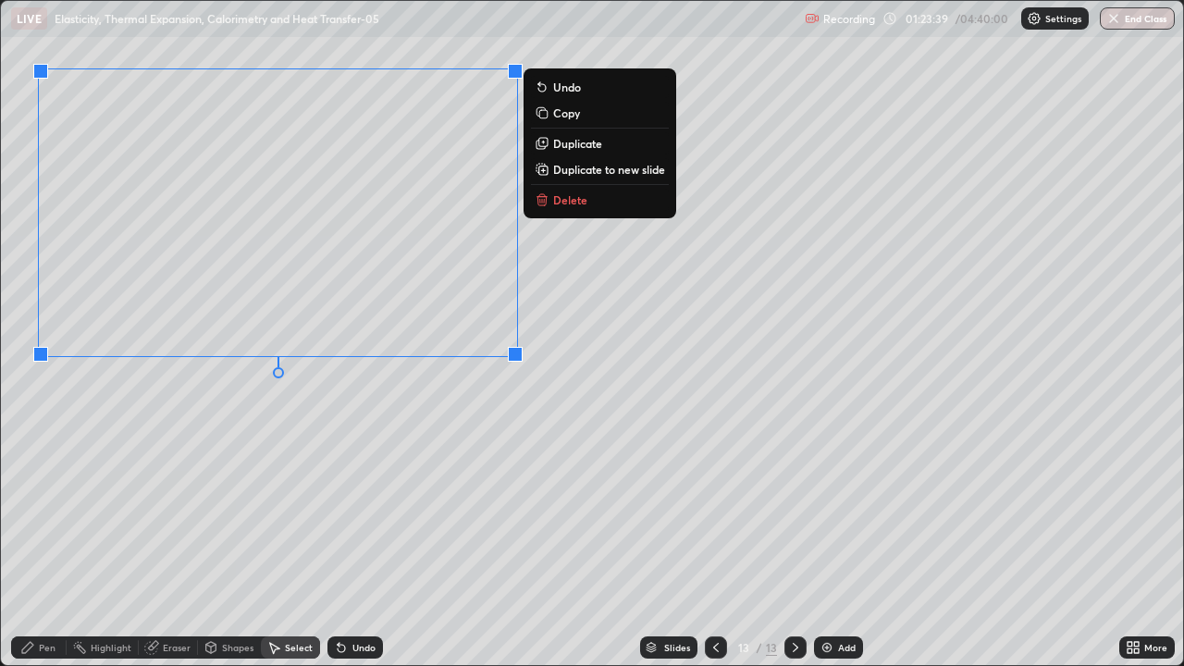
click at [562, 145] on p "Duplicate" at bounding box center [577, 143] width 49 height 15
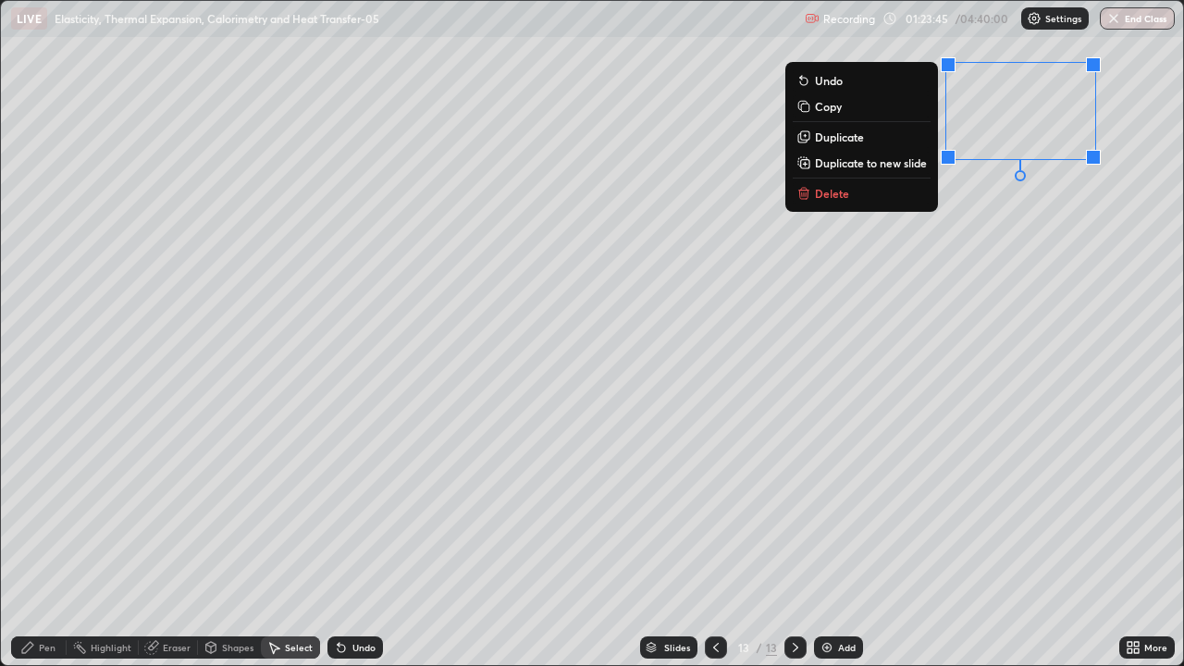
click at [978, 294] on div "0 ° Undo Copy Duplicate Duplicate to new slide Delete" at bounding box center [592, 333] width 1182 height 664
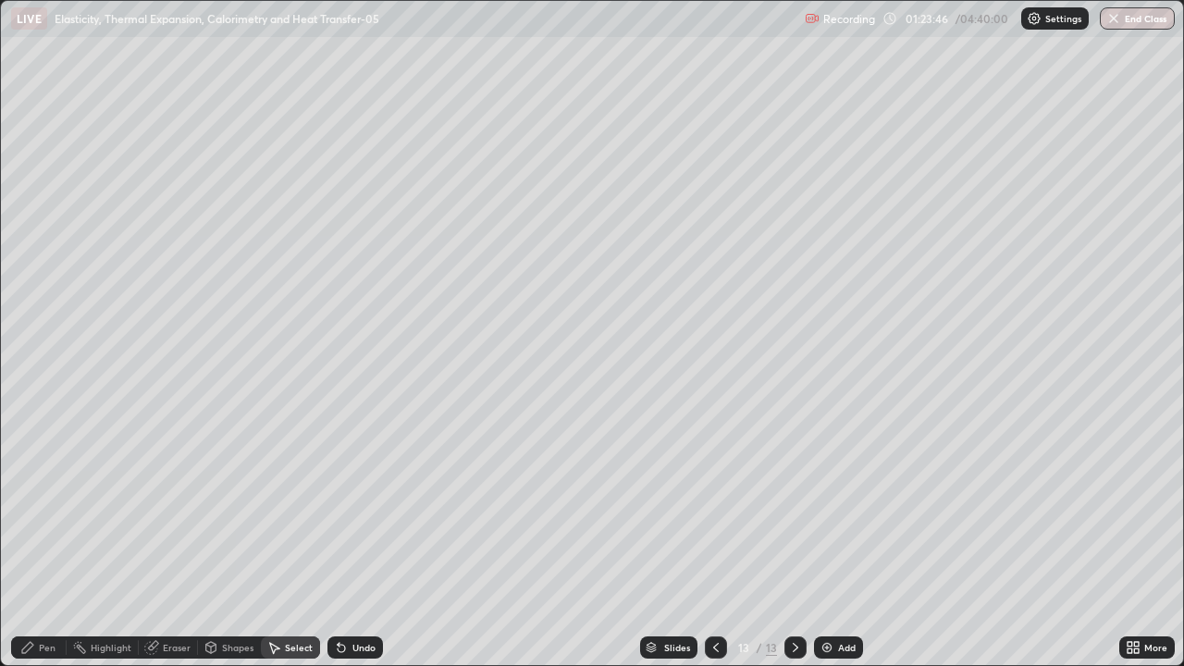
click at [155, 596] on icon at bounding box center [151, 648] width 12 height 12
click at [50, 596] on div "Pen" at bounding box center [47, 647] width 17 height 9
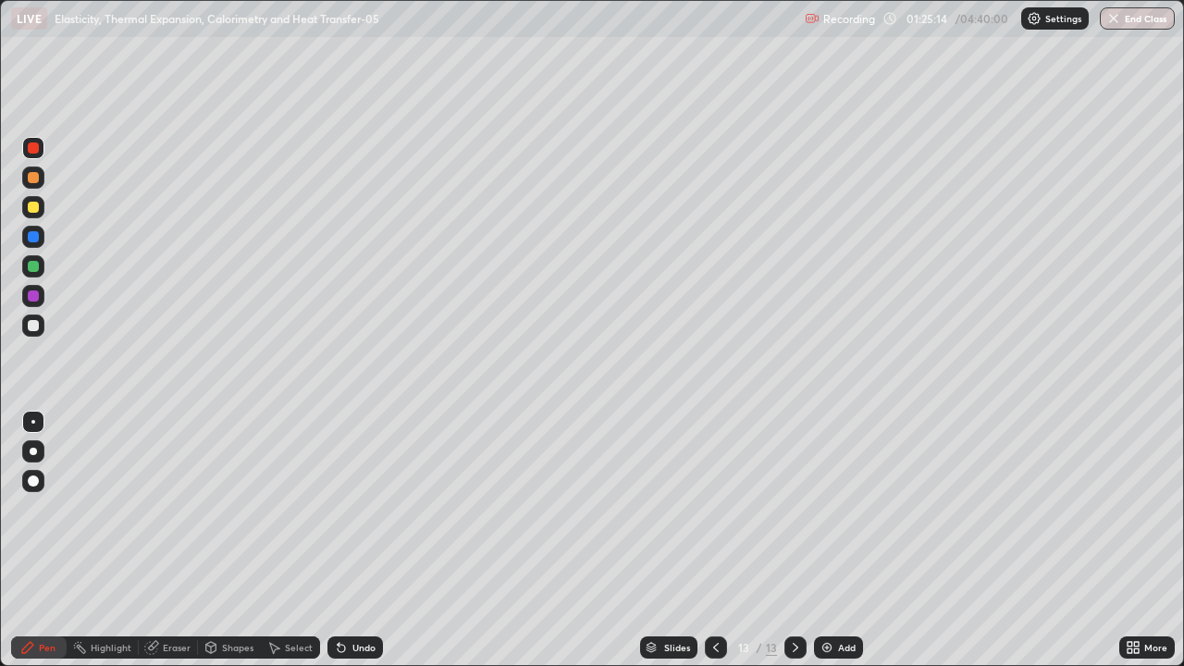
click at [276, 596] on icon at bounding box center [273, 647] width 15 height 15
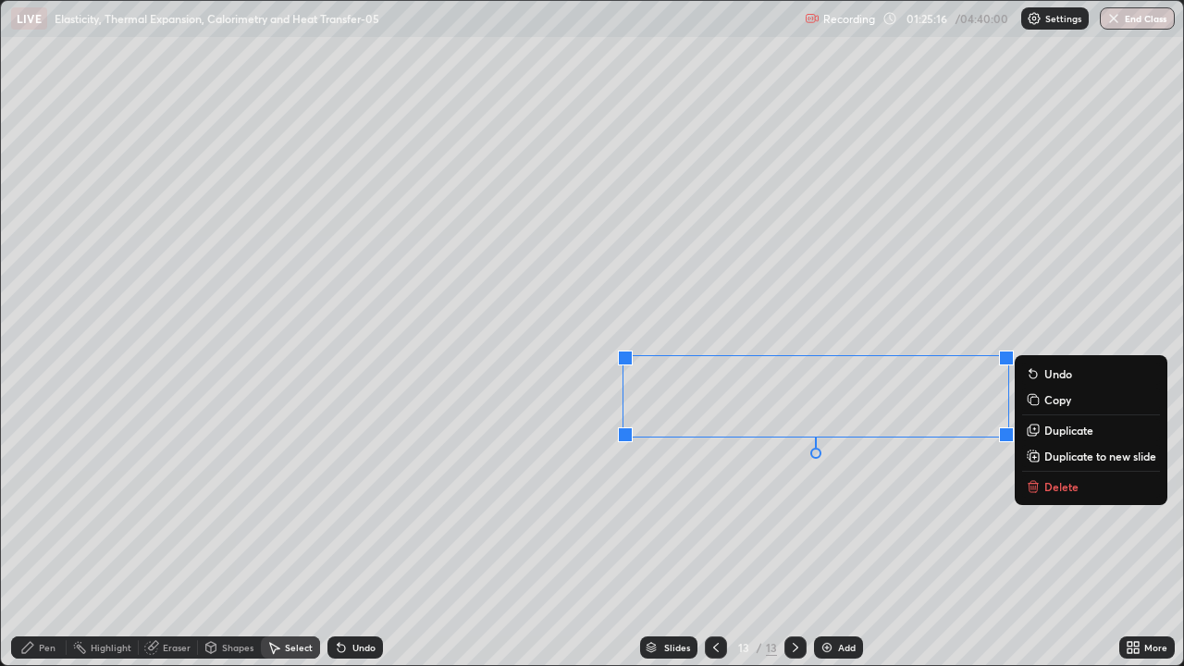
click at [1062, 490] on p "Delete" at bounding box center [1061, 486] width 34 height 15
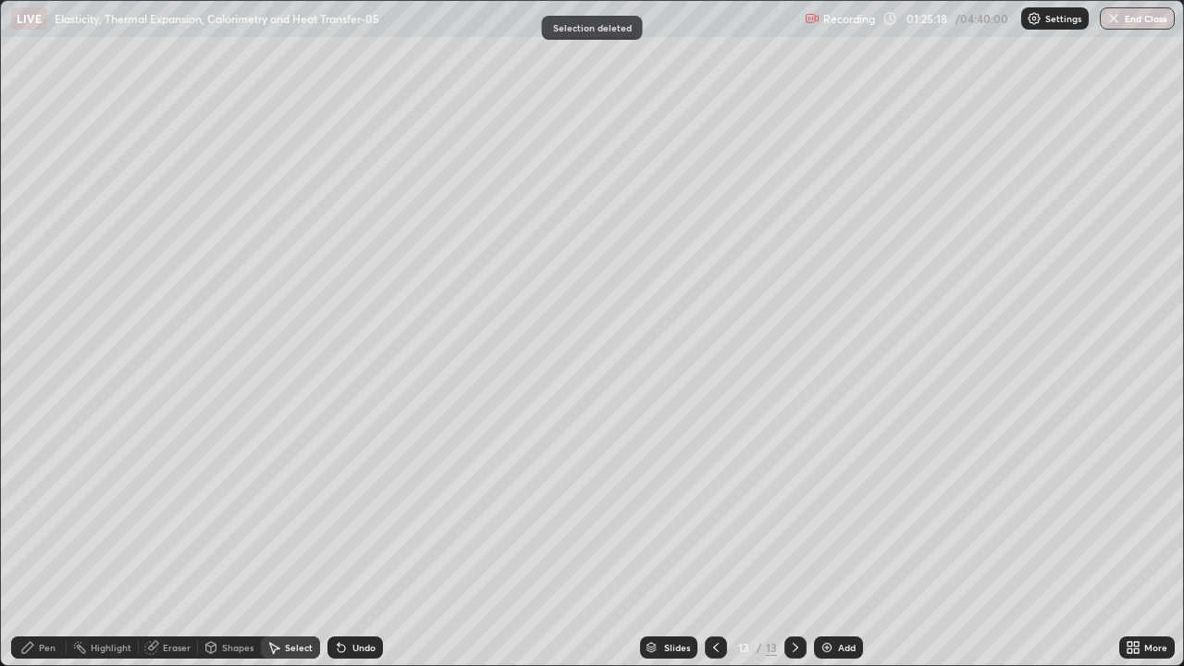
click at [40, 596] on div "Pen" at bounding box center [47, 647] width 17 height 9
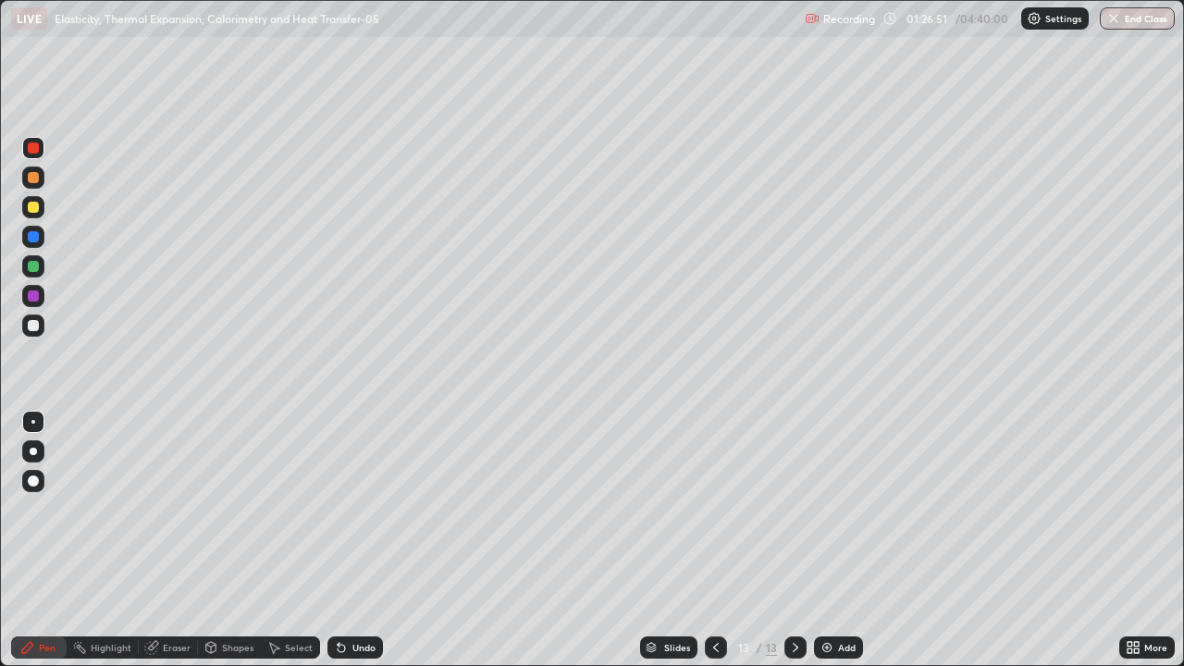
click at [41, 261] on div at bounding box center [33, 266] width 22 height 22
click at [347, 596] on div "Undo" at bounding box center [354, 647] width 55 height 22
click at [29, 299] on div at bounding box center [33, 295] width 11 height 11
click at [37, 150] on div at bounding box center [33, 147] width 11 height 11
click at [838, 596] on div "Add" at bounding box center [847, 647] width 18 height 9
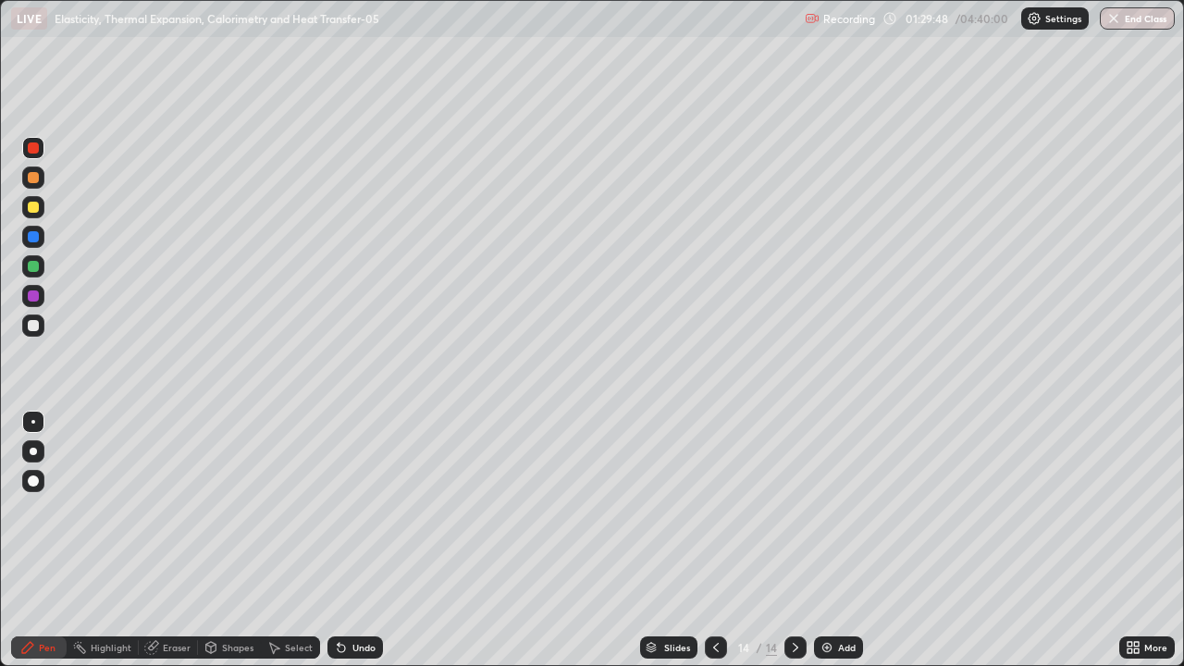
click at [32, 294] on div at bounding box center [33, 295] width 11 height 11
click at [35, 147] on div at bounding box center [33, 147] width 11 height 11
click at [341, 596] on icon at bounding box center [341, 648] width 7 height 7
click at [338, 596] on icon at bounding box center [341, 648] width 7 height 7
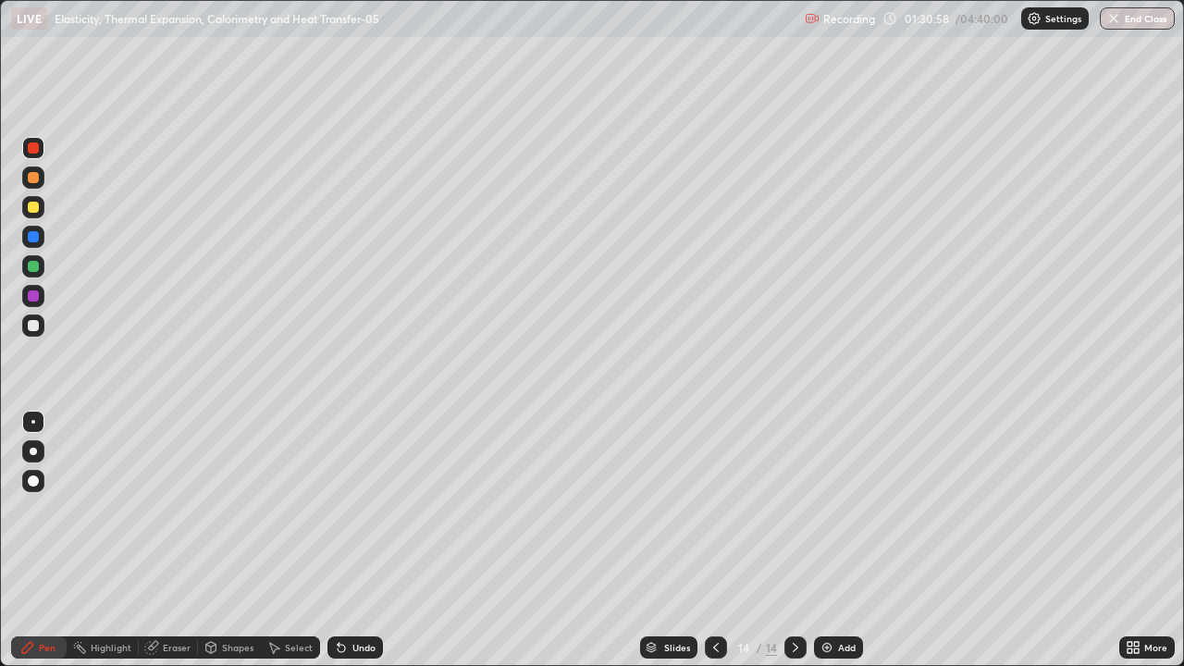
click at [338, 596] on icon at bounding box center [341, 648] width 7 height 7
click at [345, 596] on div "Undo" at bounding box center [354, 647] width 55 height 22
click at [346, 596] on div "Undo" at bounding box center [354, 647] width 55 height 22
click at [347, 596] on div "Undo" at bounding box center [354, 647] width 55 height 22
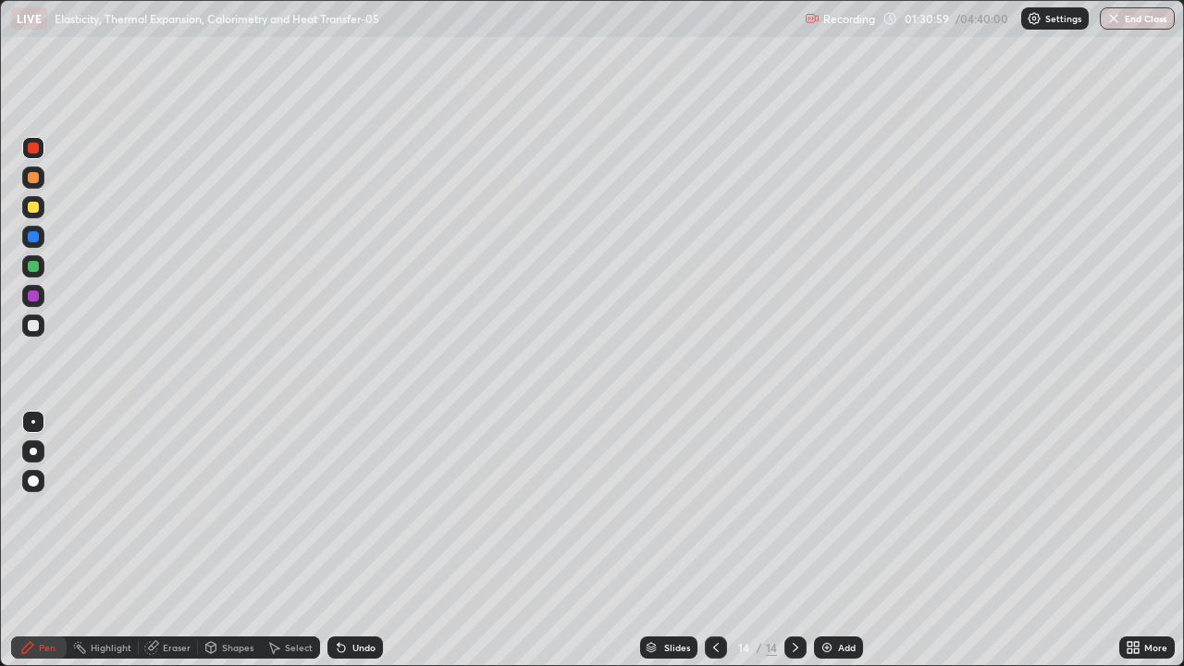
click at [347, 596] on div "Undo" at bounding box center [354, 647] width 55 height 22
click at [348, 596] on div "Undo" at bounding box center [354, 647] width 55 height 22
click at [347, 596] on div "Undo" at bounding box center [354, 647] width 55 height 22
click at [349, 596] on div "Undo" at bounding box center [354, 647] width 55 height 22
click at [345, 596] on div "Undo" at bounding box center [354, 647] width 55 height 22
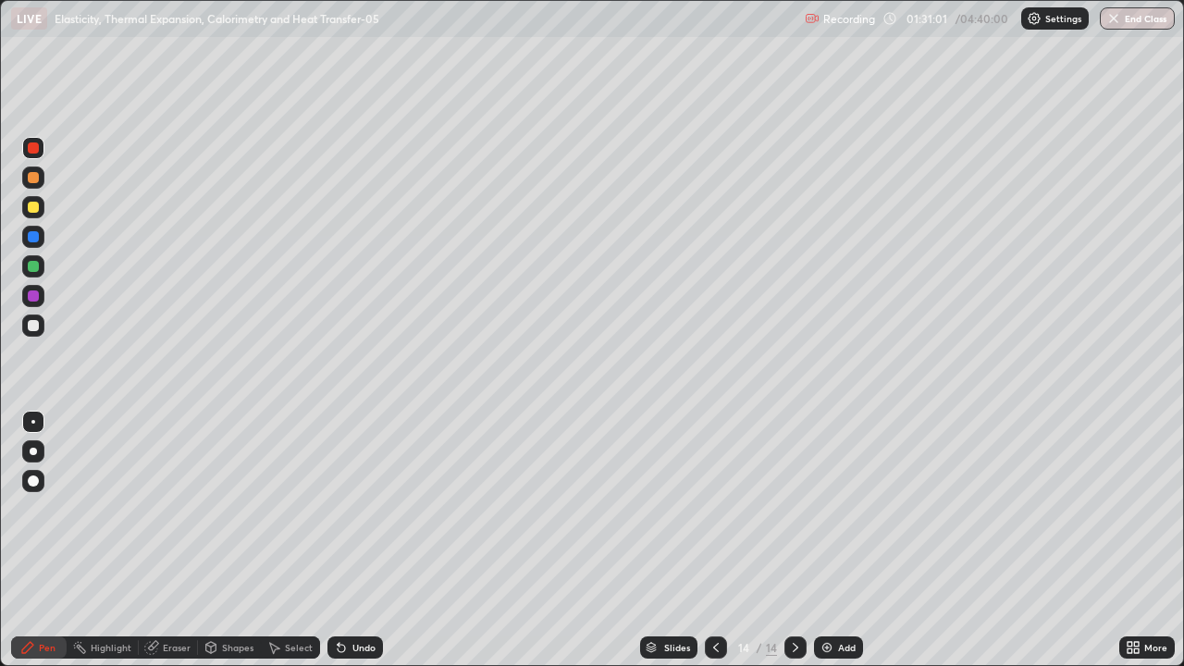
click at [348, 596] on div "Undo" at bounding box center [354, 647] width 55 height 22
click at [711, 596] on icon at bounding box center [715, 647] width 15 height 15
click at [792, 596] on icon at bounding box center [795, 647] width 15 height 15
click at [718, 596] on div at bounding box center [716, 647] width 22 height 37
click at [714, 596] on icon at bounding box center [715, 647] width 15 height 15
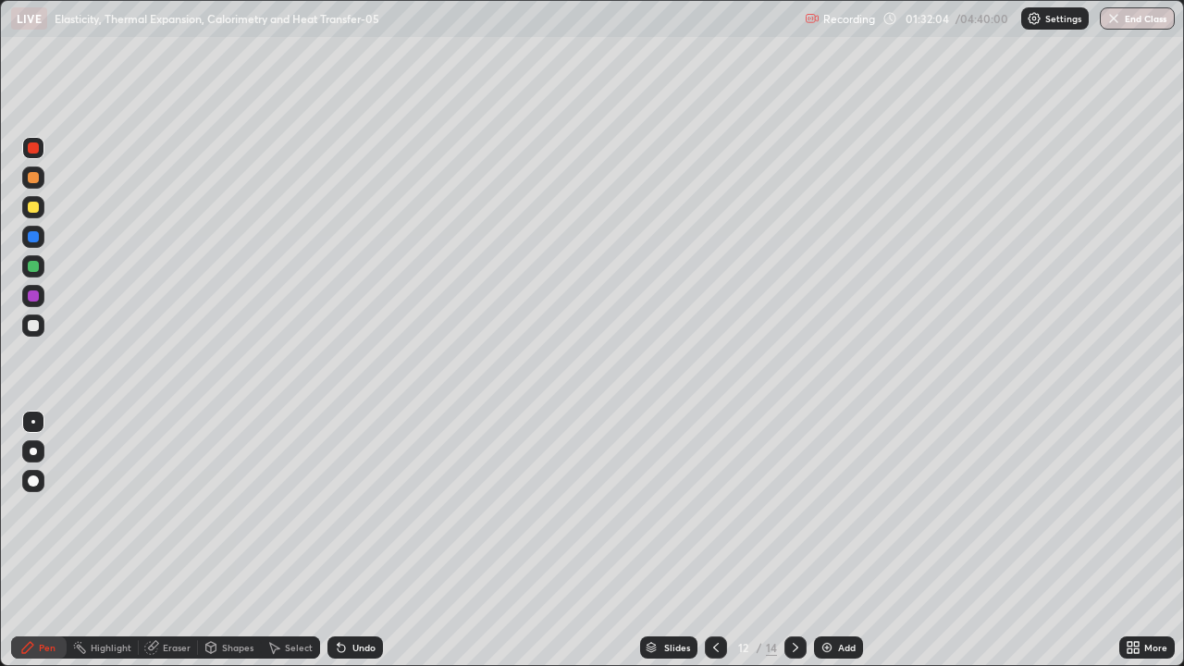
click at [785, 596] on div at bounding box center [795, 647] width 22 height 37
click at [788, 596] on div at bounding box center [795, 647] width 22 height 22
click at [708, 596] on icon at bounding box center [715, 647] width 15 height 15
click at [793, 596] on icon at bounding box center [795, 647] width 15 height 15
click at [713, 596] on div at bounding box center [716, 647] width 22 height 22
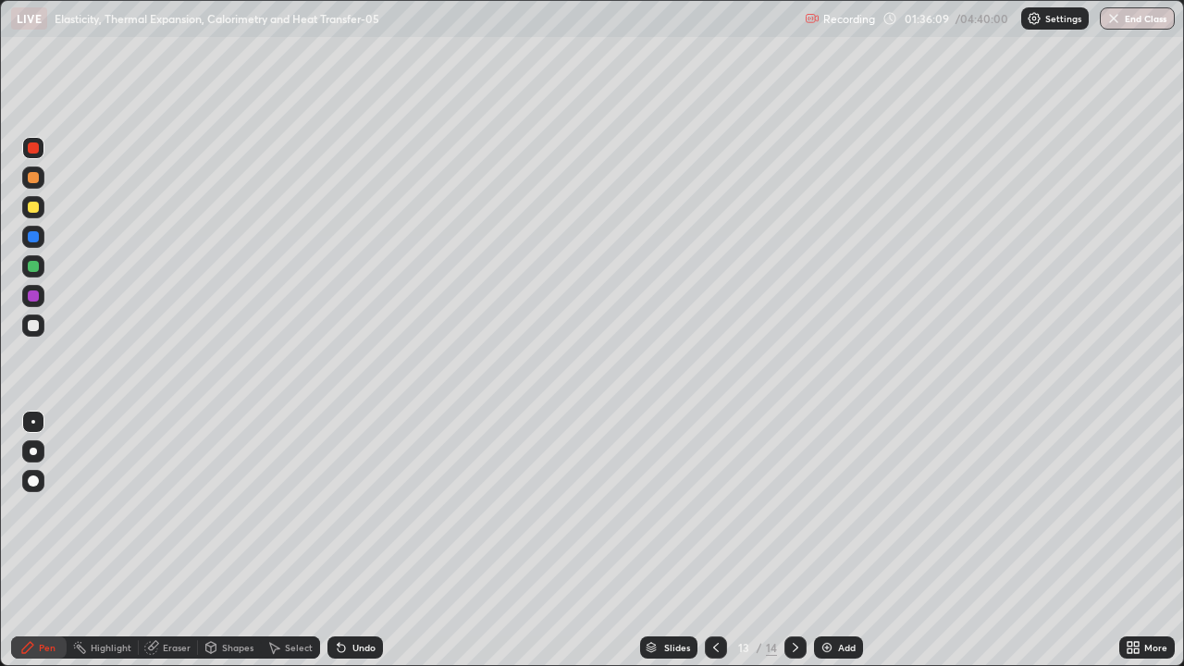
click at [294, 596] on div "Select" at bounding box center [290, 647] width 59 height 22
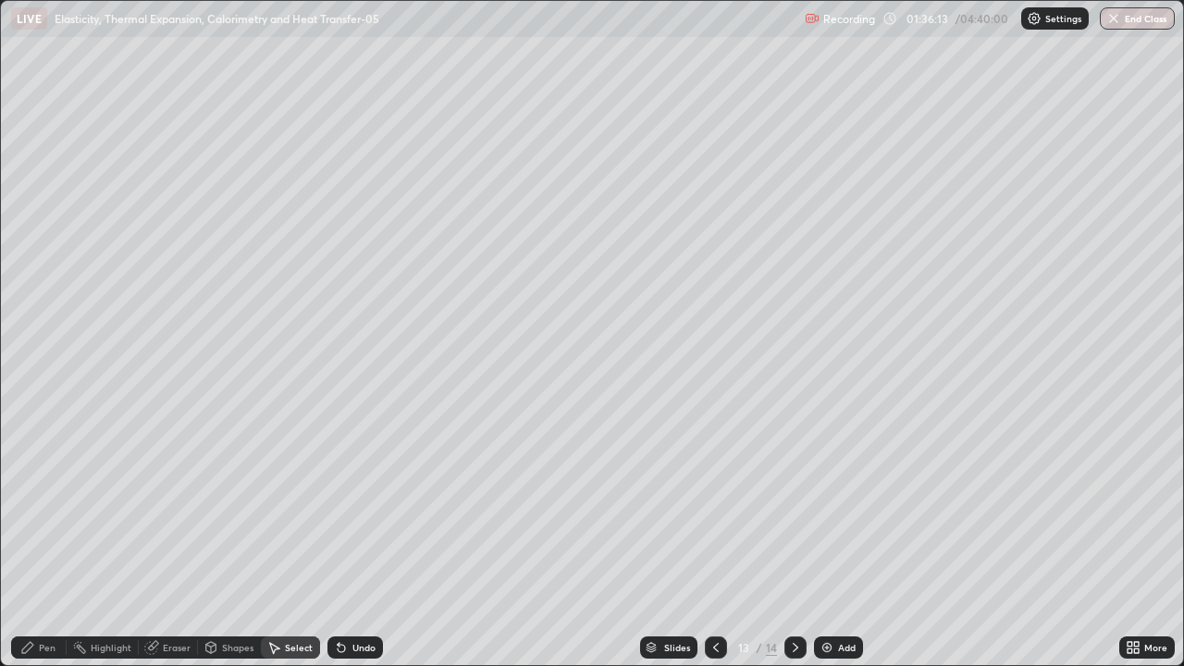
click at [33, 596] on icon at bounding box center [27, 647] width 15 height 15
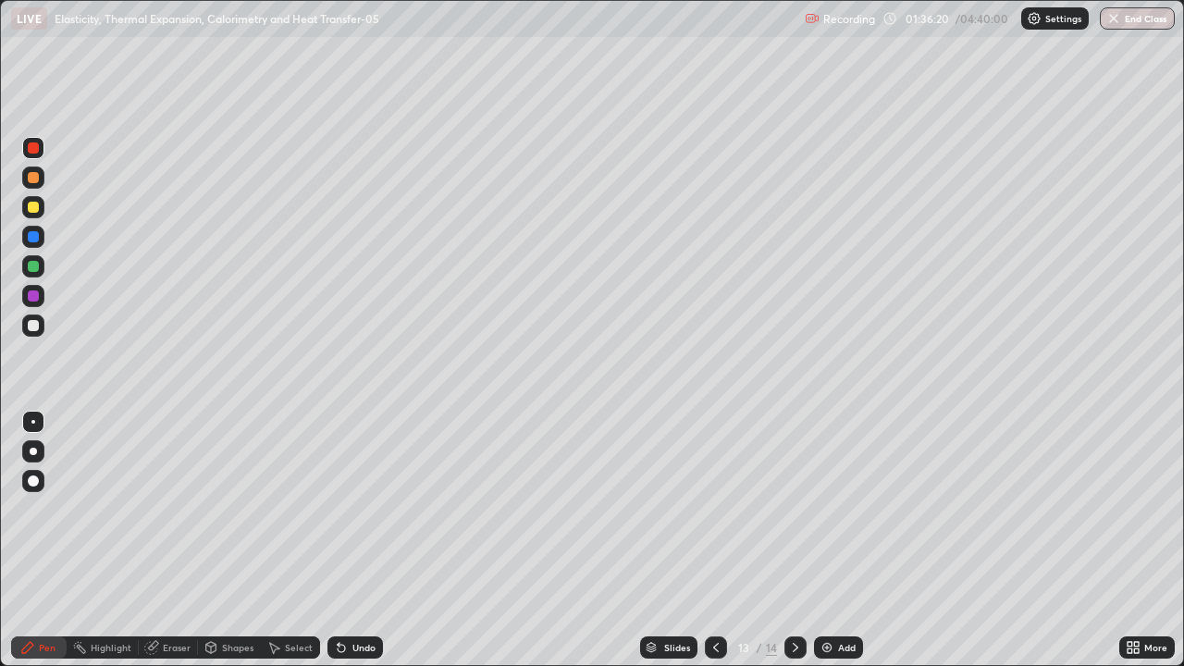
click at [824, 596] on img at bounding box center [826, 647] width 15 height 15
click at [35, 148] on div at bounding box center [33, 147] width 11 height 11
click at [166, 596] on div "Eraser" at bounding box center [177, 647] width 28 height 9
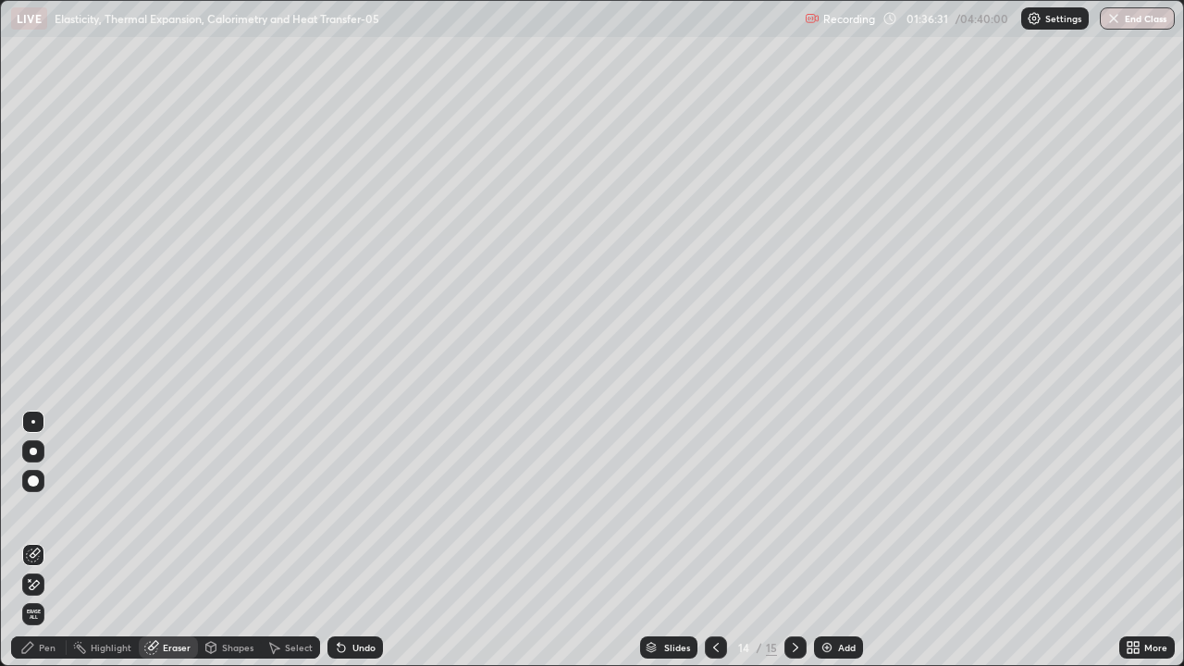
click at [34, 596] on span "Erase all" at bounding box center [33, 613] width 20 height 11
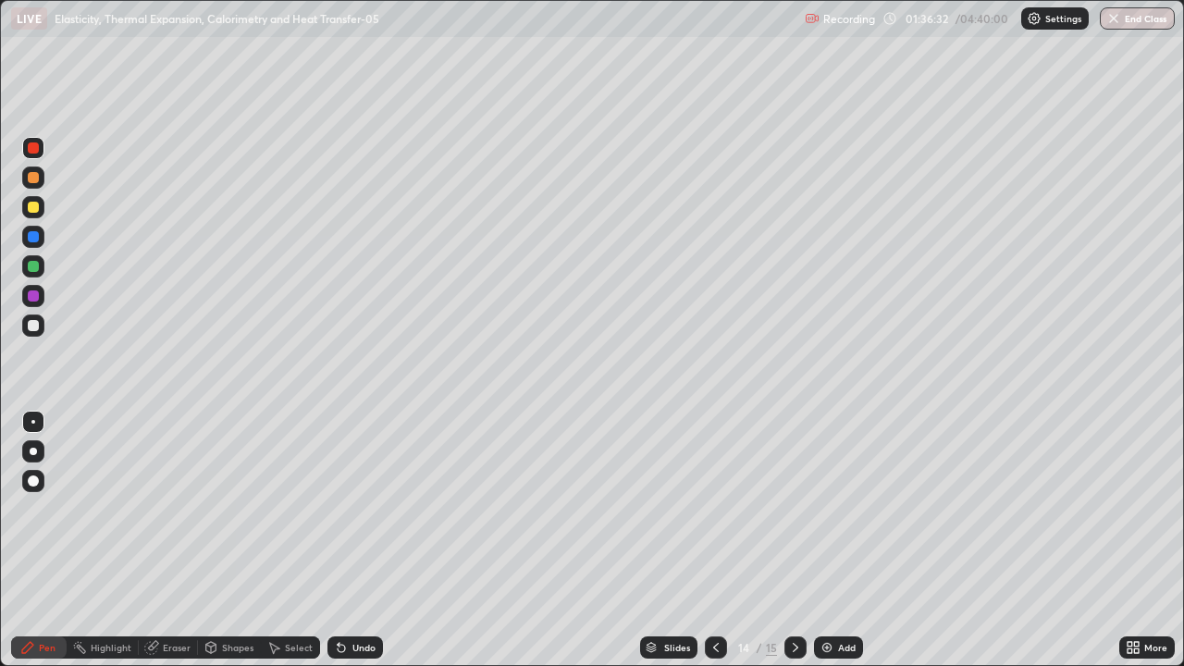
click at [38, 596] on div "Pen" at bounding box center [38, 647] width 55 height 22
click at [33, 297] on div at bounding box center [33, 295] width 11 height 11
click at [338, 596] on icon at bounding box center [341, 648] width 7 height 7
click at [355, 596] on div "Undo" at bounding box center [363, 647] width 23 height 9
click at [37, 596] on div "Pen" at bounding box center [38, 647] width 55 height 22
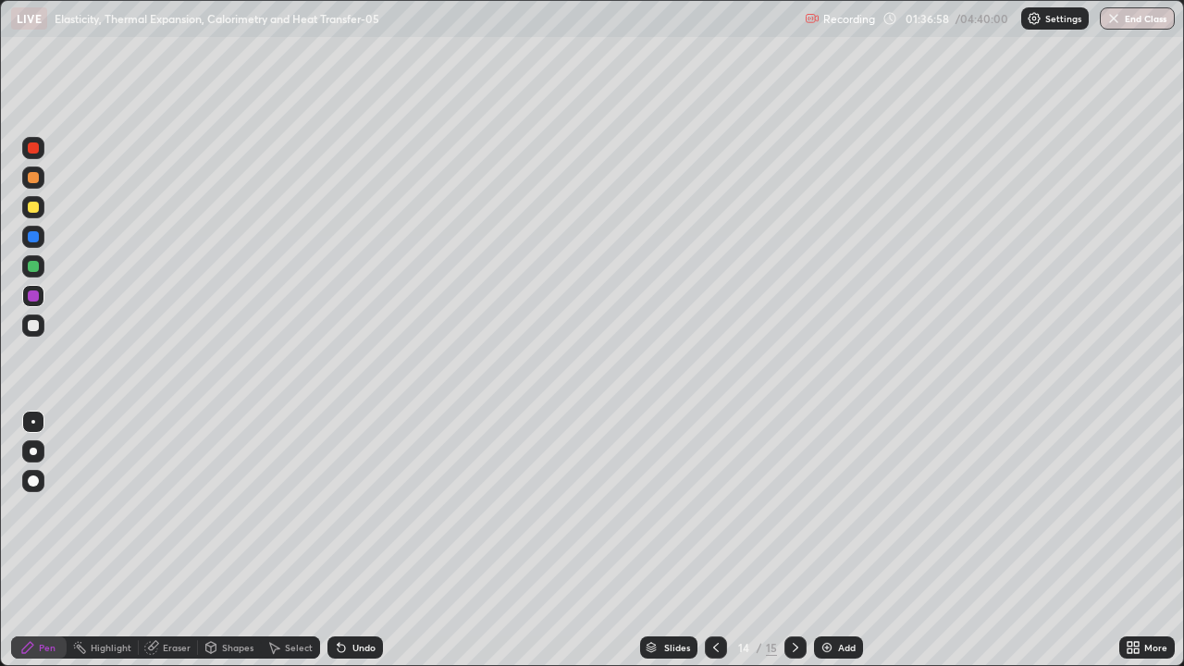
click at [35, 292] on div at bounding box center [33, 295] width 11 height 11
click at [34, 266] on div at bounding box center [33, 266] width 11 height 11
click at [360, 596] on div "Undo" at bounding box center [363, 647] width 23 height 9
click at [358, 596] on div "Undo" at bounding box center [363, 647] width 23 height 9
click at [167, 596] on div "Eraser" at bounding box center [168, 647] width 59 height 22
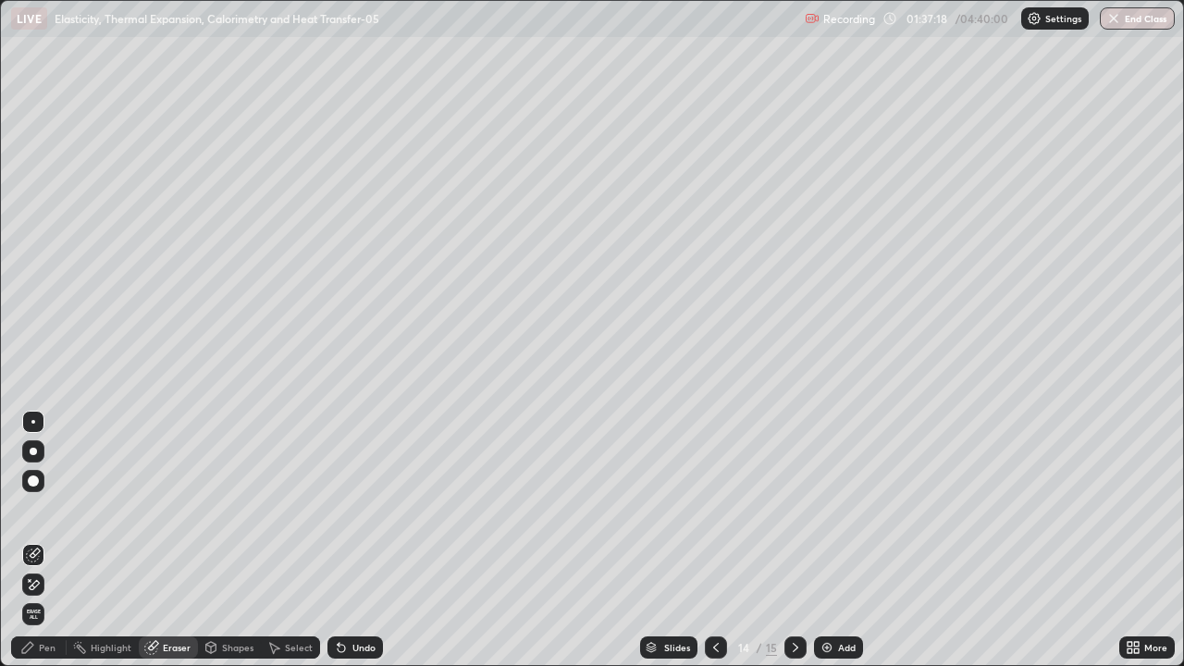
click at [32, 596] on div "Pen" at bounding box center [38, 647] width 55 height 22
